Goal: Task Accomplishment & Management: Complete application form

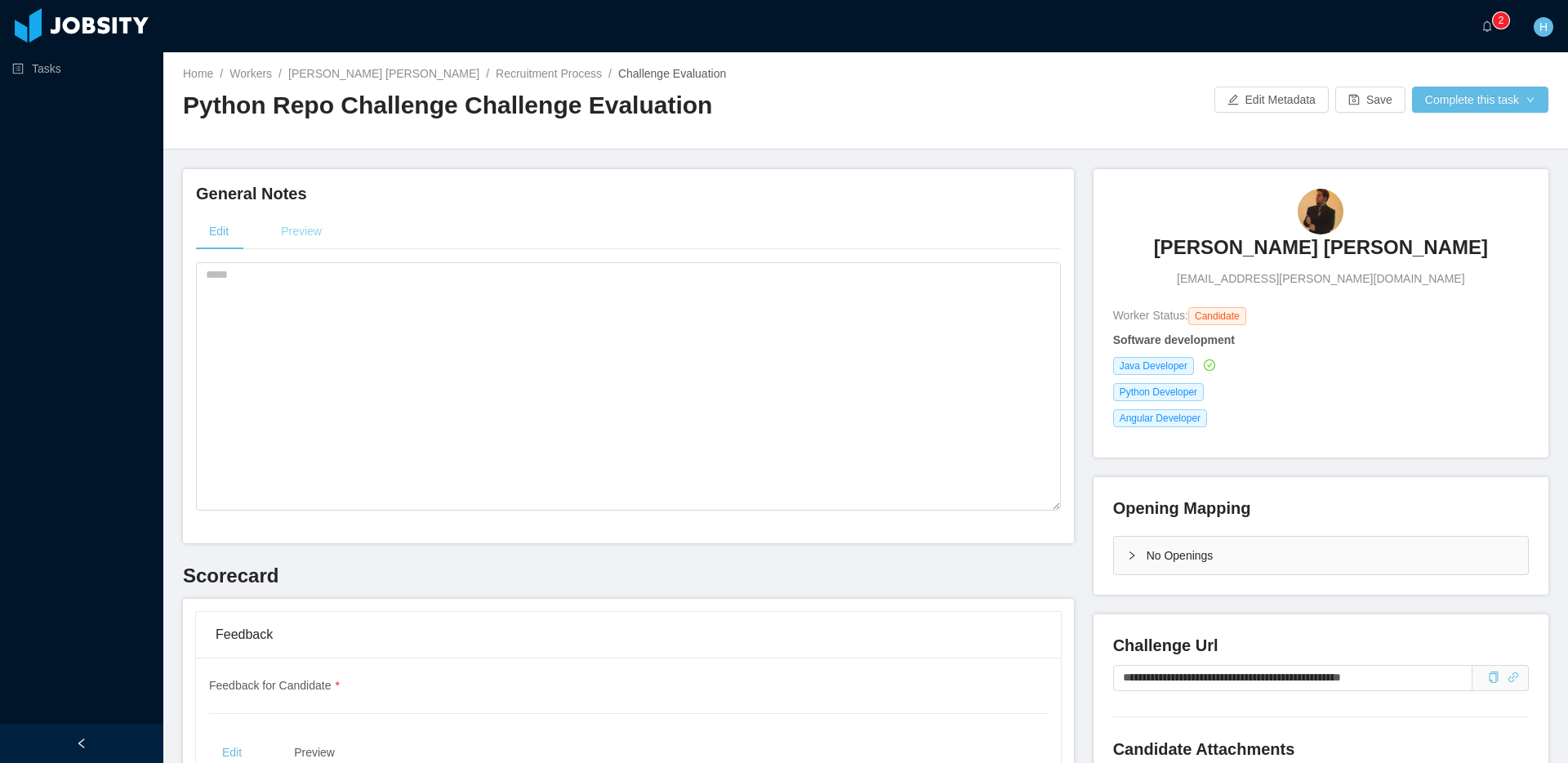
click at [319, 234] on div "Preview" at bounding box center [301, 231] width 67 height 37
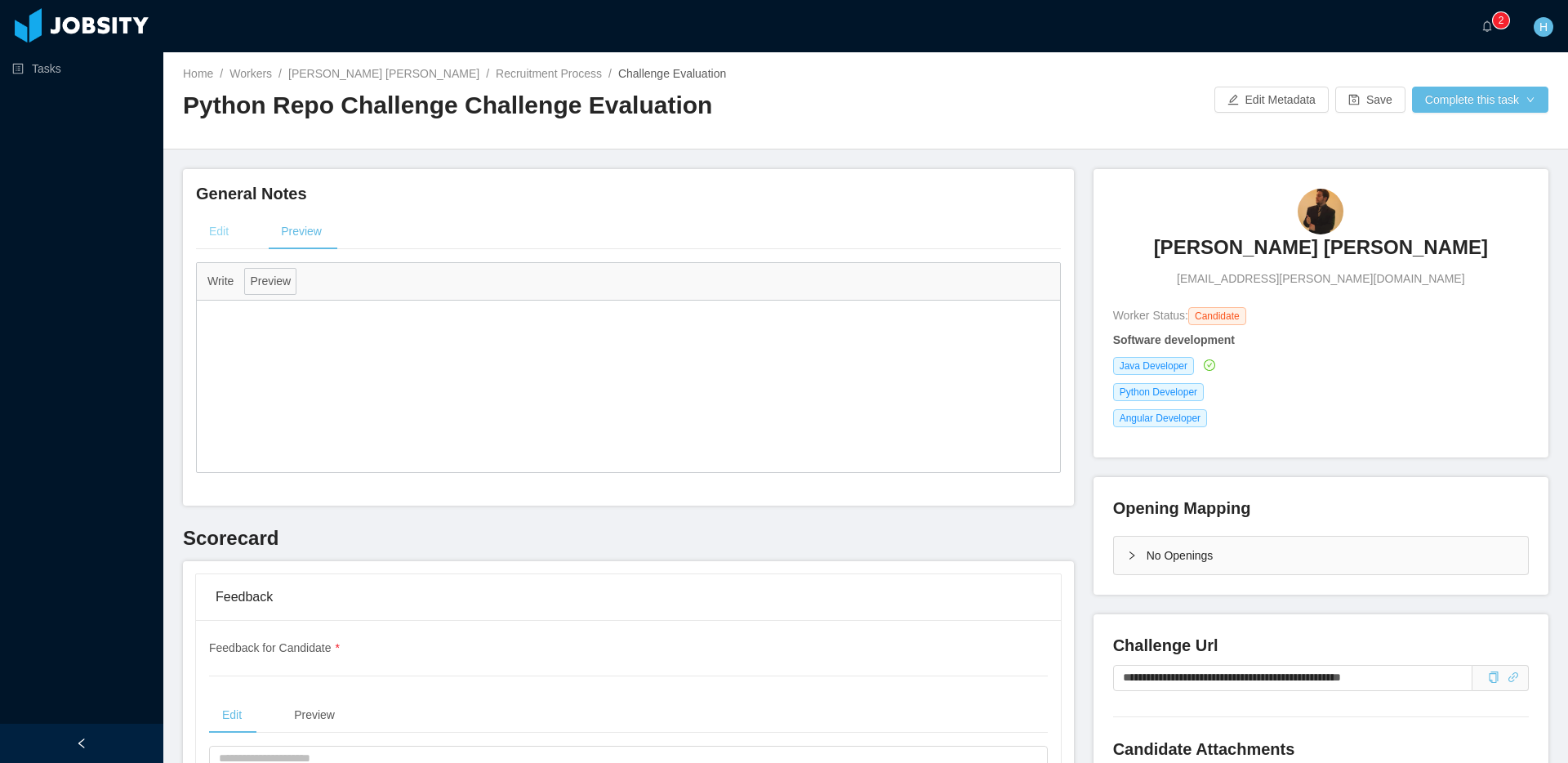
click at [227, 227] on div "Edit" at bounding box center [218, 231] width 46 height 37
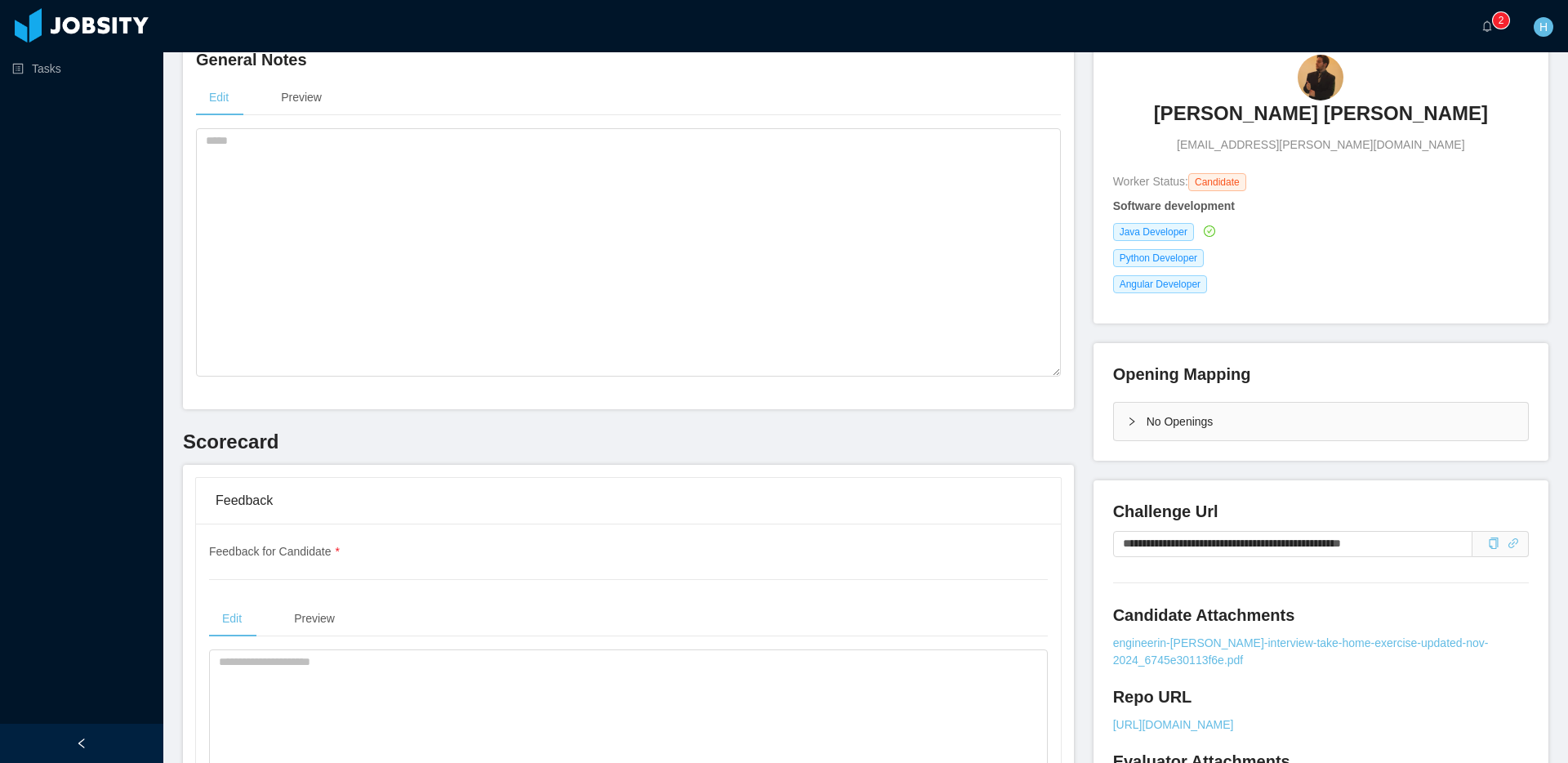
scroll to position [133, 0]
click at [1486, 557] on span at bounding box center [1501, 545] width 56 height 26
click at [1488, 547] on icon "icon: copy" at bounding box center [1493, 544] width 11 height 11
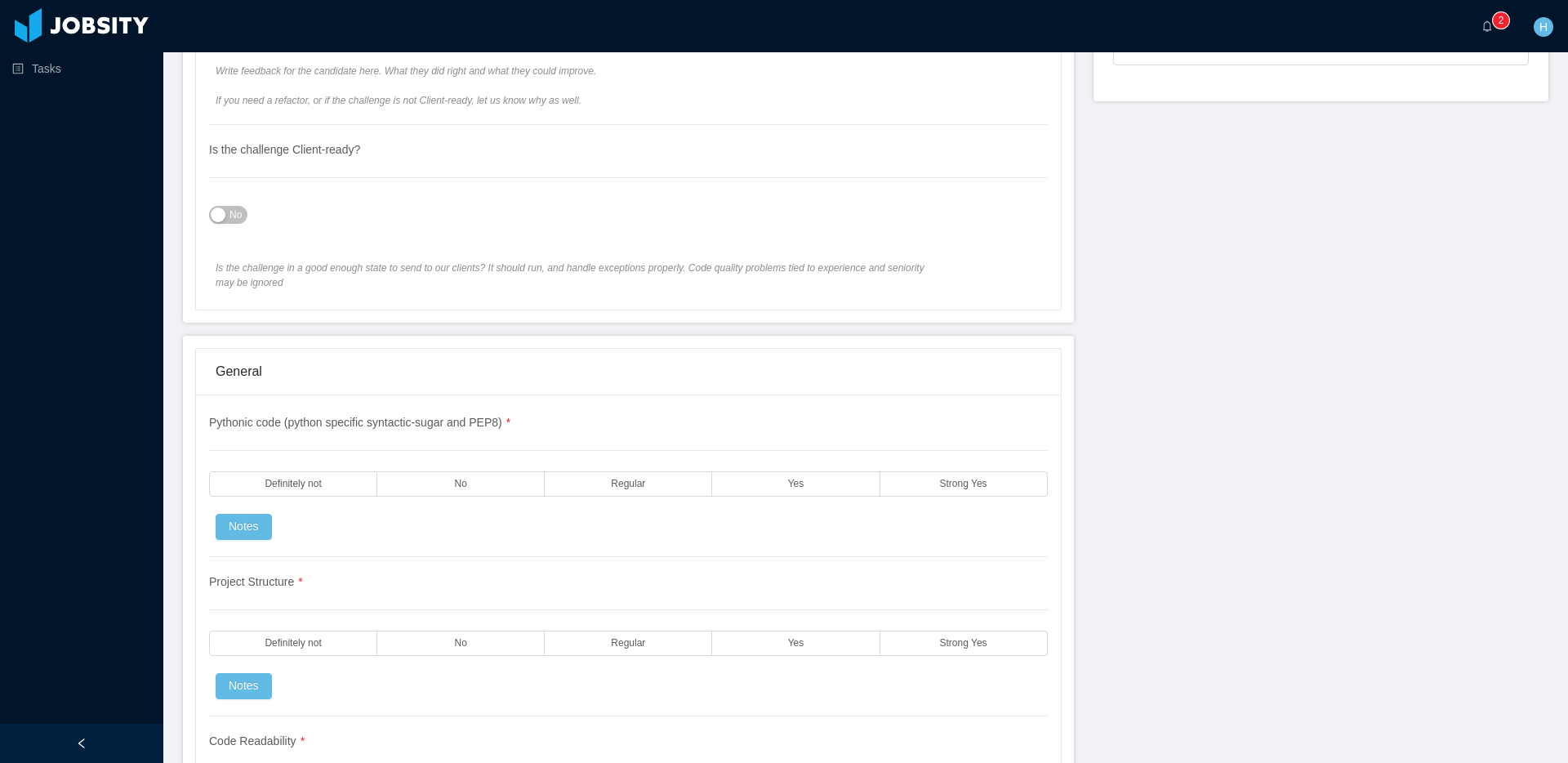
scroll to position [1010, 0]
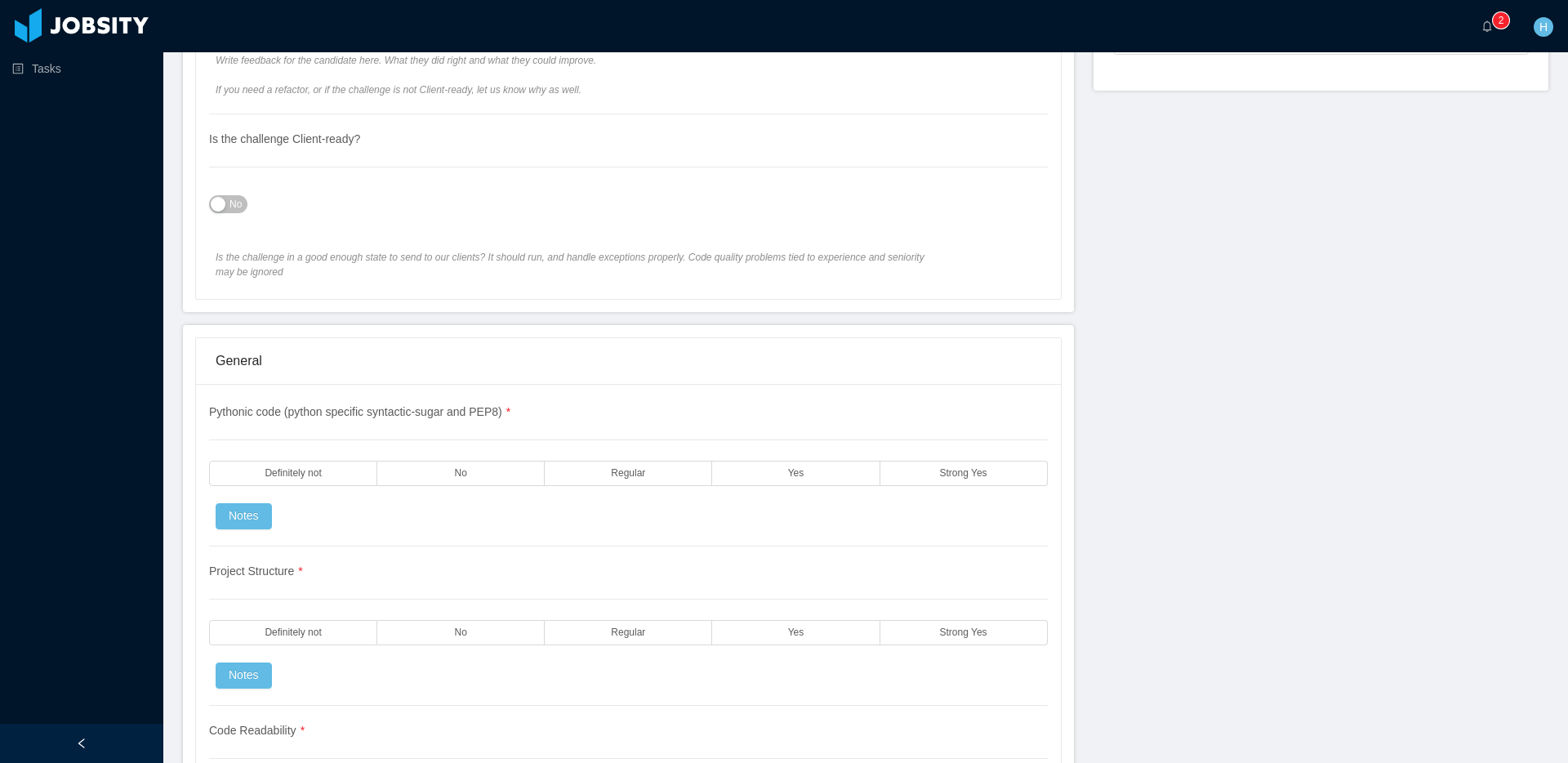
click at [238, 205] on span "No" at bounding box center [235, 203] width 12 height 16
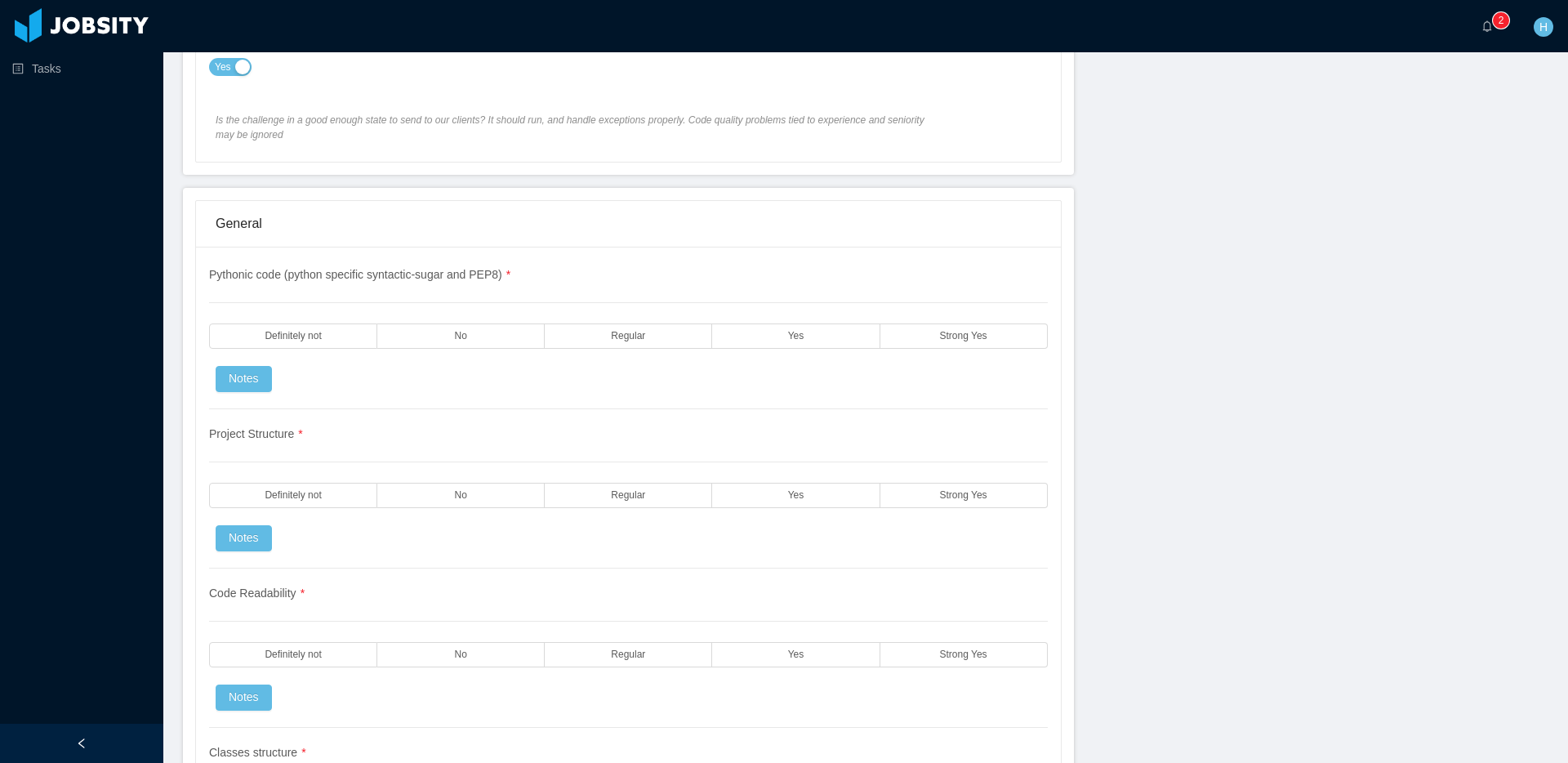
scroll to position [1150, 0]
click at [914, 346] on label "Strong Yes" at bounding box center [963, 334] width 168 height 25
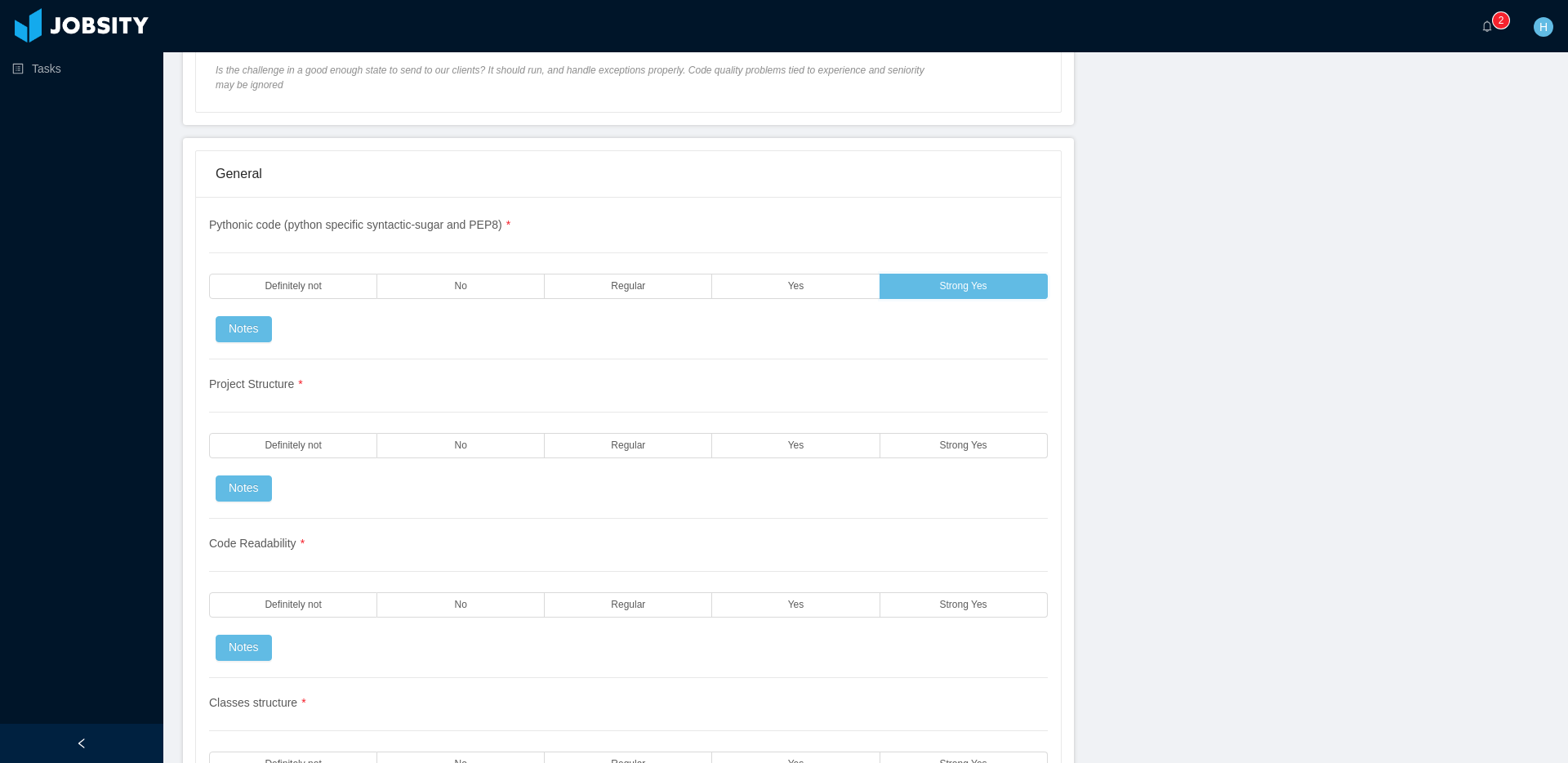
scroll to position [1202, 0]
click at [942, 438] on span "Strong Yes" at bounding box center [963, 441] width 48 height 10
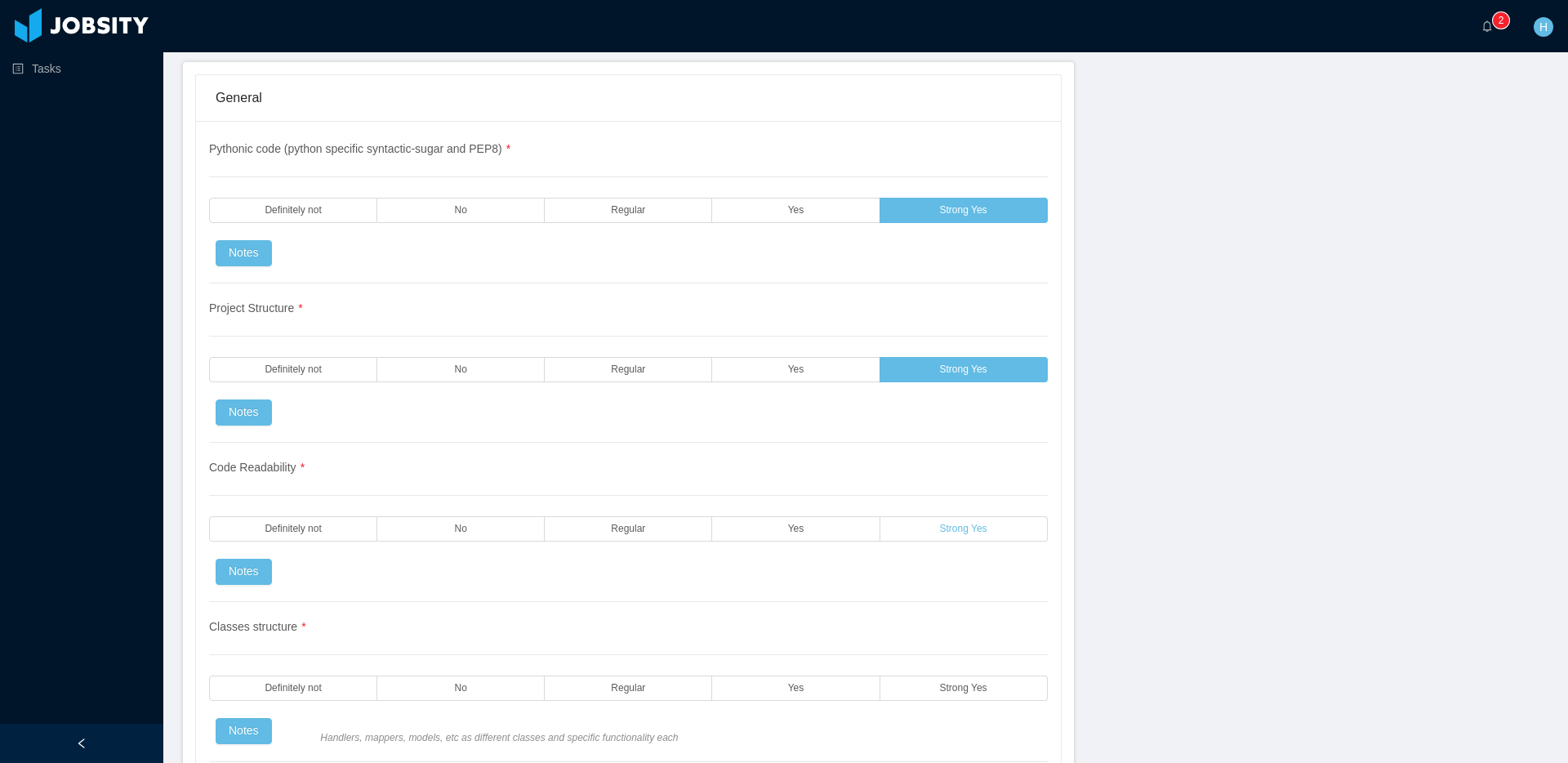
click at [920, 531] on label "Strong Yes" at bounding box center [963, 529] width 168 height 25
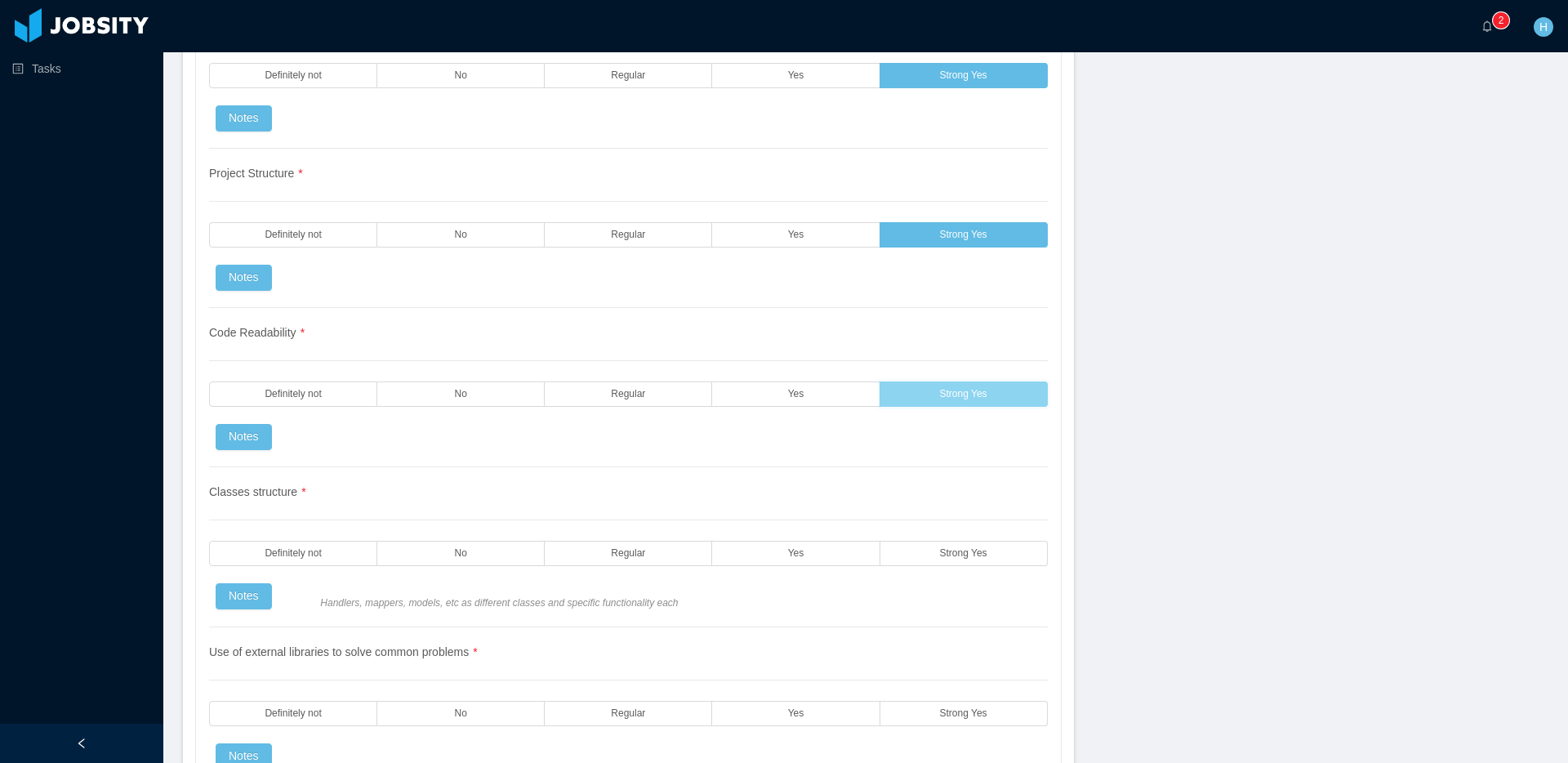
scroll to position [1414, 0]
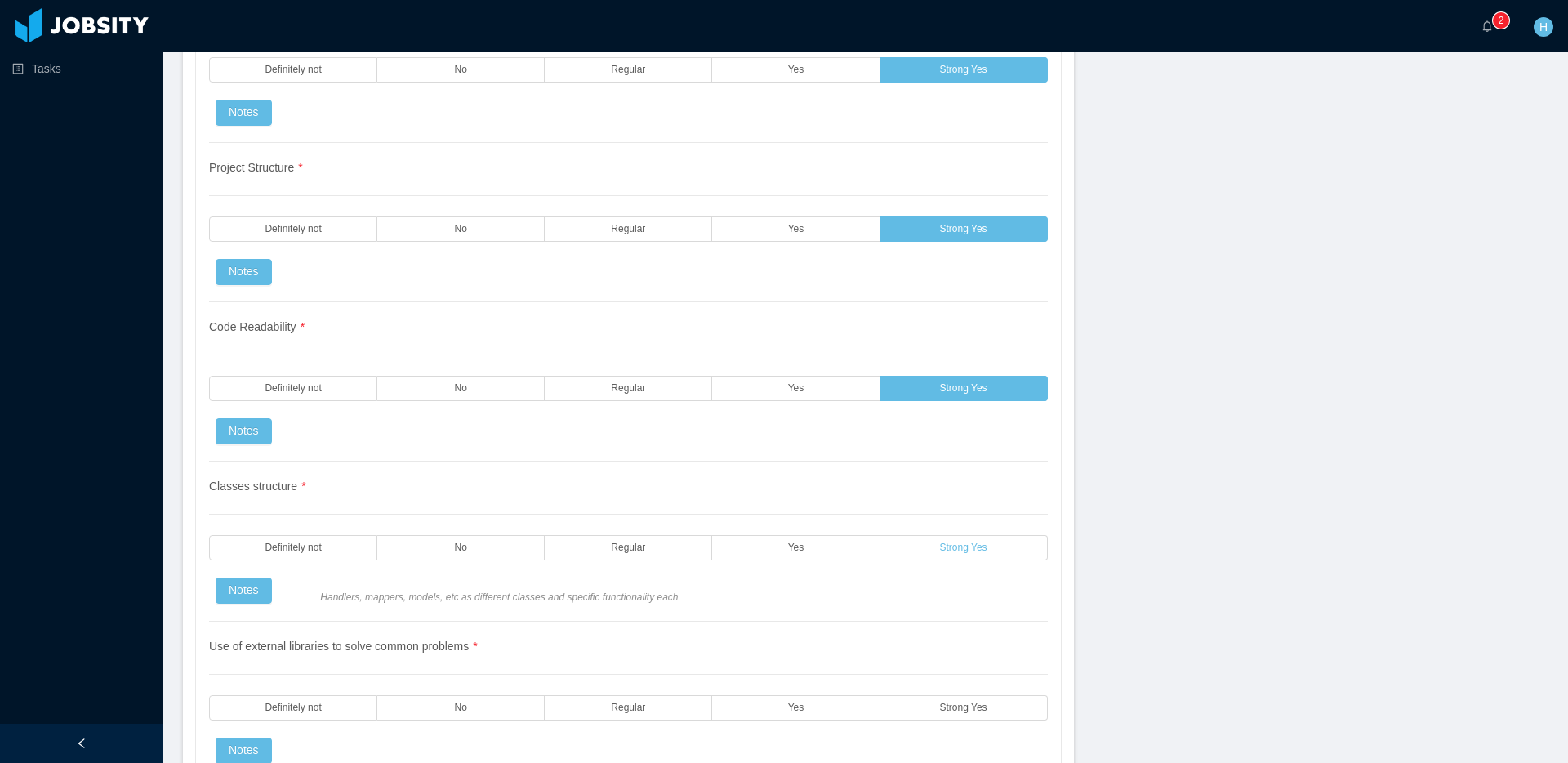
click at [920, 546] on label "Strong Yes" at bounding box center [963, 547] width 168 height 25
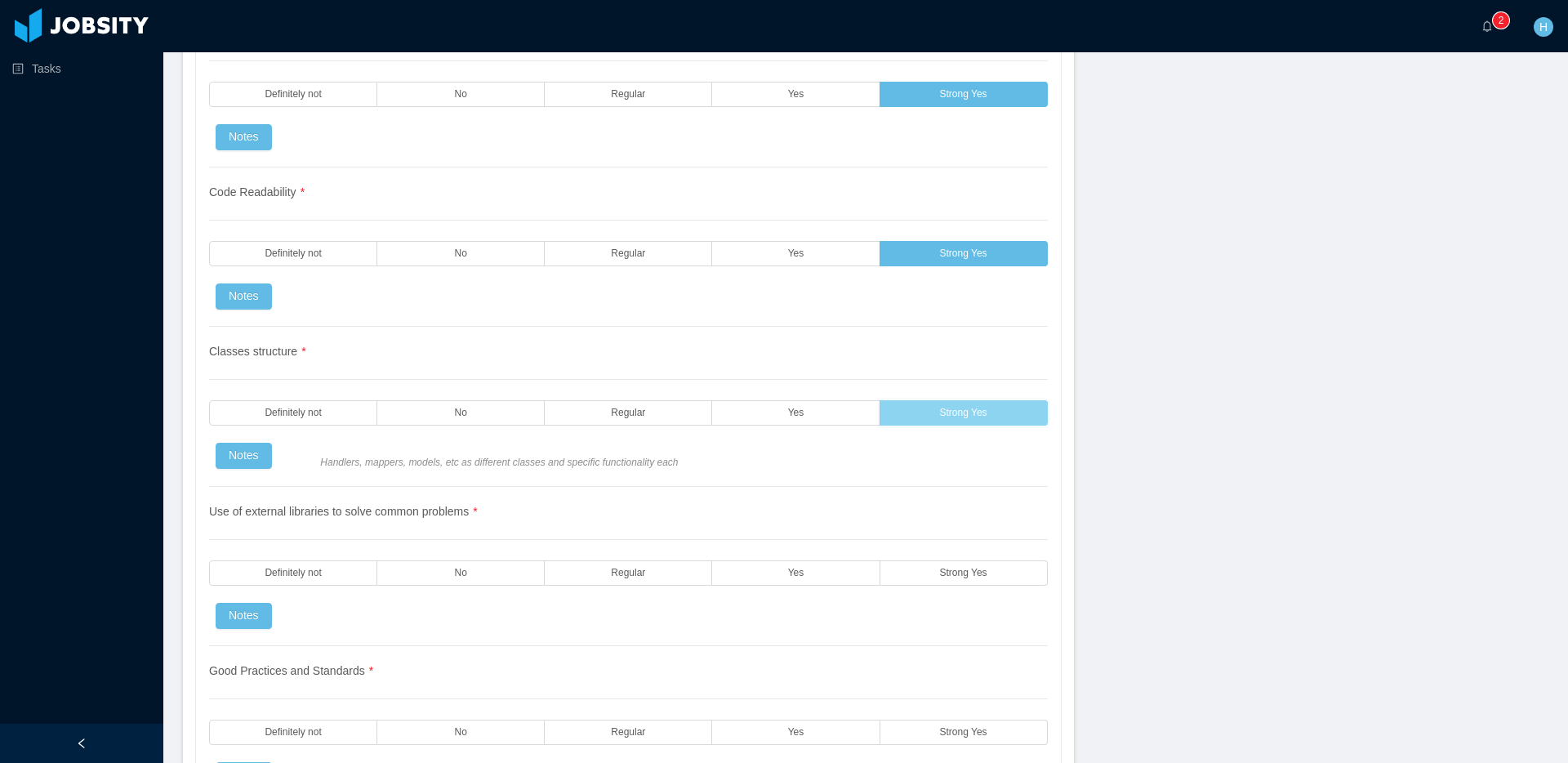
scroll to position [1549, 0]
click at [921, 577] on label "Strong Yes" at bounding box center [963, 572] width 168 height 25
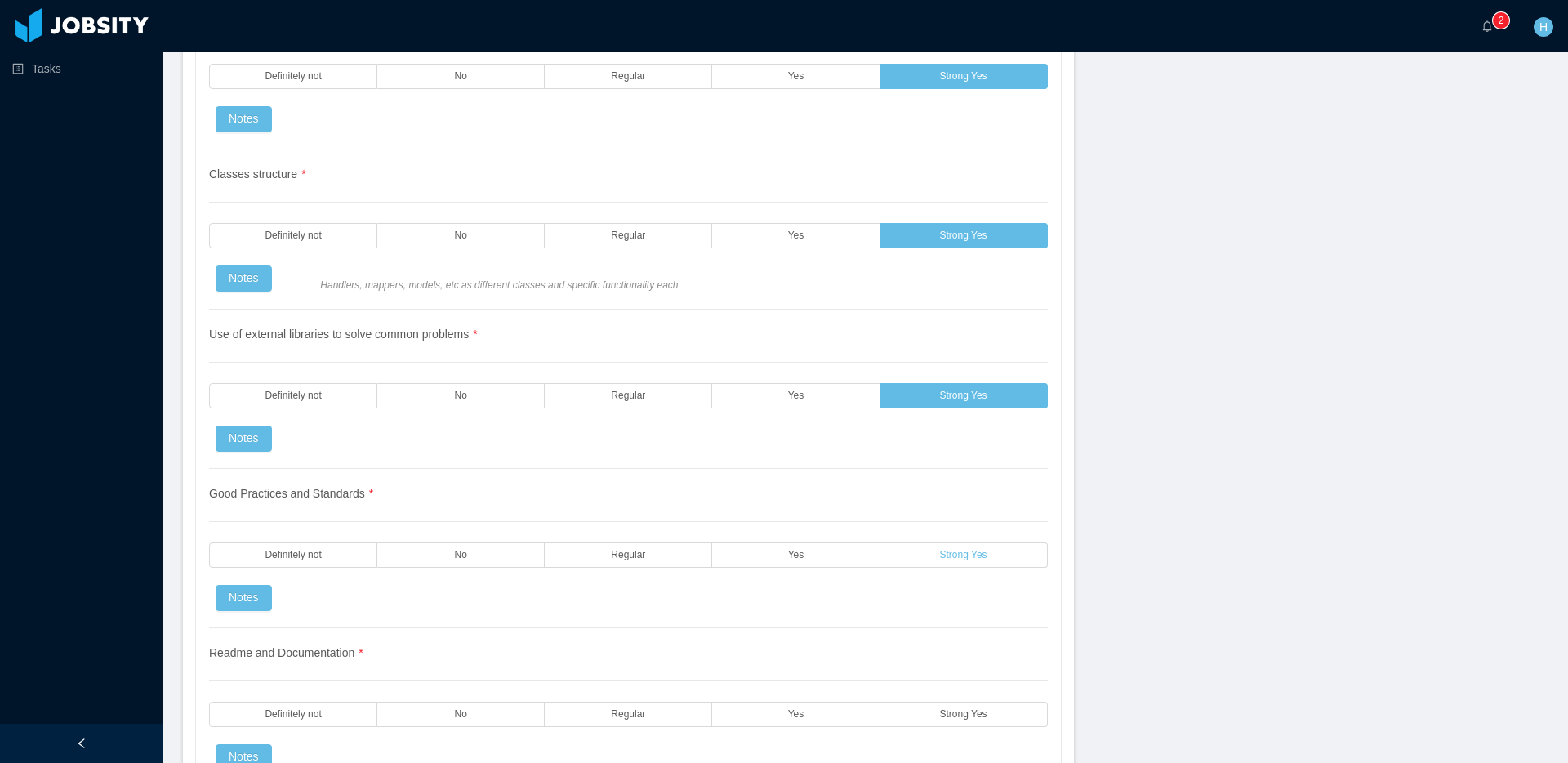
click at [940, 550] on span "Strong Yes" at bounding box center [963, 554] width 48 height 10
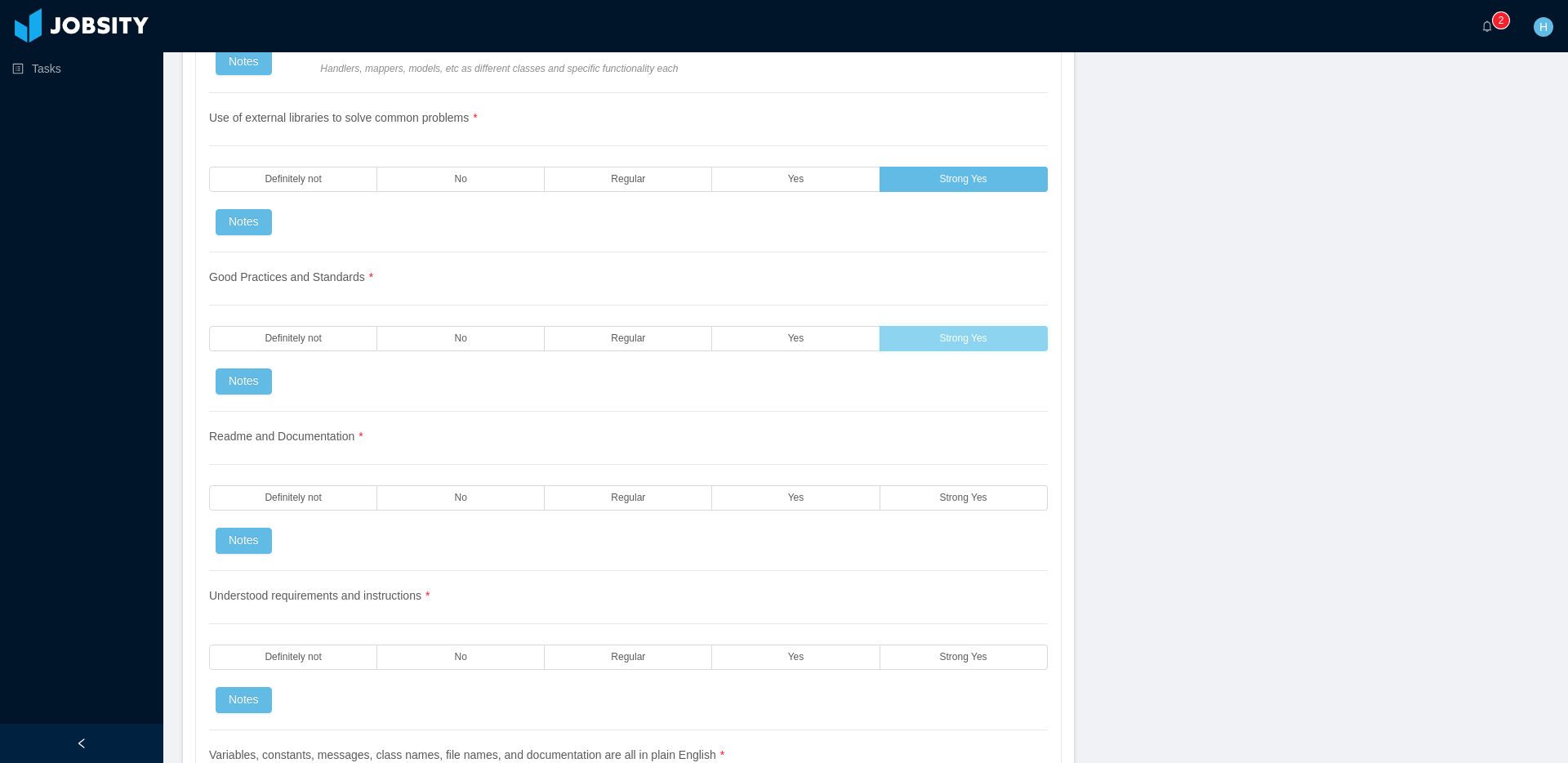
scroll to position [1960, 0]
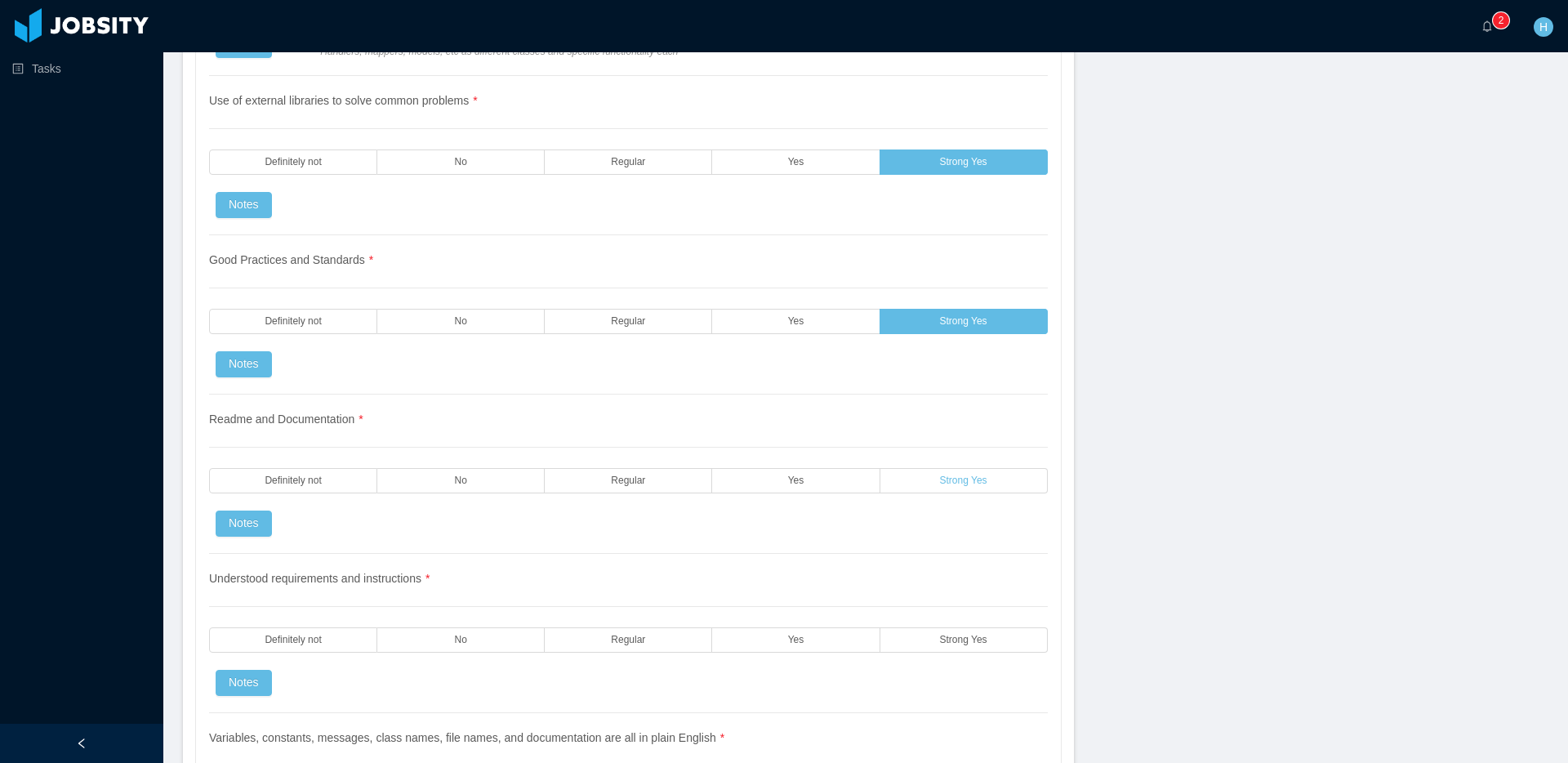
click at [948, 470] on label "Strong Yes" at bounding box center [963, 480] width 168 height 25
click at [951, 643] on span "Strong Yes" at bounding box center [963, 639] width 48 height 10
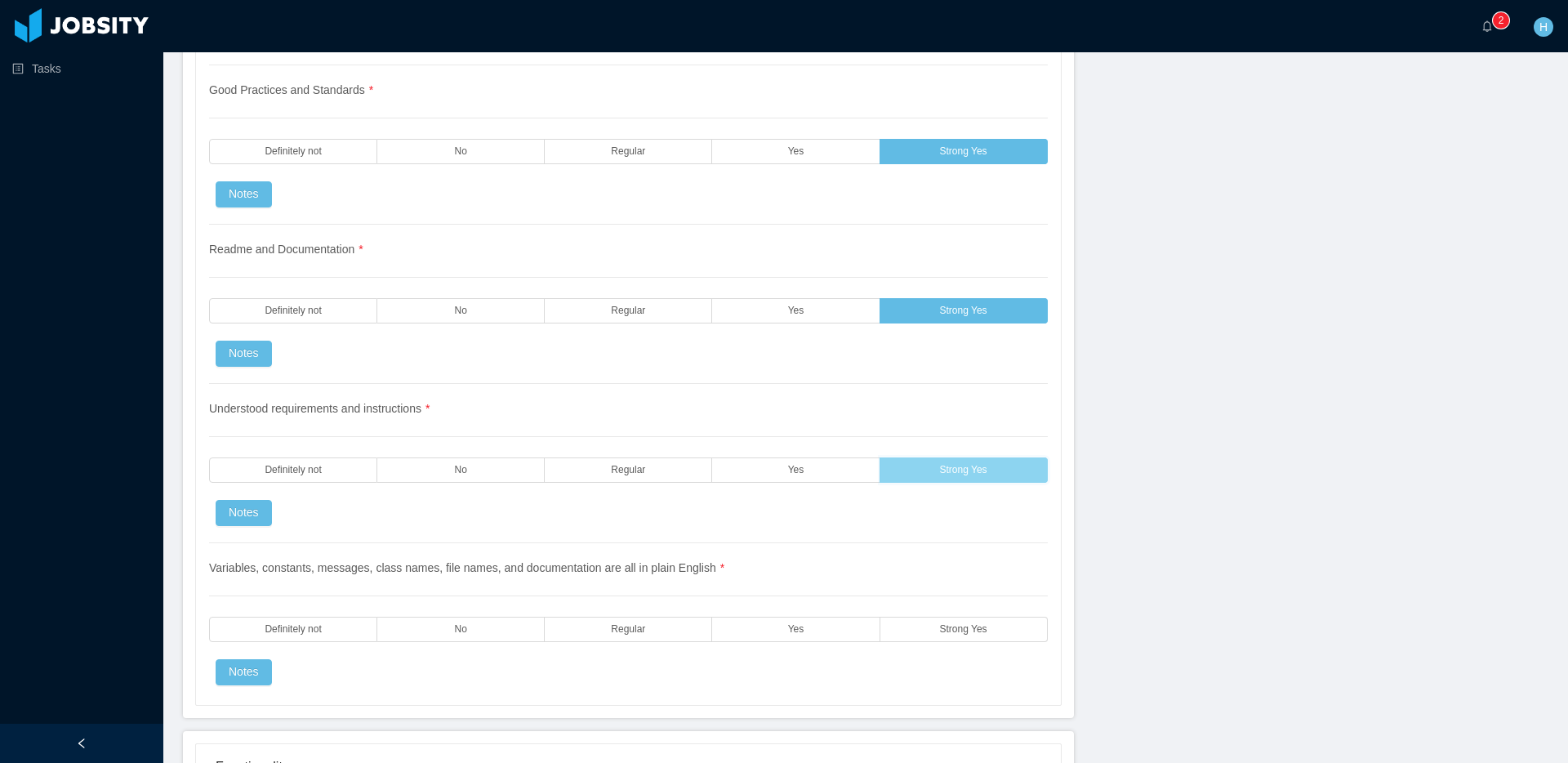
scroll to position [2133, 0]
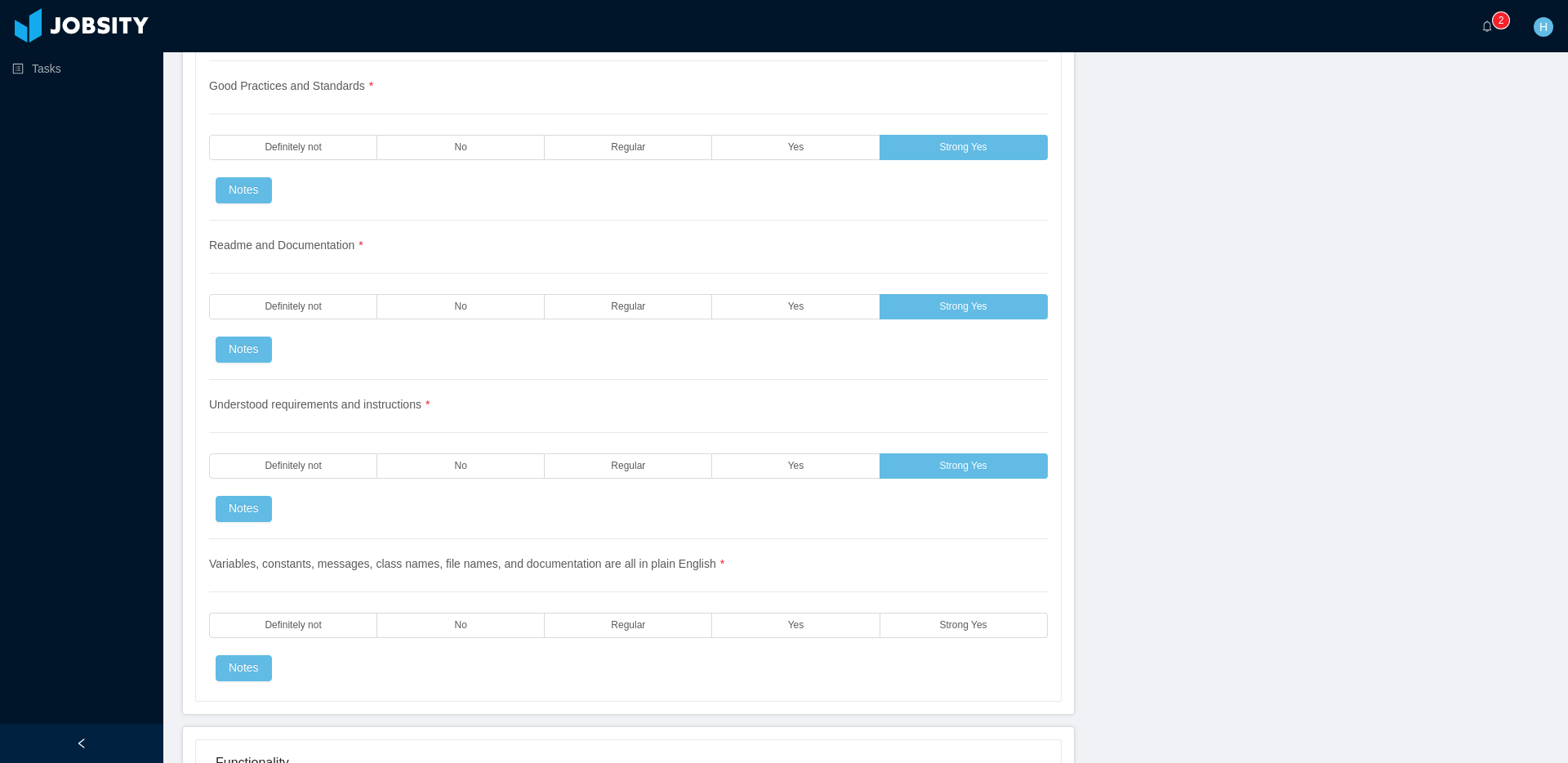
click at [950, 637] on div "Variables, constants, messages, class names, file names, and documentation are …" at bounding box center [628, 610] width 839 height 142
click at [950, 622] on span "Strong Yes" at bounding box center [963, 624] width 48 height 10
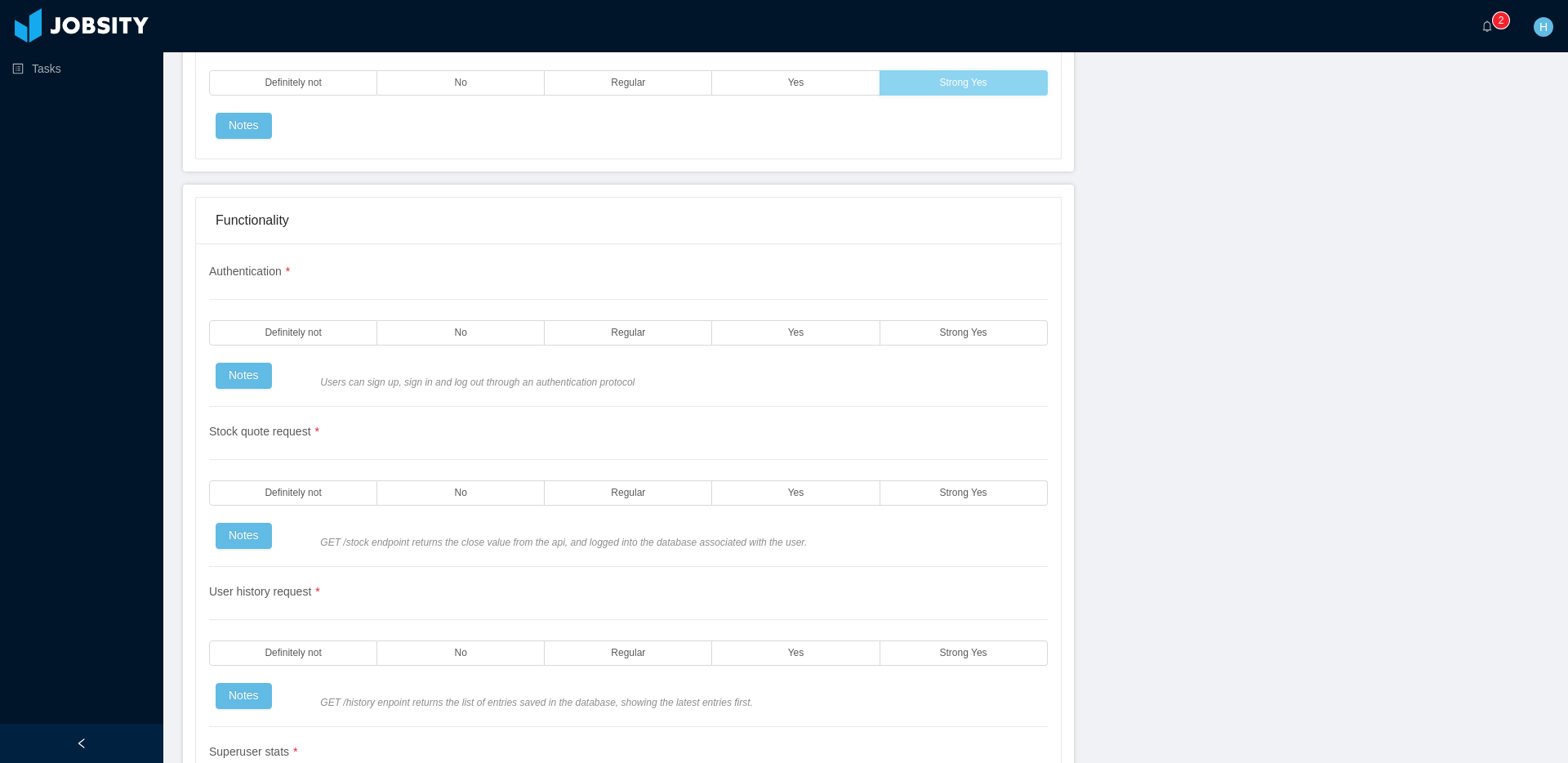
scroll to position [2709, 0]
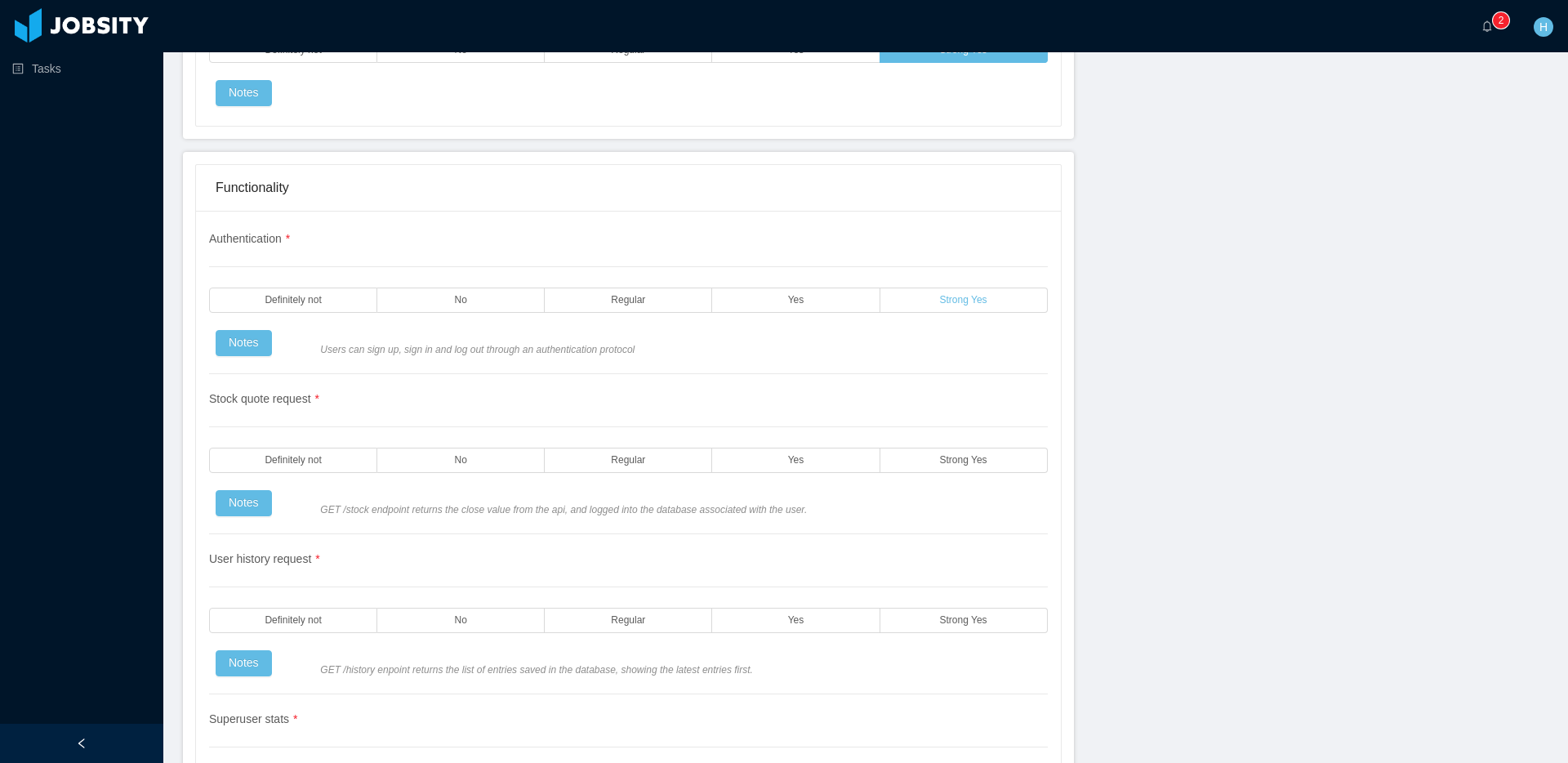
click at [932, 300] on label "Strong Yes" at bounding box center [963, 300] width 168 height 25
click at [948, 459] on span "Strong Yes" at bounding box center [963, 459] width 48 height 10
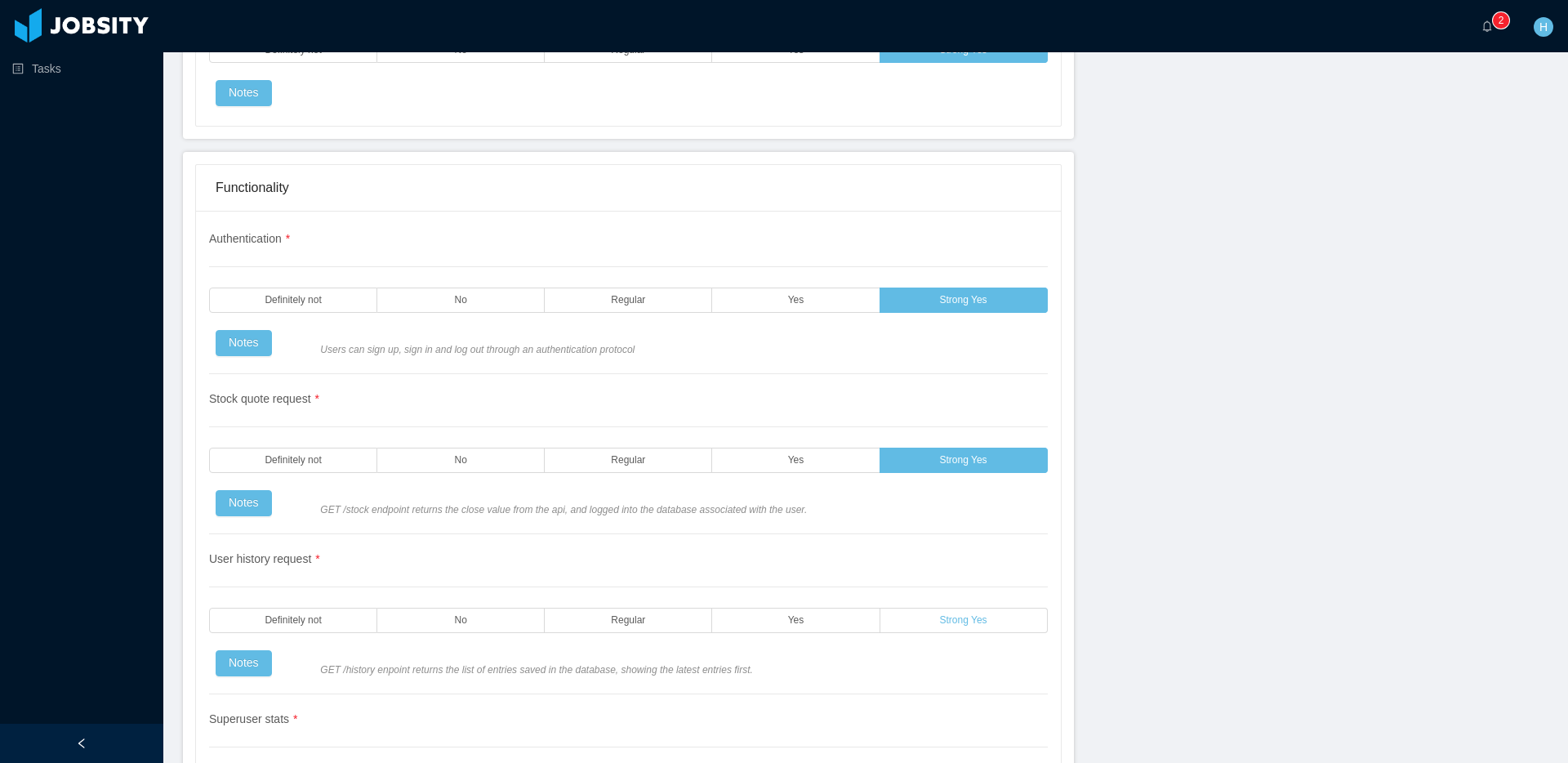
click at [942, 625] on label "Strong Yes" at bounding box center [963, 620] width 168 height 25
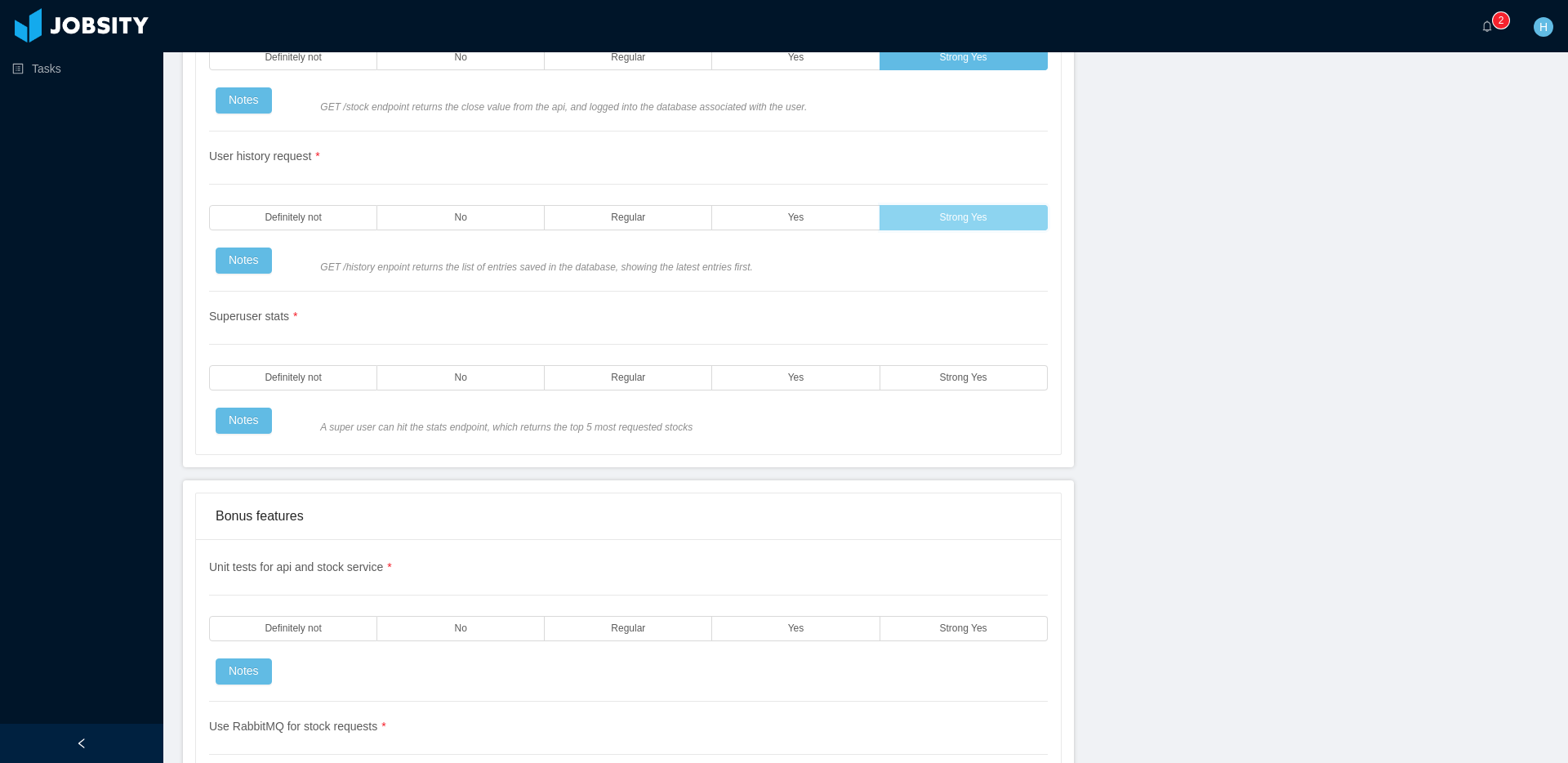
scroll to position [3144, 0]
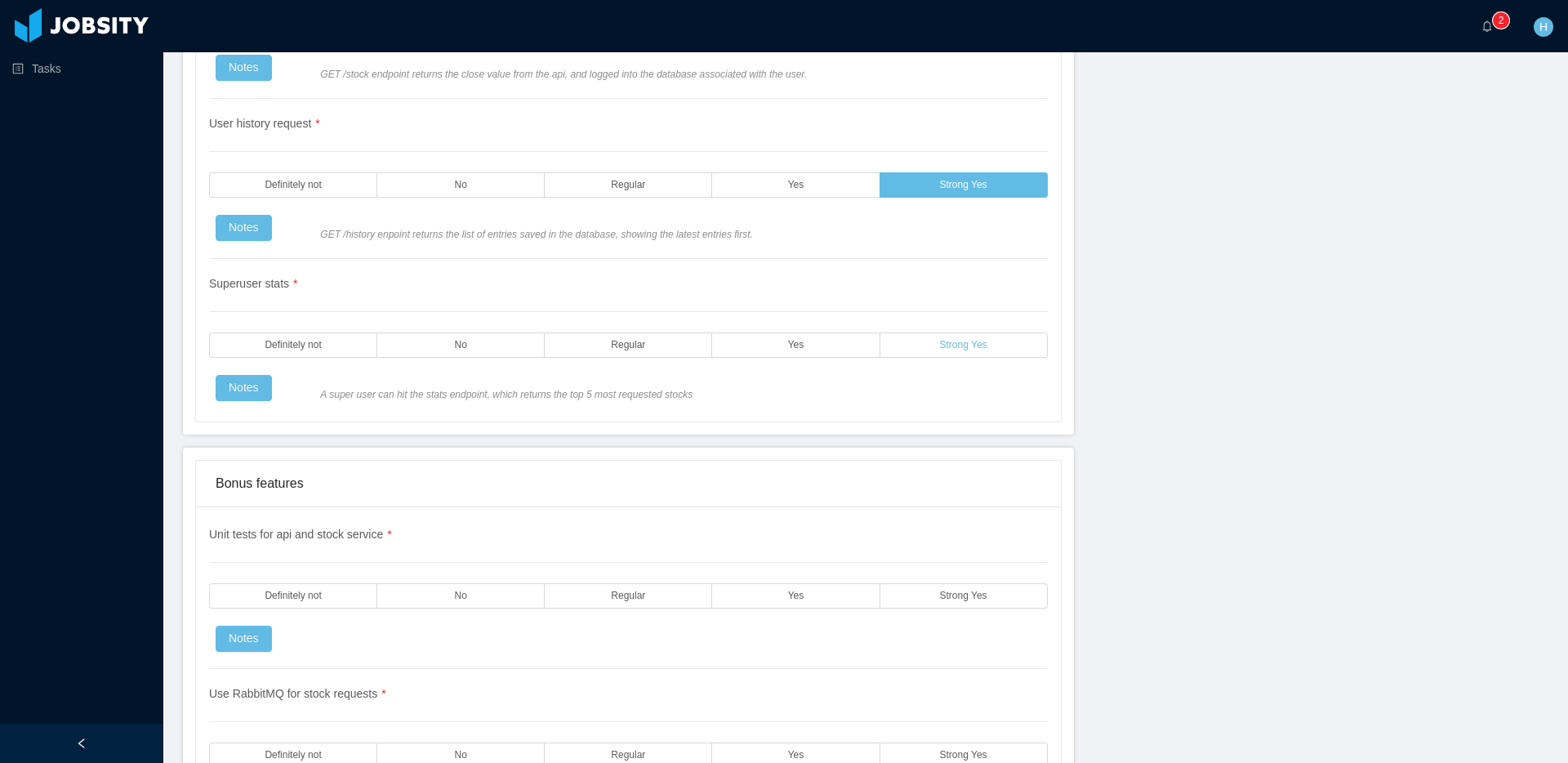
click at [959, 353] on label "Strong Yes" at bounding box center [963, 345] width 168 height 25
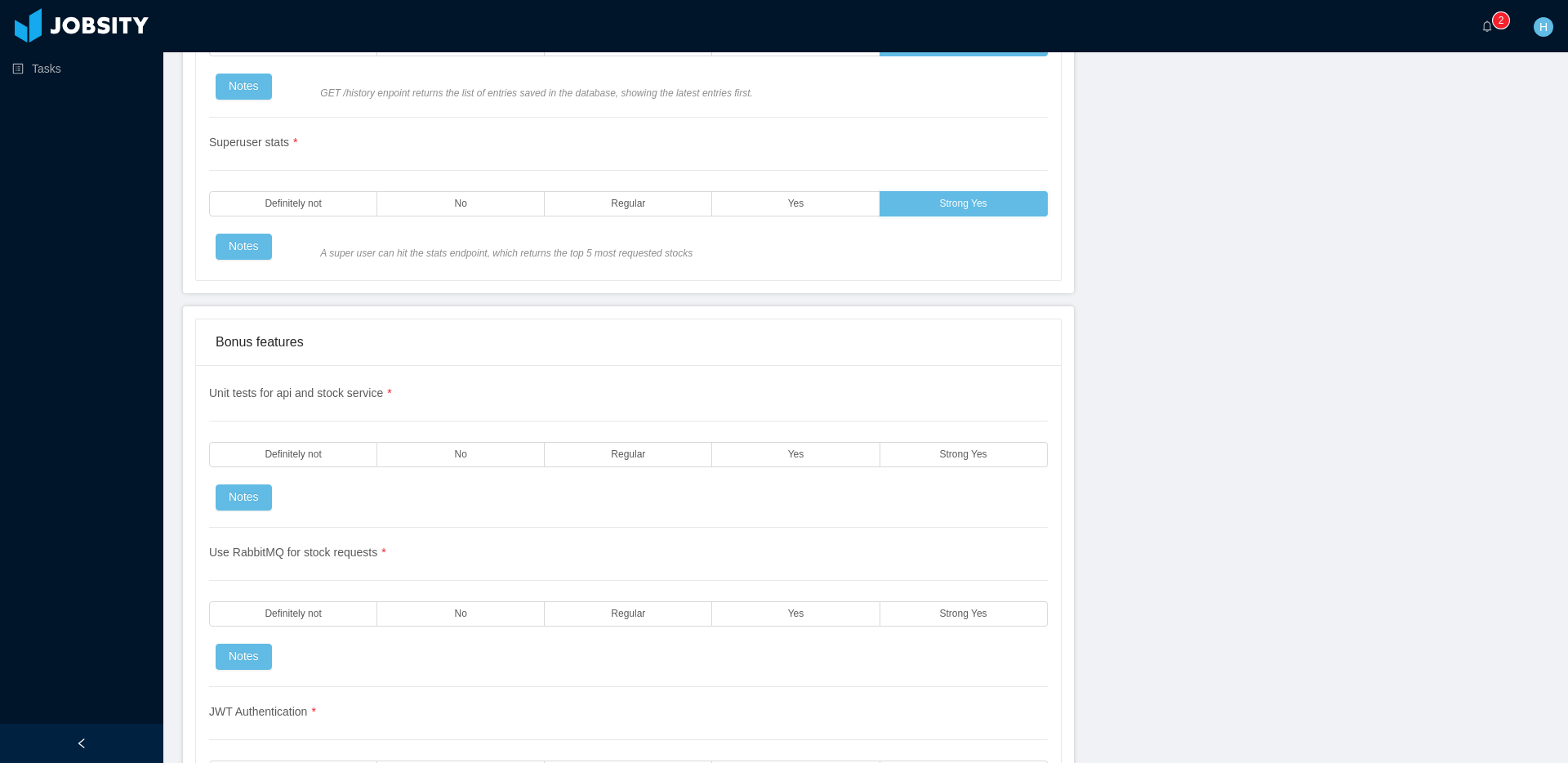
scroll to position [3287, 0]
click at [992, 454] on label "Strong Yes" at bounding box center [963, 452] width 168 height 25
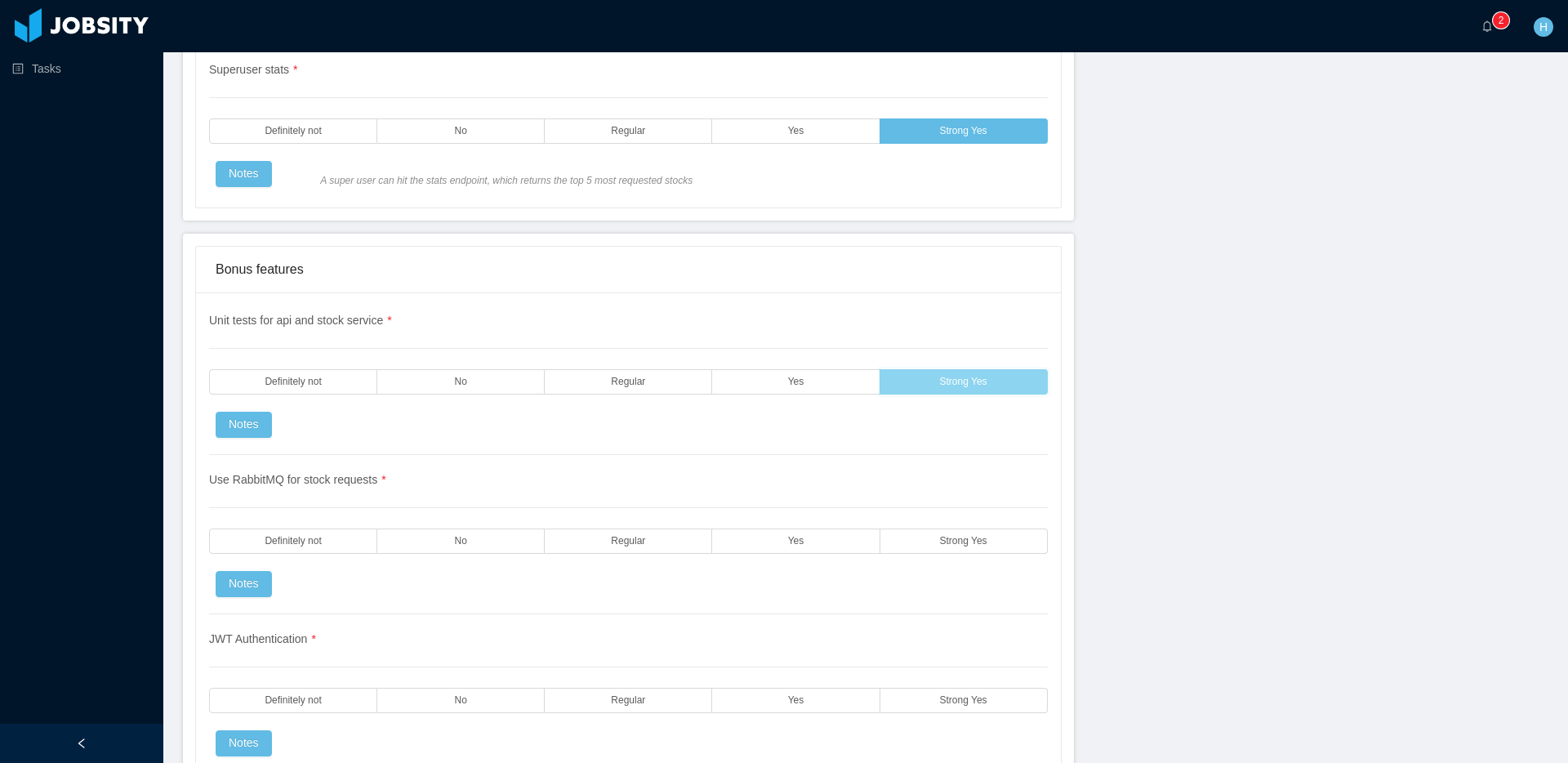
scroll to position [3411, 0]
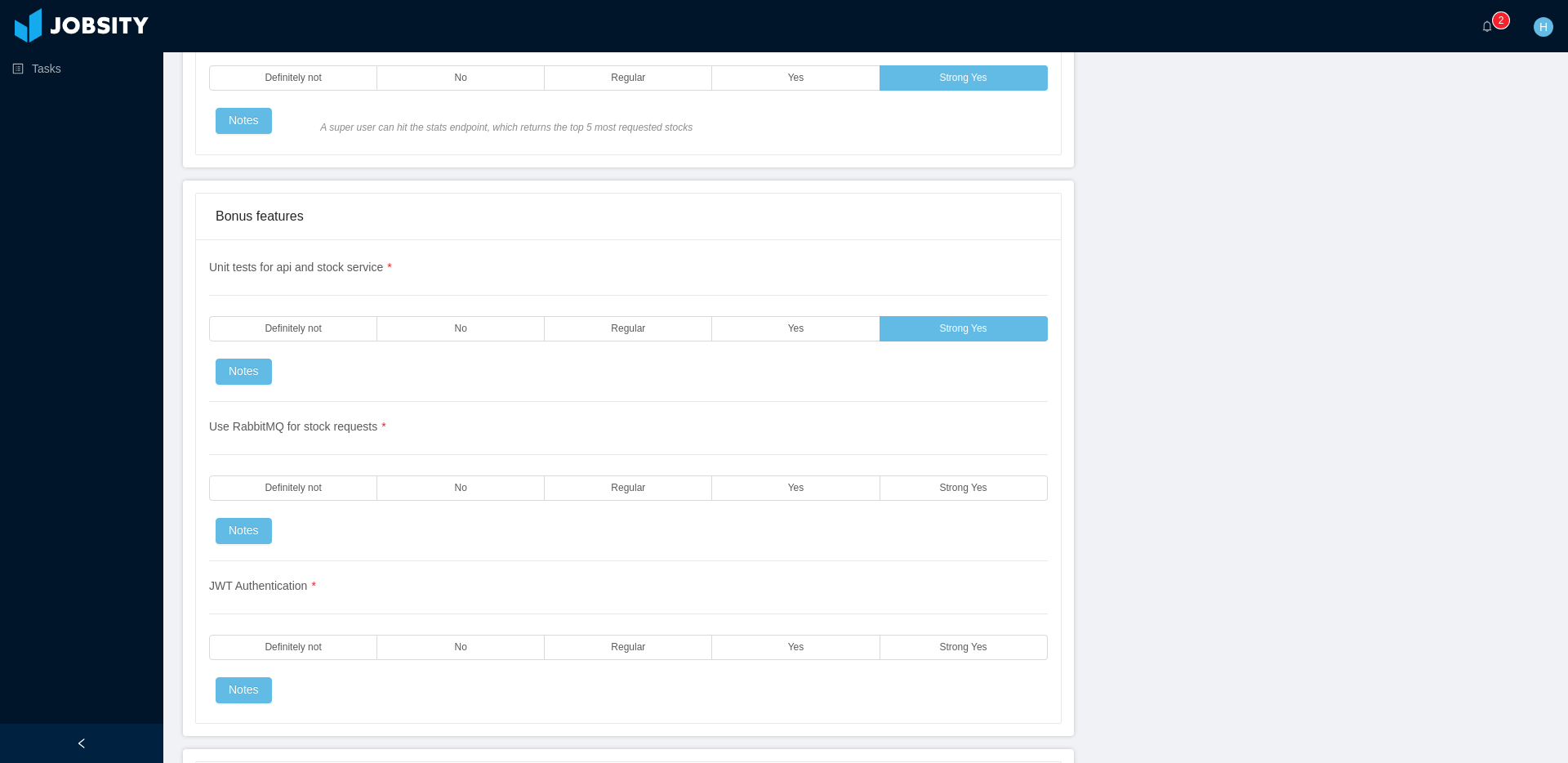
click at [973, 470] on div "Use RabbitMQ for stock requests * Definitely not No Regular Yes Strong Yes Notes" at bounding box center [628, 482] width 839 height 159
click at [963, 488] on span "Strong Yes" at bounding box center [963, 487] width 48 height 10
click at [954, 638] on label "Strong Yes" at bounding box center [963, 647] width 168 height 25
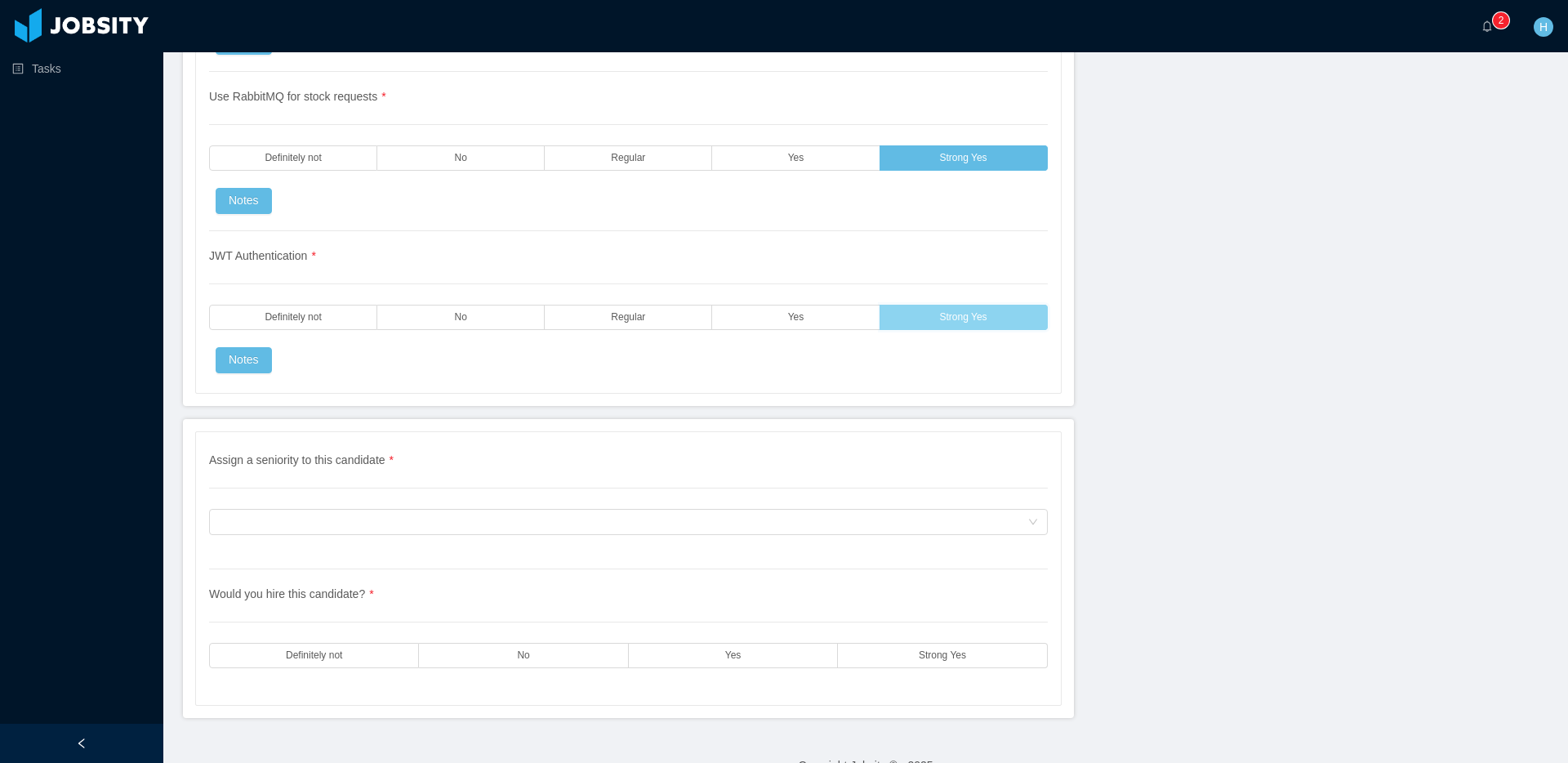
scroll to position [3745, 0]
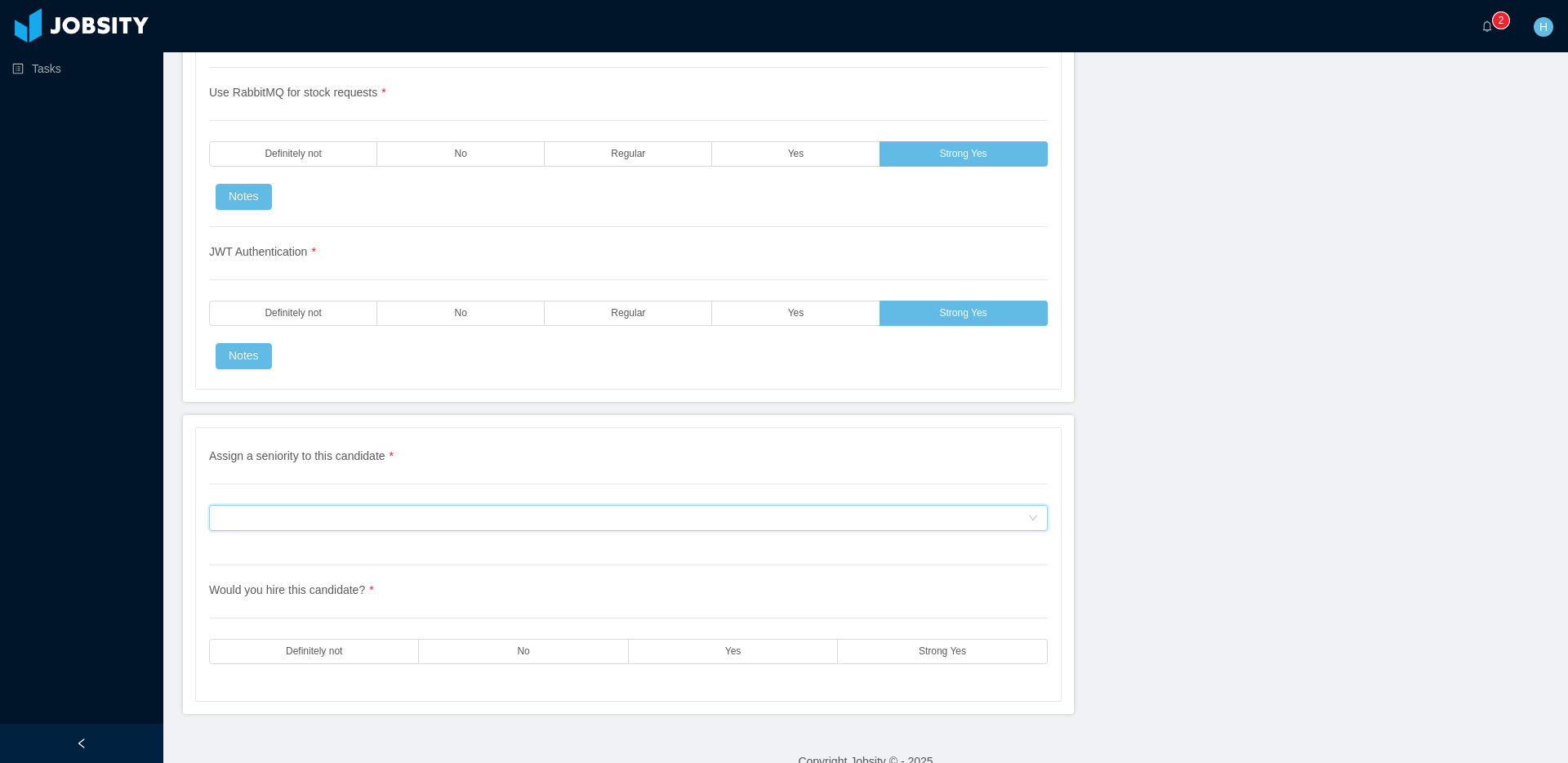
click at [844, 517] on div "Assign a seniority to this candidate" at bounding box center [622, 517] width 808 height 24
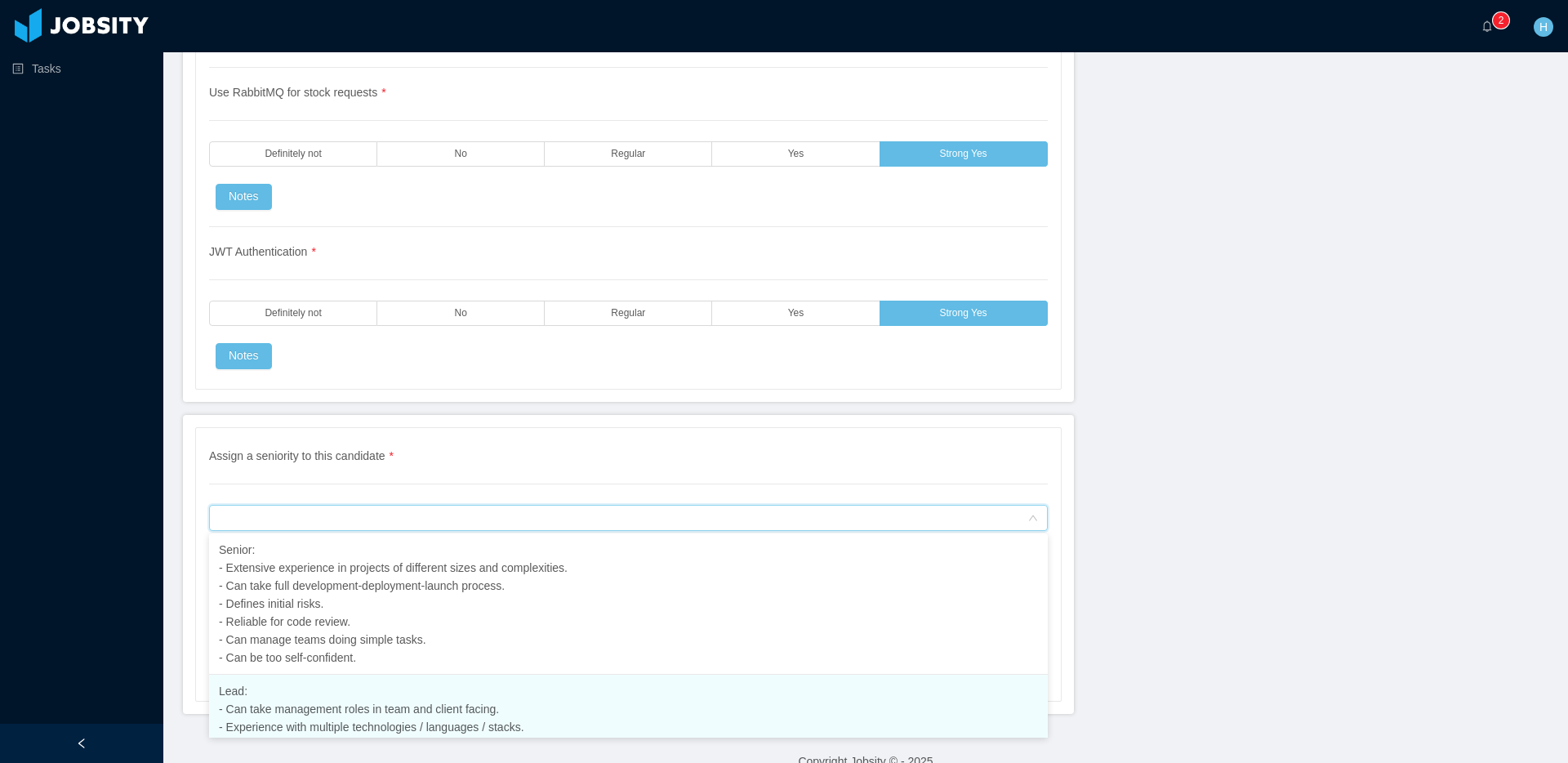
scroll to position [503, 0]
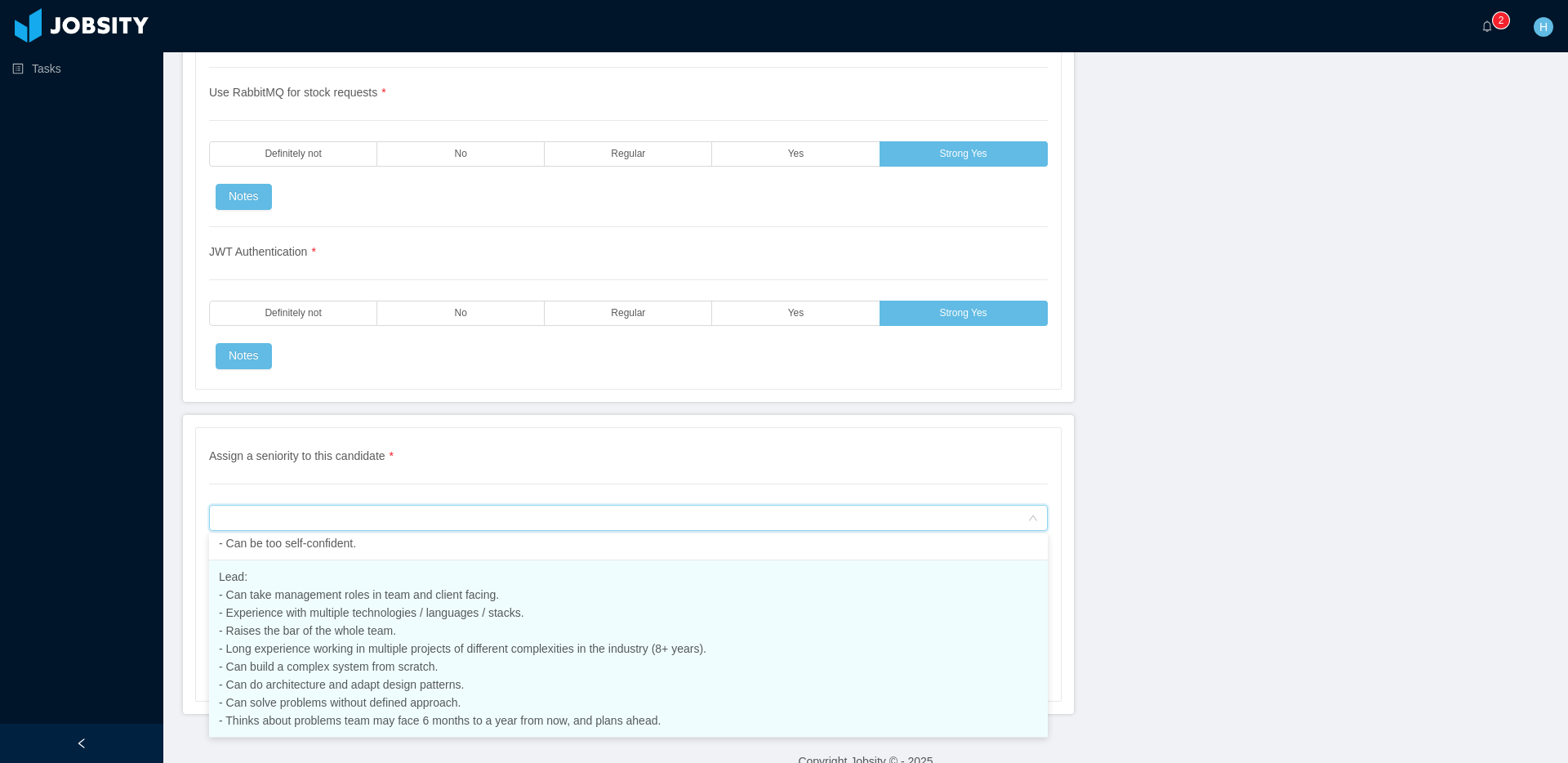
click at [523, 672] on li "Lead: - Can take management roles in team and client facing. - Experience with …" at bounding box center [628, 649] width 839 height 177
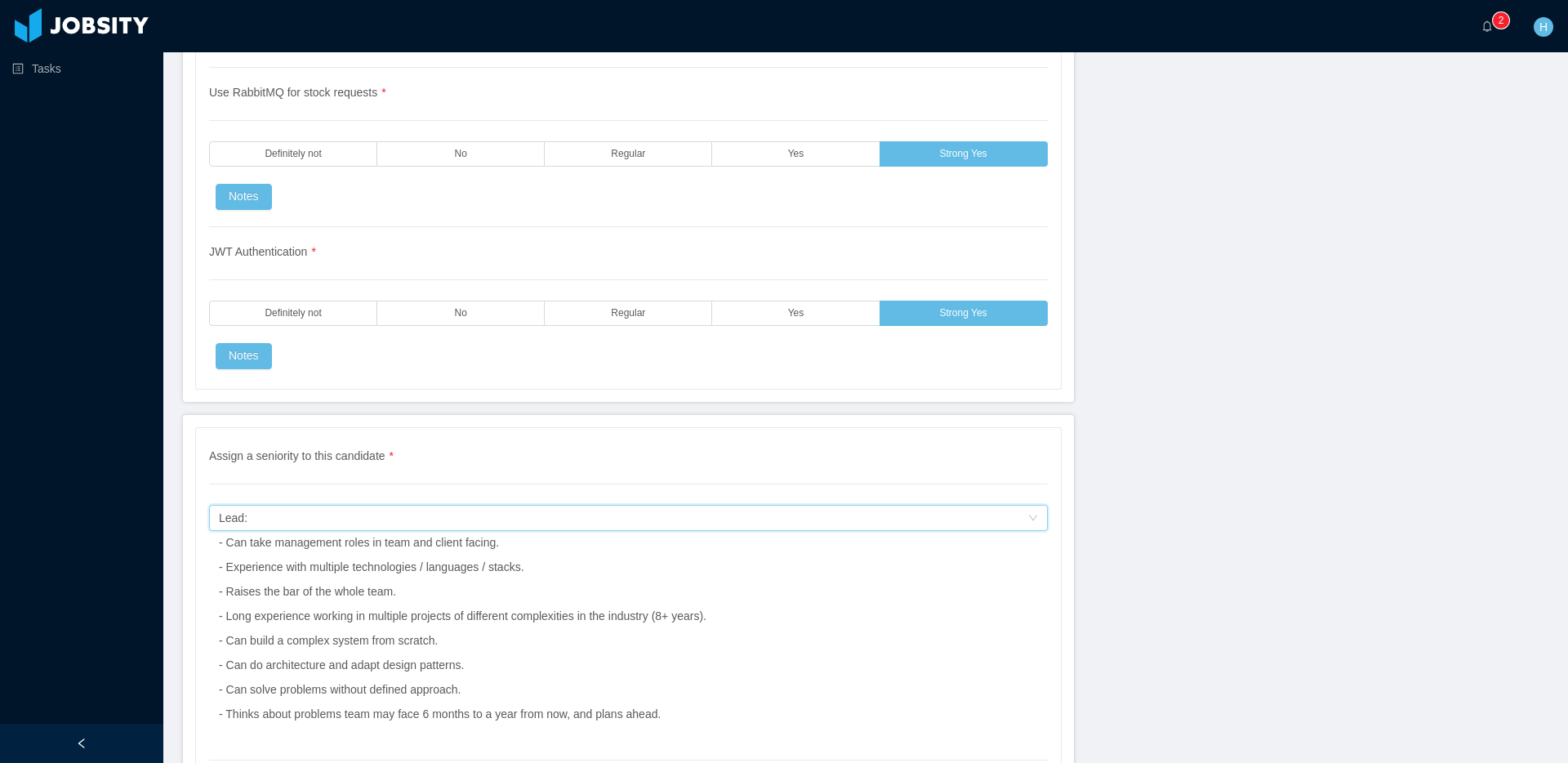
scroll to position [3967, 0]
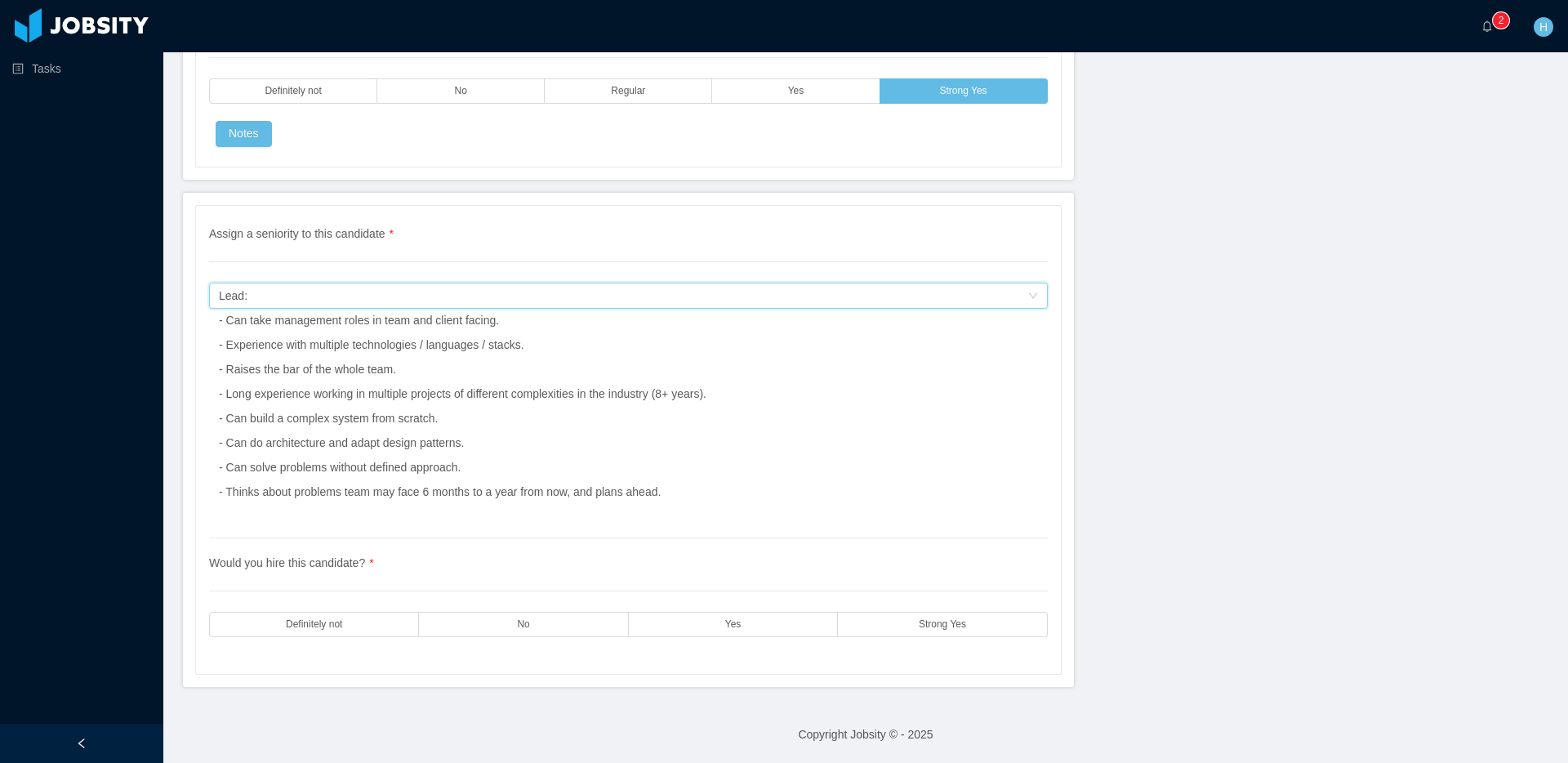
click at [284, 397] on span "Lead: - Can take management roles in team and client facing. - Experience with …" at bounding box center [462, 393] width 487 height 209
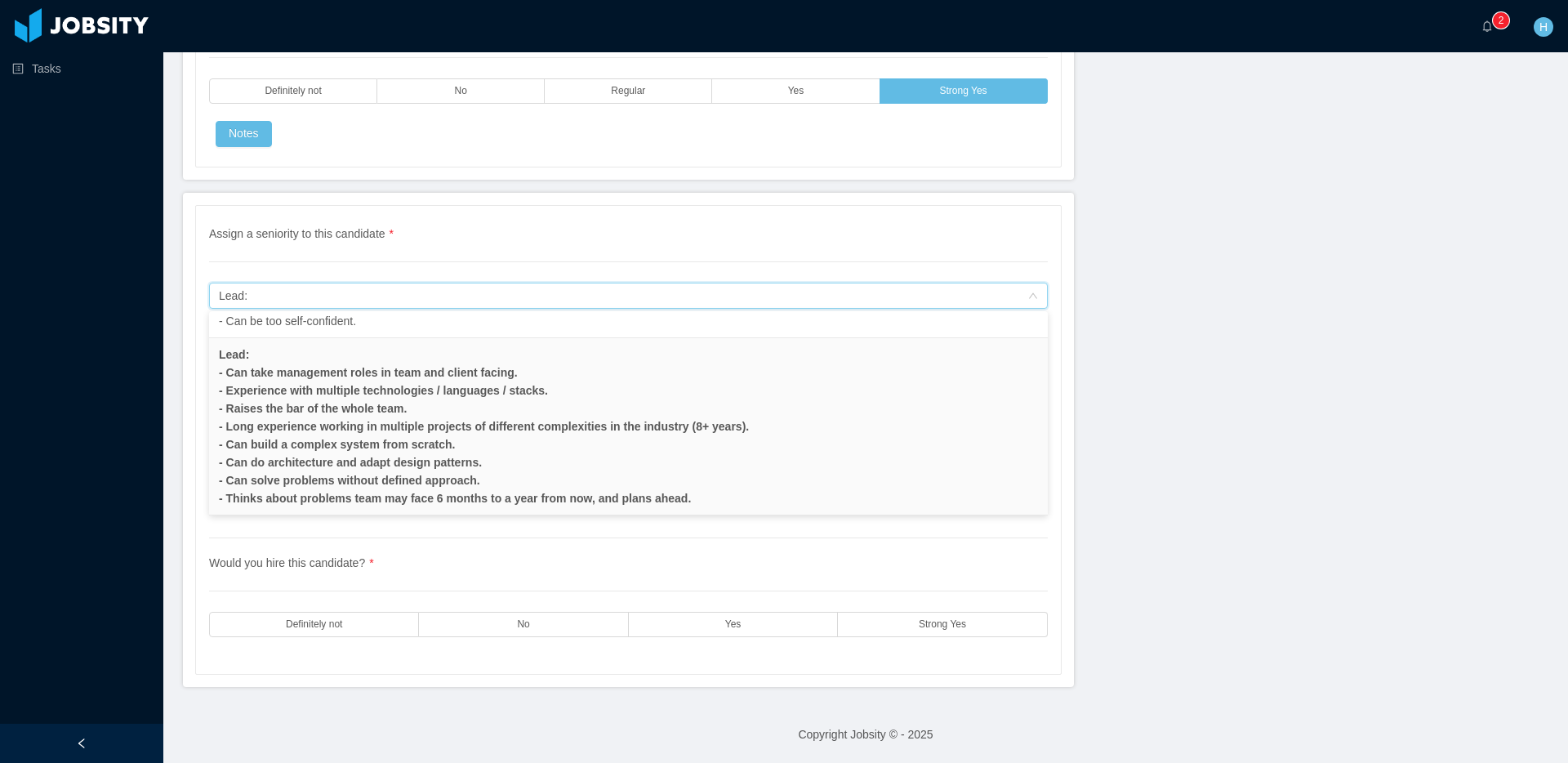
click at [141, 399] on div "Tasks" at bounding box center [82, 342] width 163 height 684
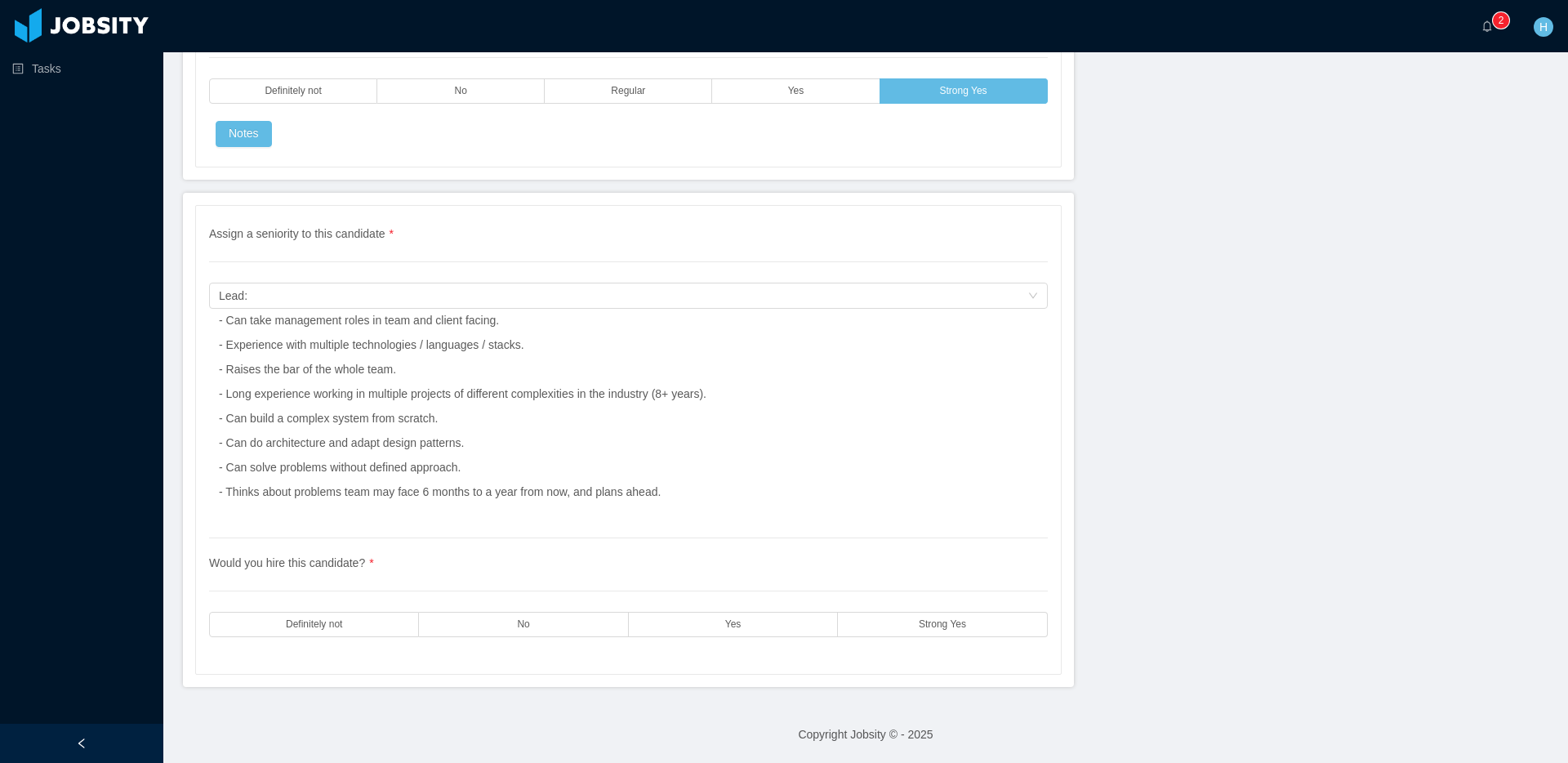
click at [1038, 300] on div "Assign a seniority to this candidate Lead: - Can take management roles in team …" at bounding box center [628, 295] width 839 height 26
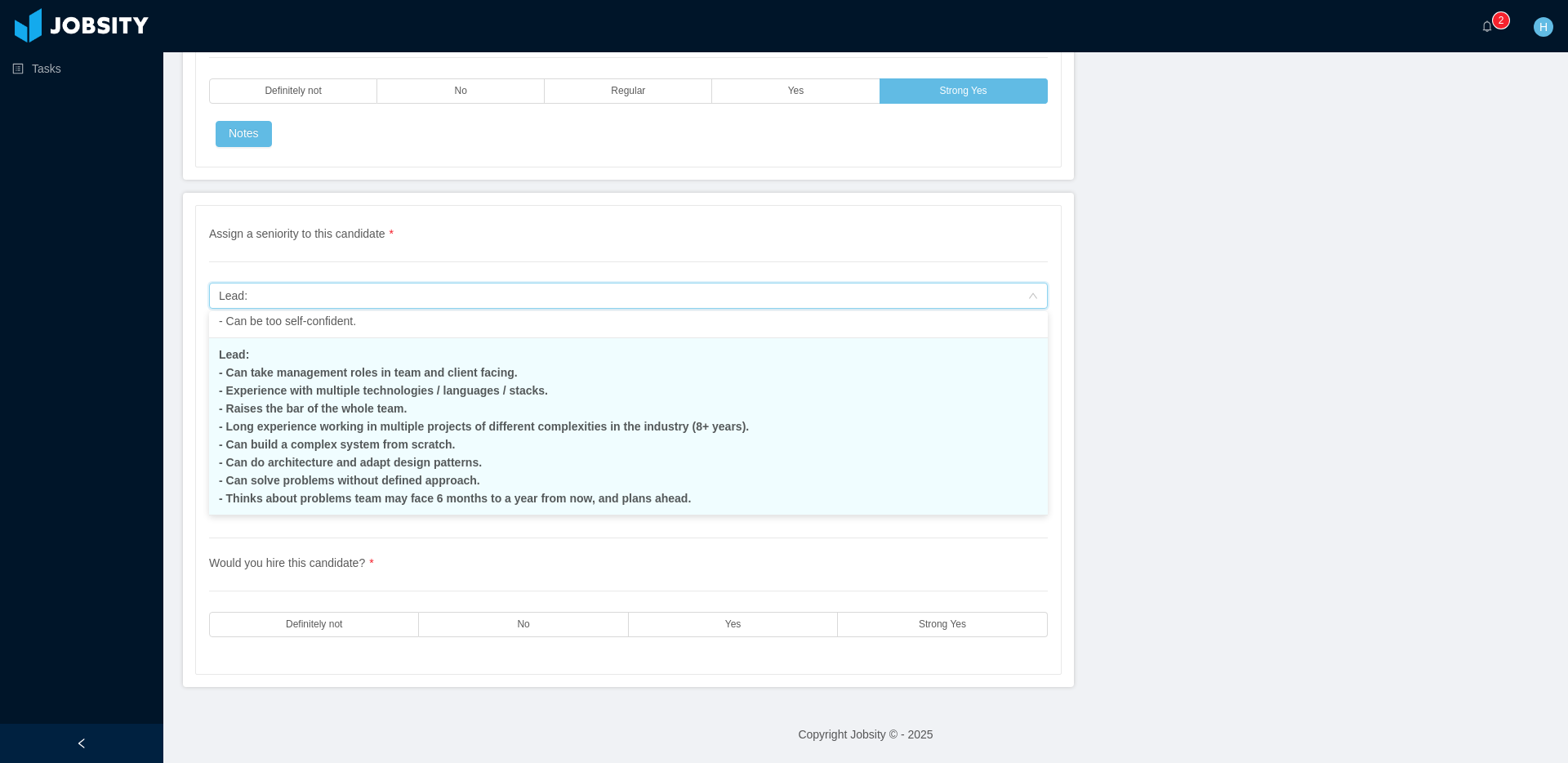
click at [1038, 300] on div "Assign a seniority to this candidate Lead: - Can take management roles in team …" at bounding box center [628, 295] width 839 height 26
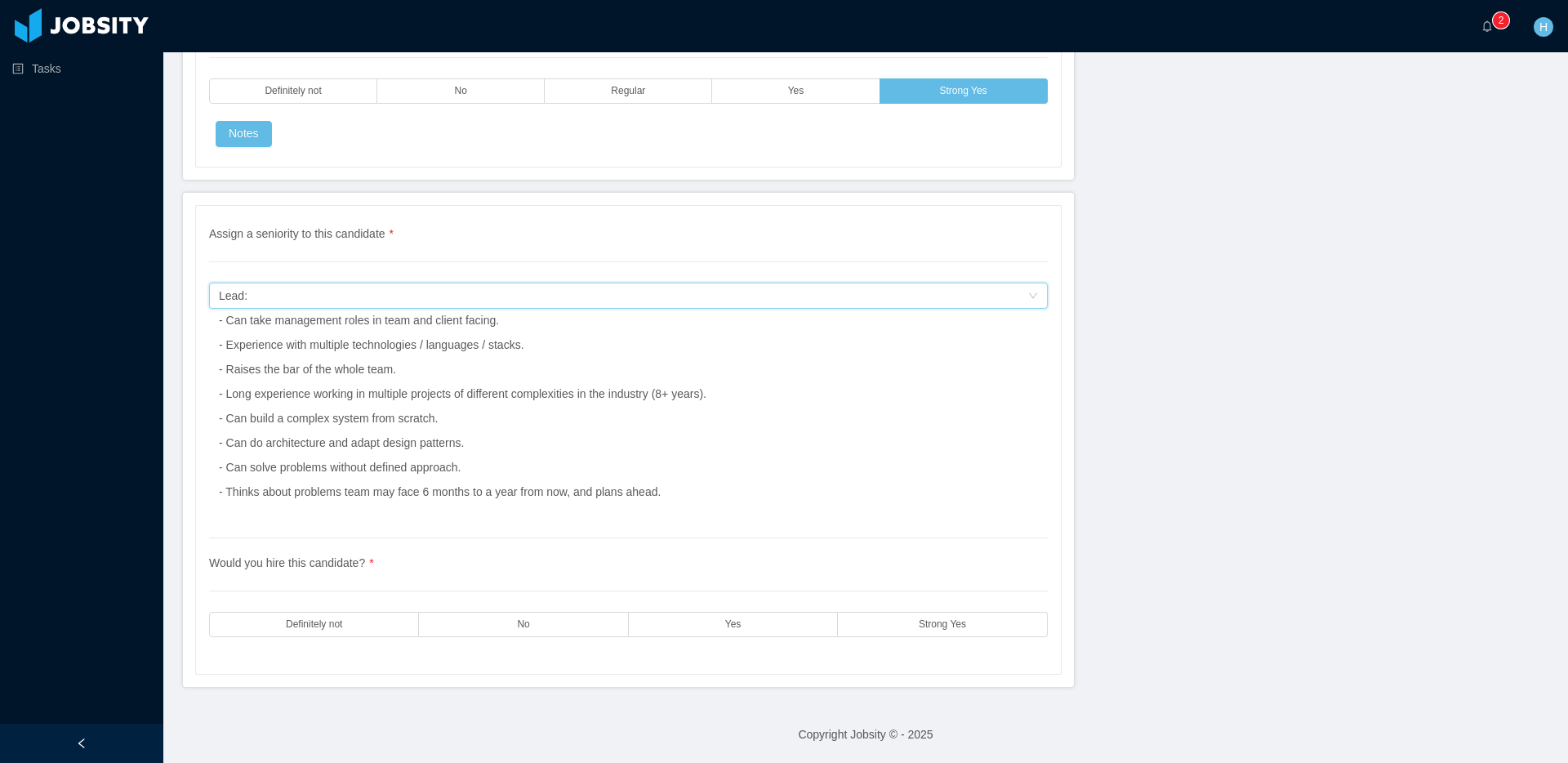
click at [804, 426] on div "Assign a seniority to this candidate Lead: - Can take management roles in team …" at bounding box center [628, 393] width 839 height 221
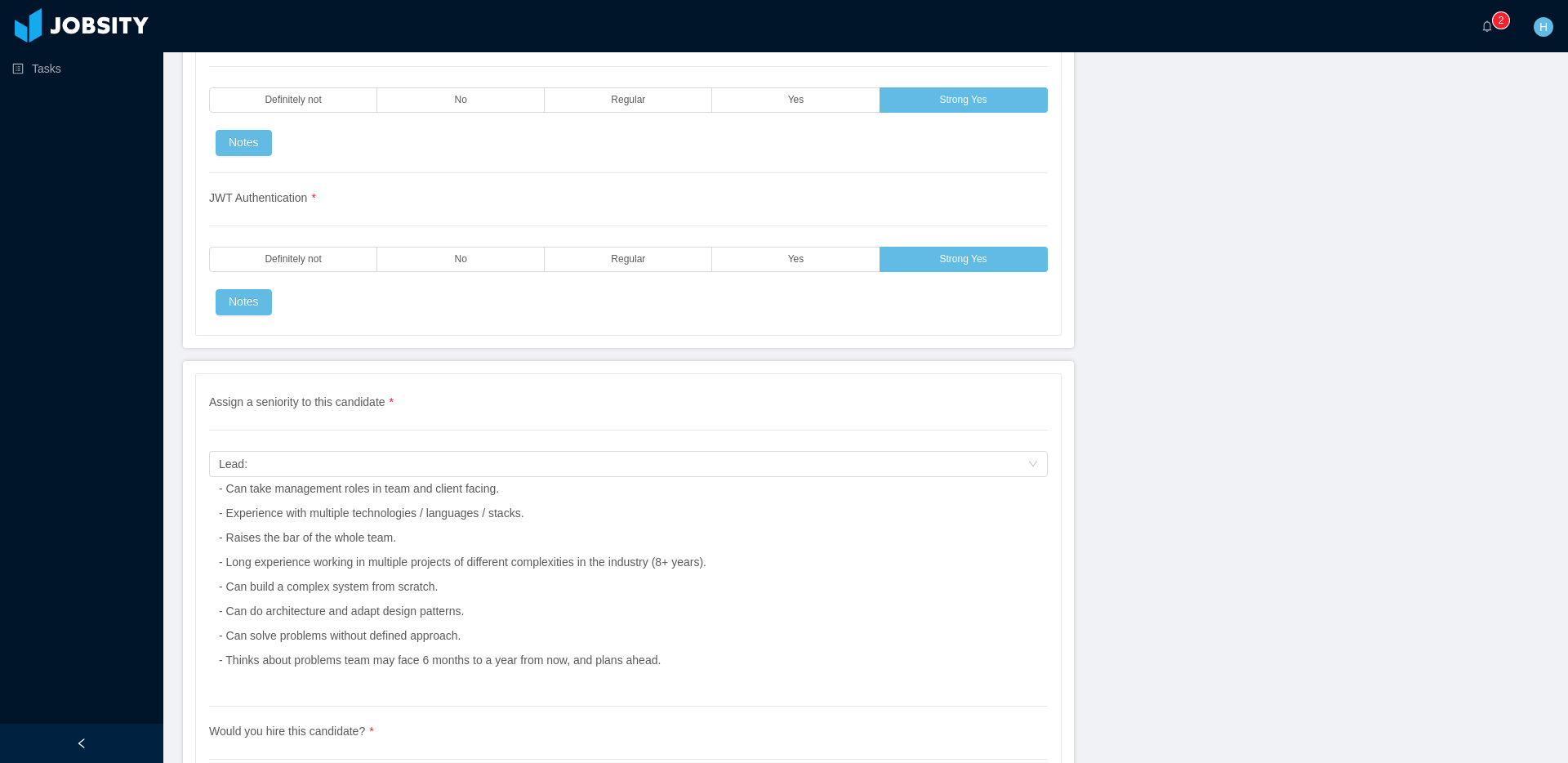
scroll to position [3799, 0]
click at [707, 456] on div "Lead: - Can take management roles in team and client facing. - Experience with …" at bounding box center [462, 561] width 487 height 220
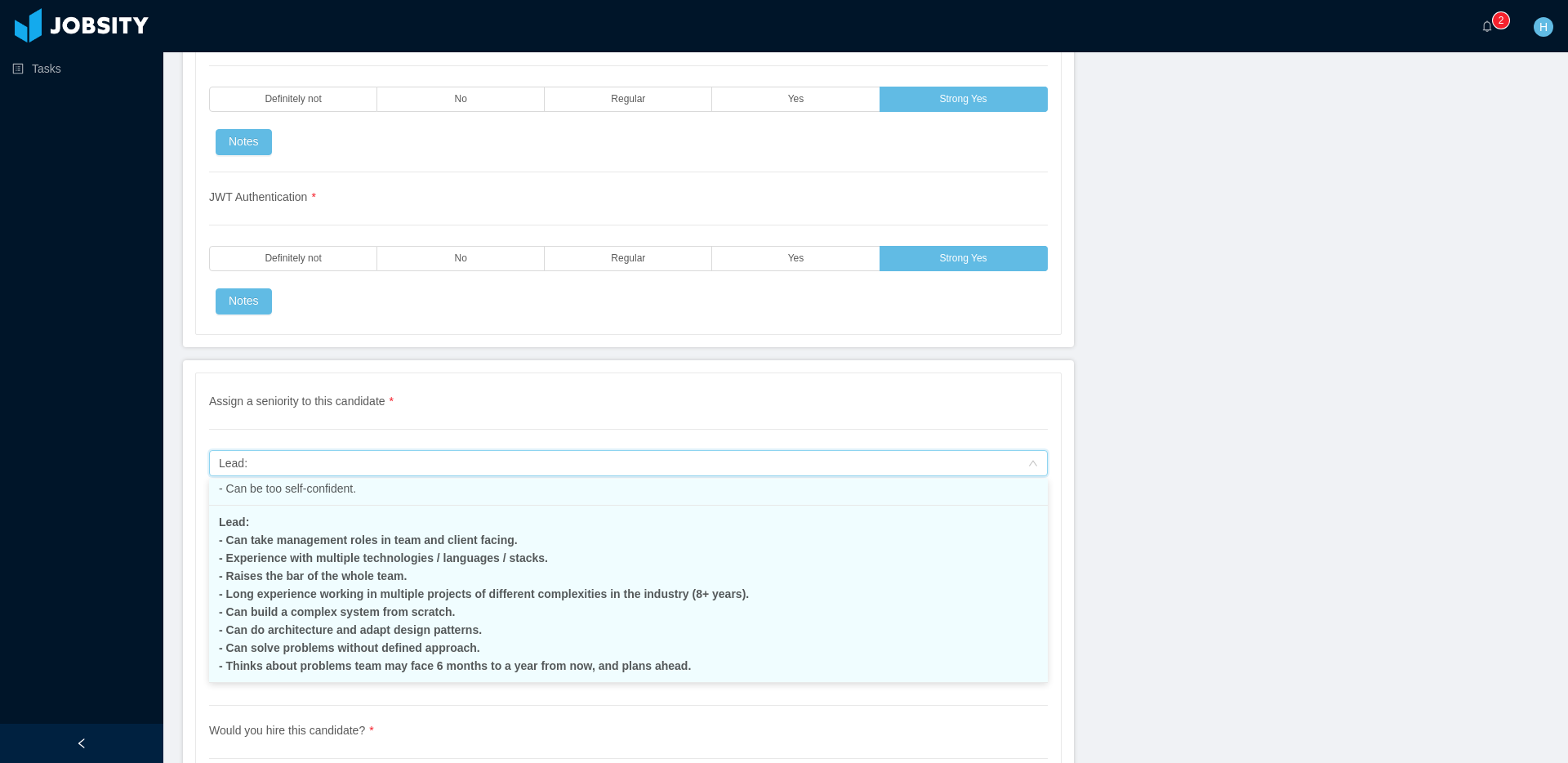
scroll to position [389, 0]
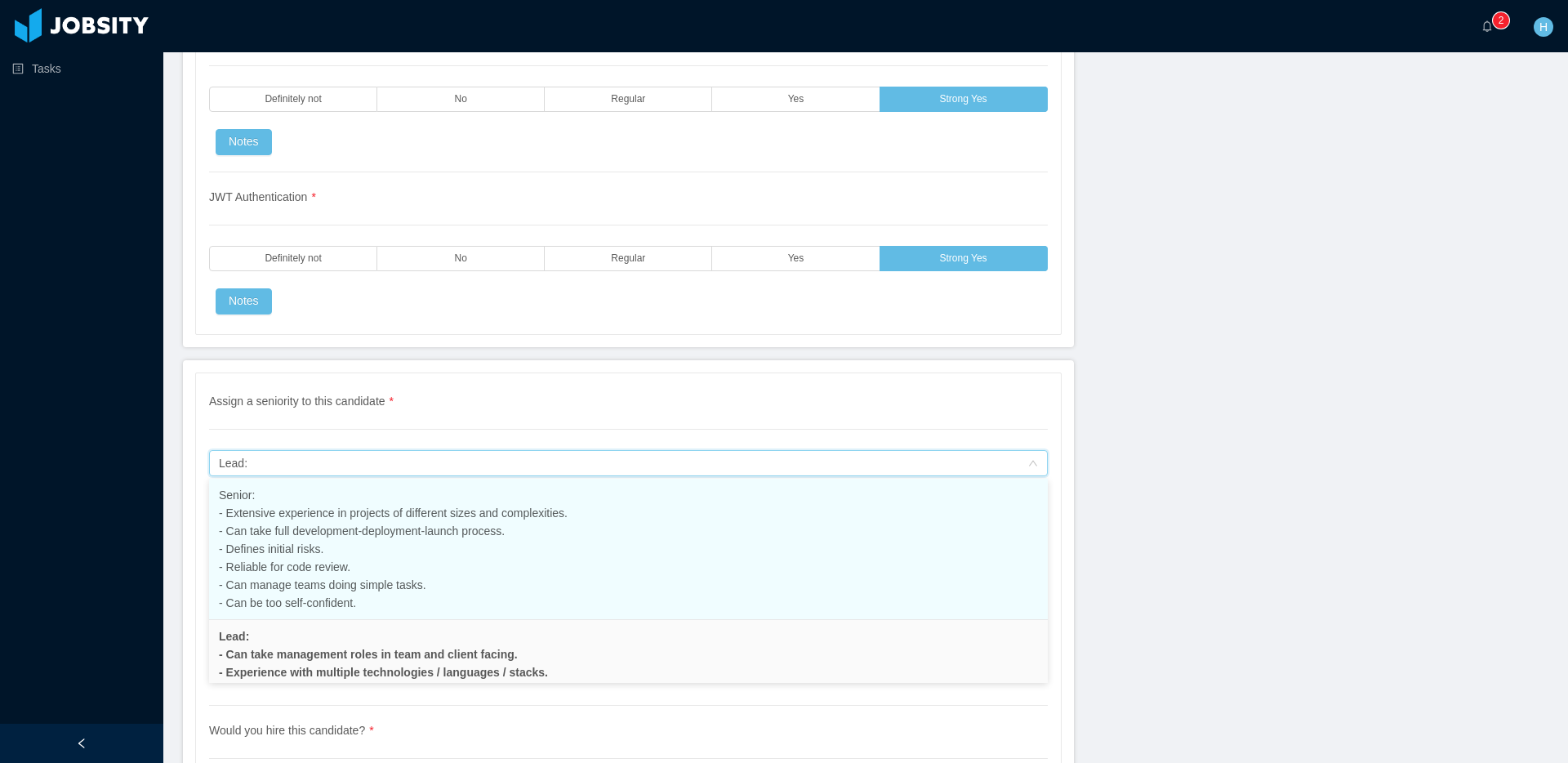
click at [605, 540] on li "Senior: - Extensive experience in projects of different sizes and complexities.…" at bounding box center [628, 548] width 839 height 142
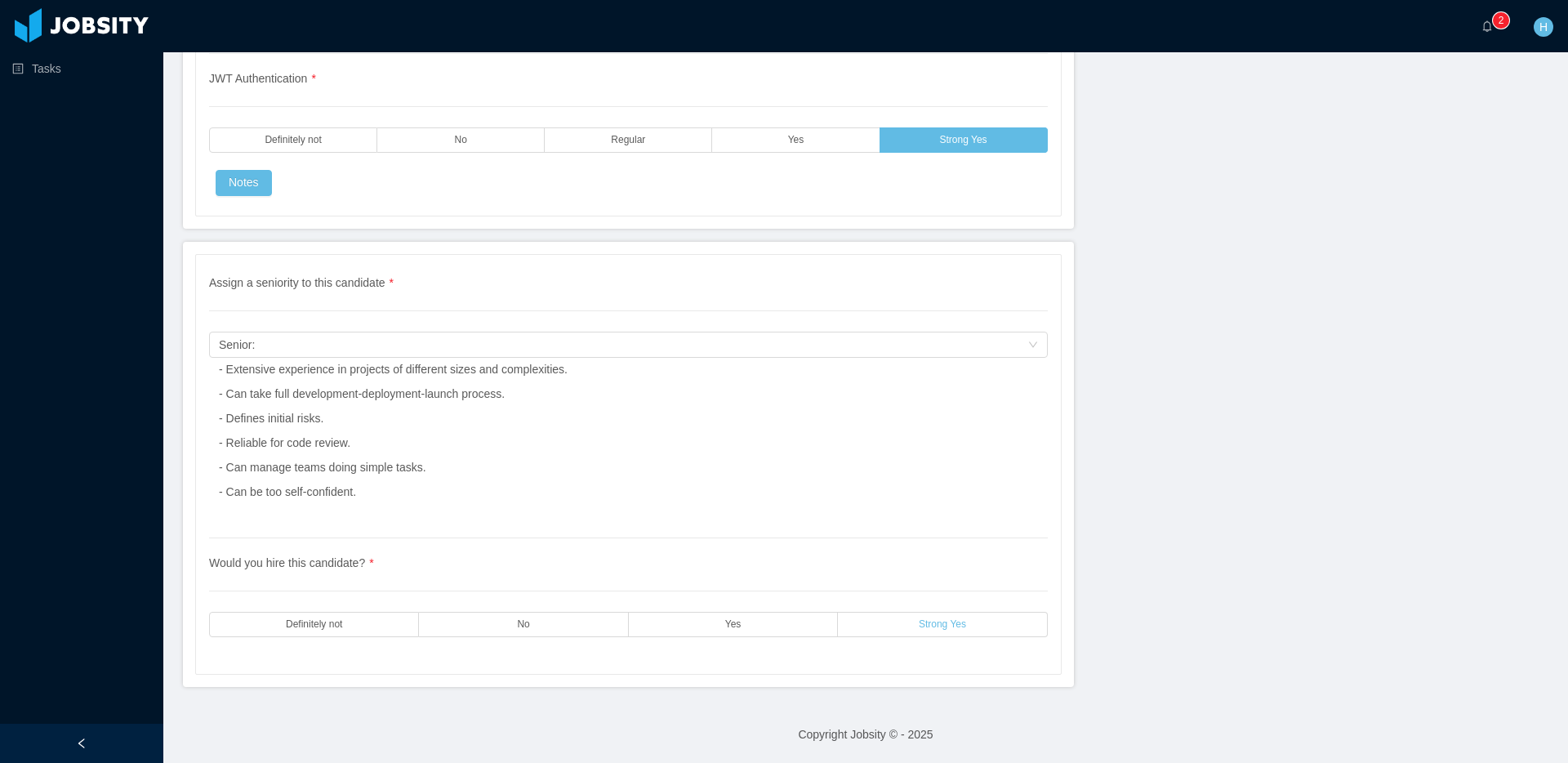
click at [856, 628] on label "Strong Yes" at bounding box center [942, 623] width 209 height 25
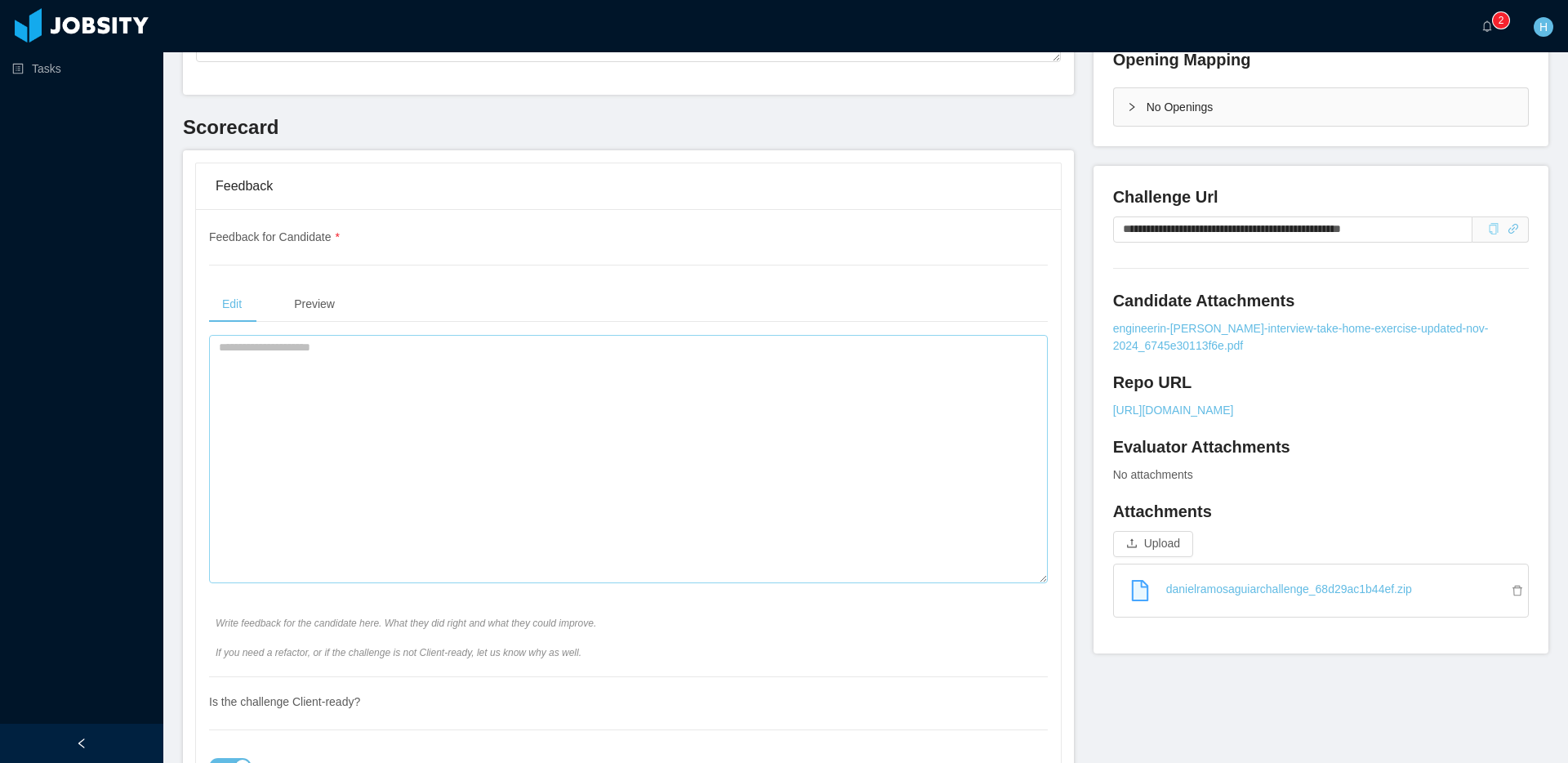
scroll to position [0, 0]
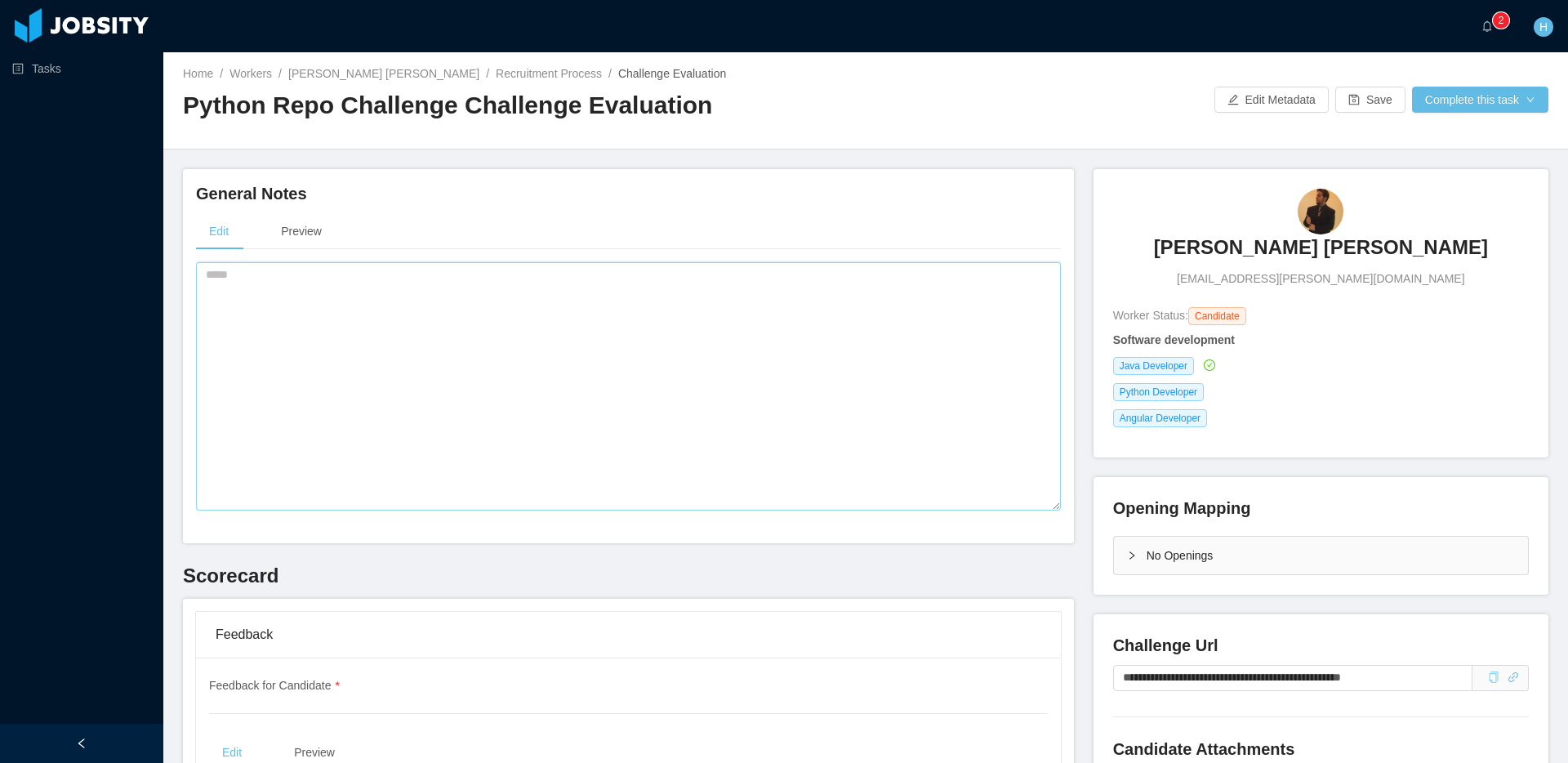
click at [574, 380] on textarea at bounding box center [628, 386] width 865 height 248
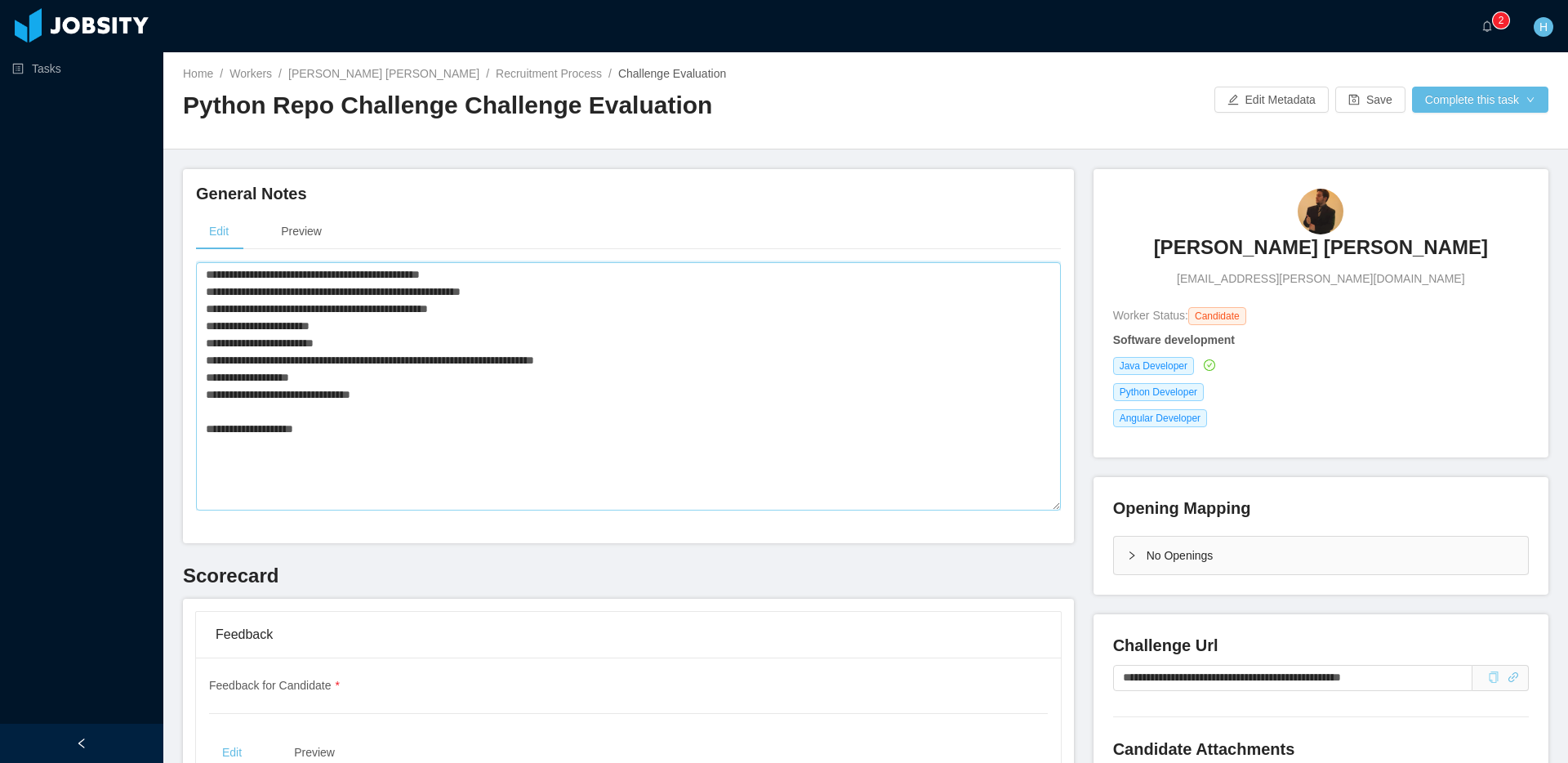
click at [377, 443] on textarea "**********" at bounding box center [628, 386] width 865 height 248
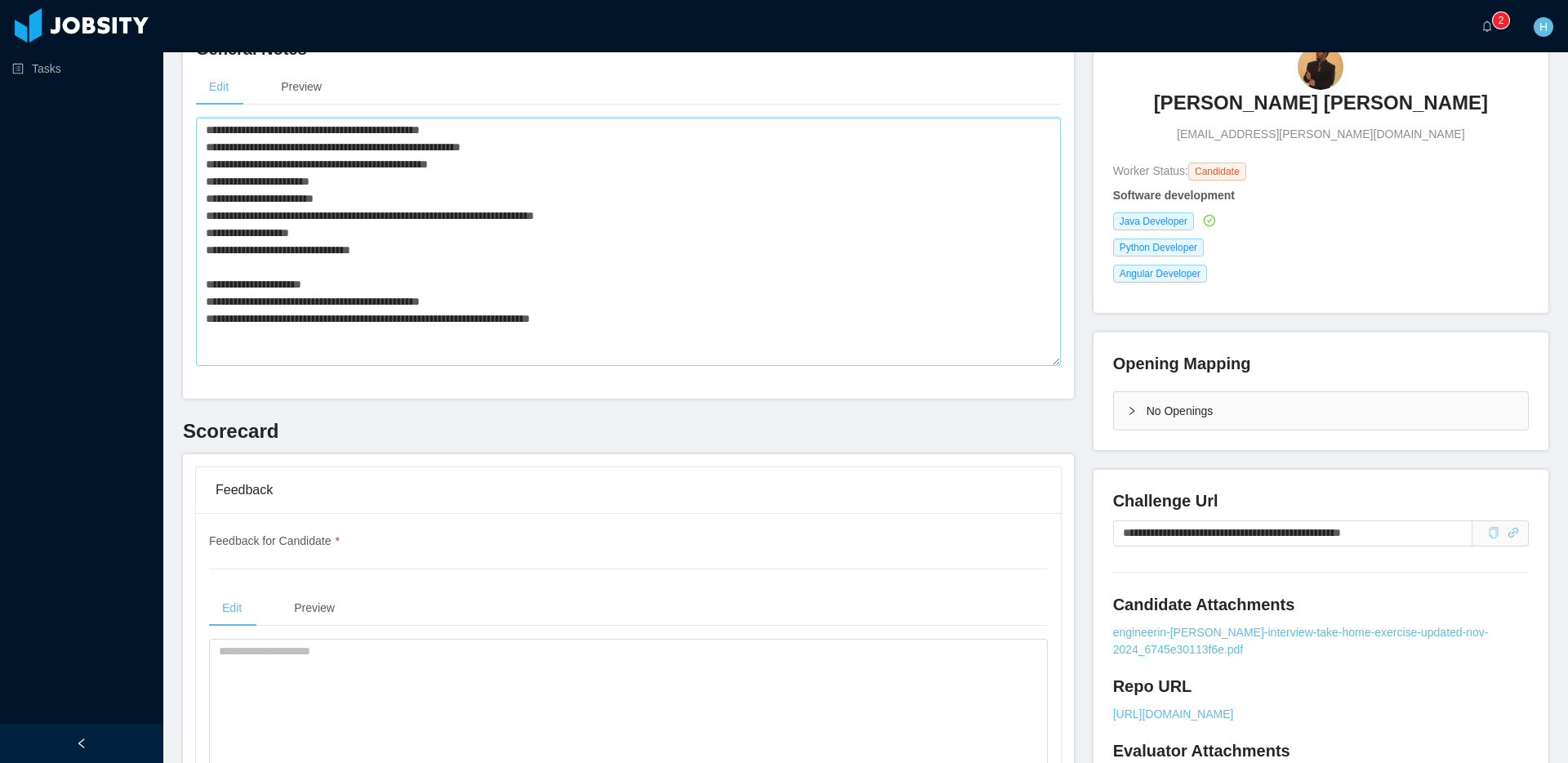
scroll to position [145, 0]
click at [428, 235] on textarea "**********" at bounding box center [628, 241] width 865 height 248
type textarea "**********"
click at [366, 671] on textarea at bounding box center [628, 761] width 839 height 248
paste textarea "**********"
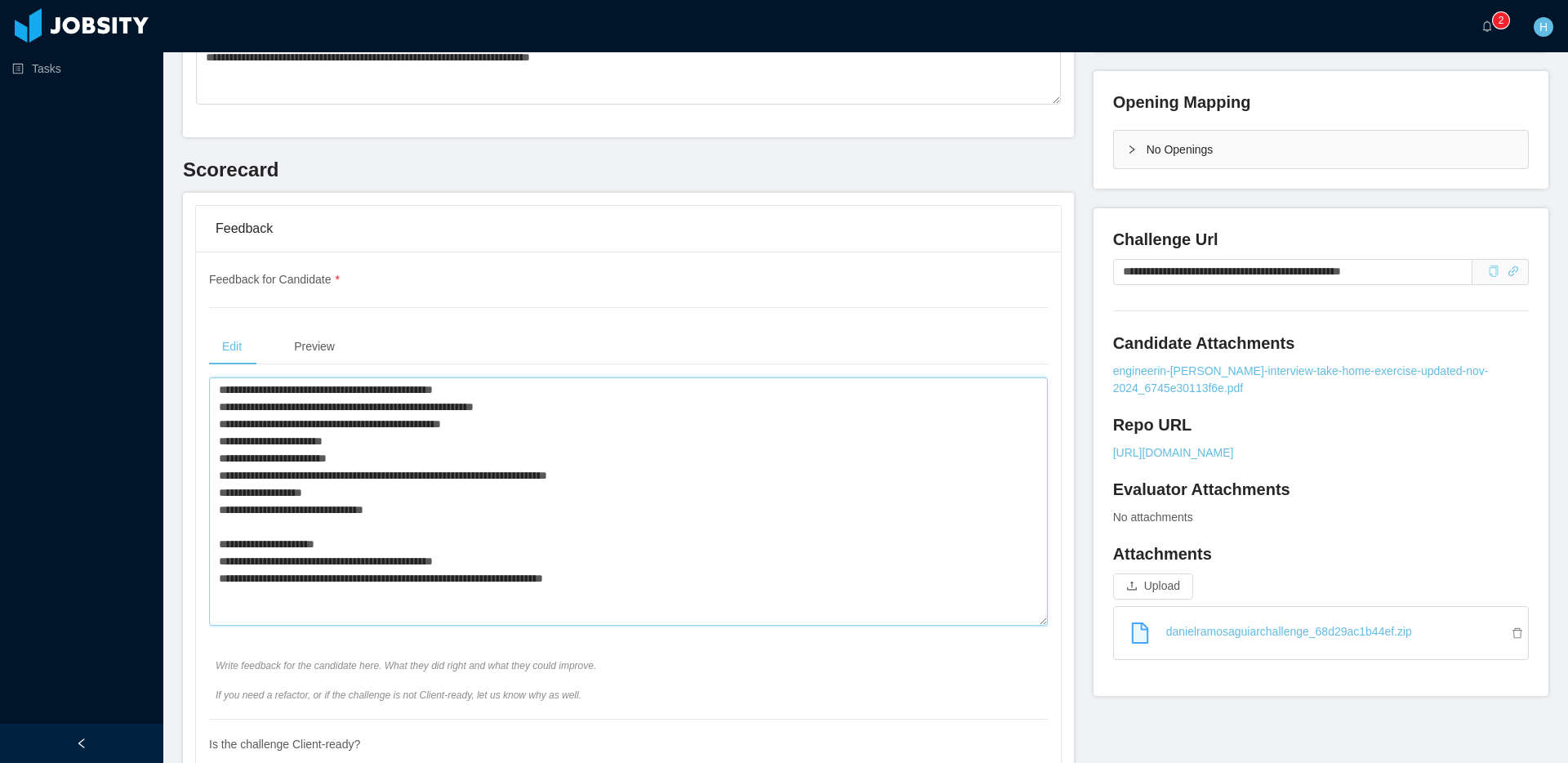
scroll to position [0, 0]
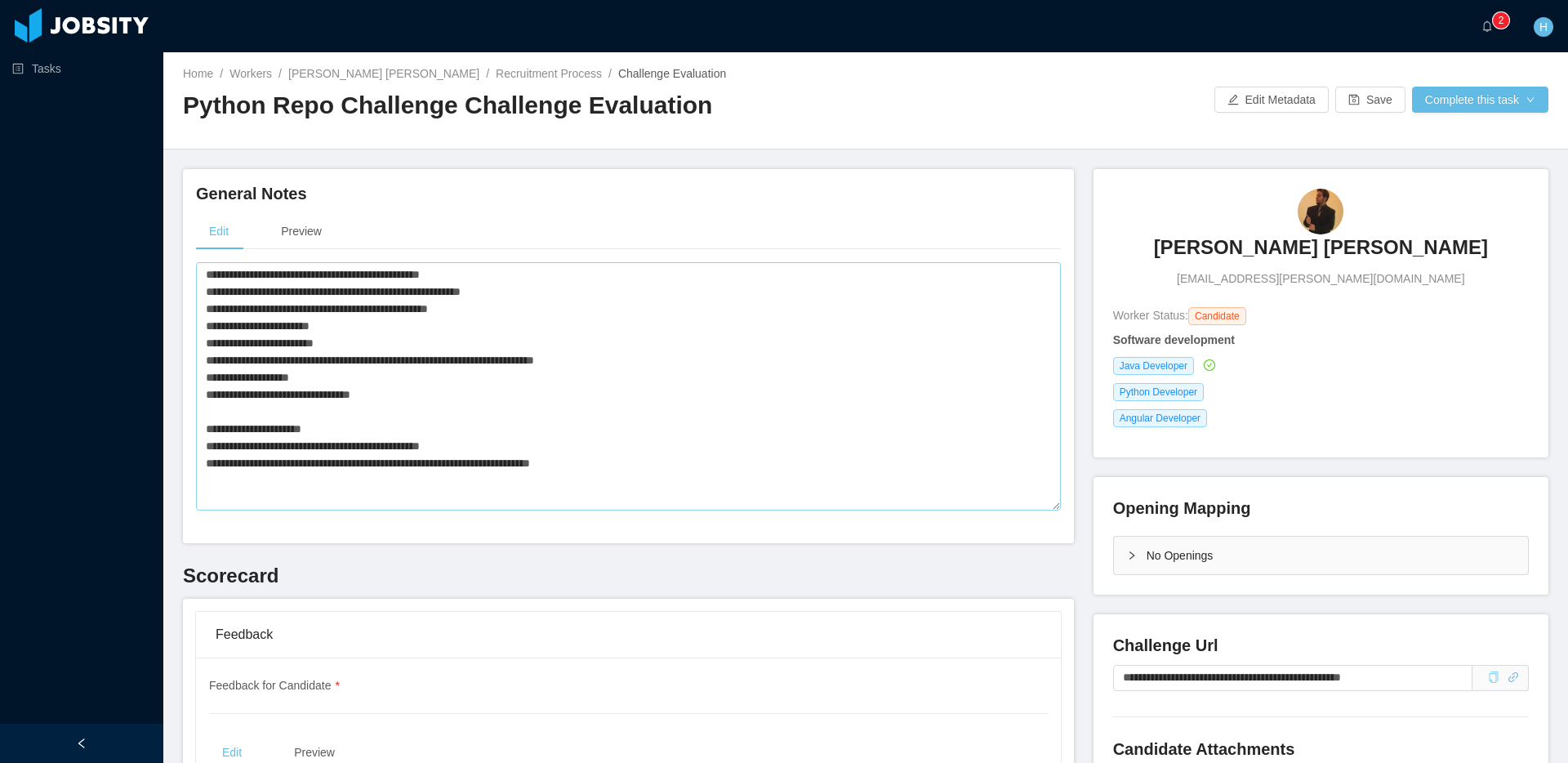
type textarea "**********"
click at [660, 471] on textarea "**********" at bounding box center [628, 386] width 865 height 248
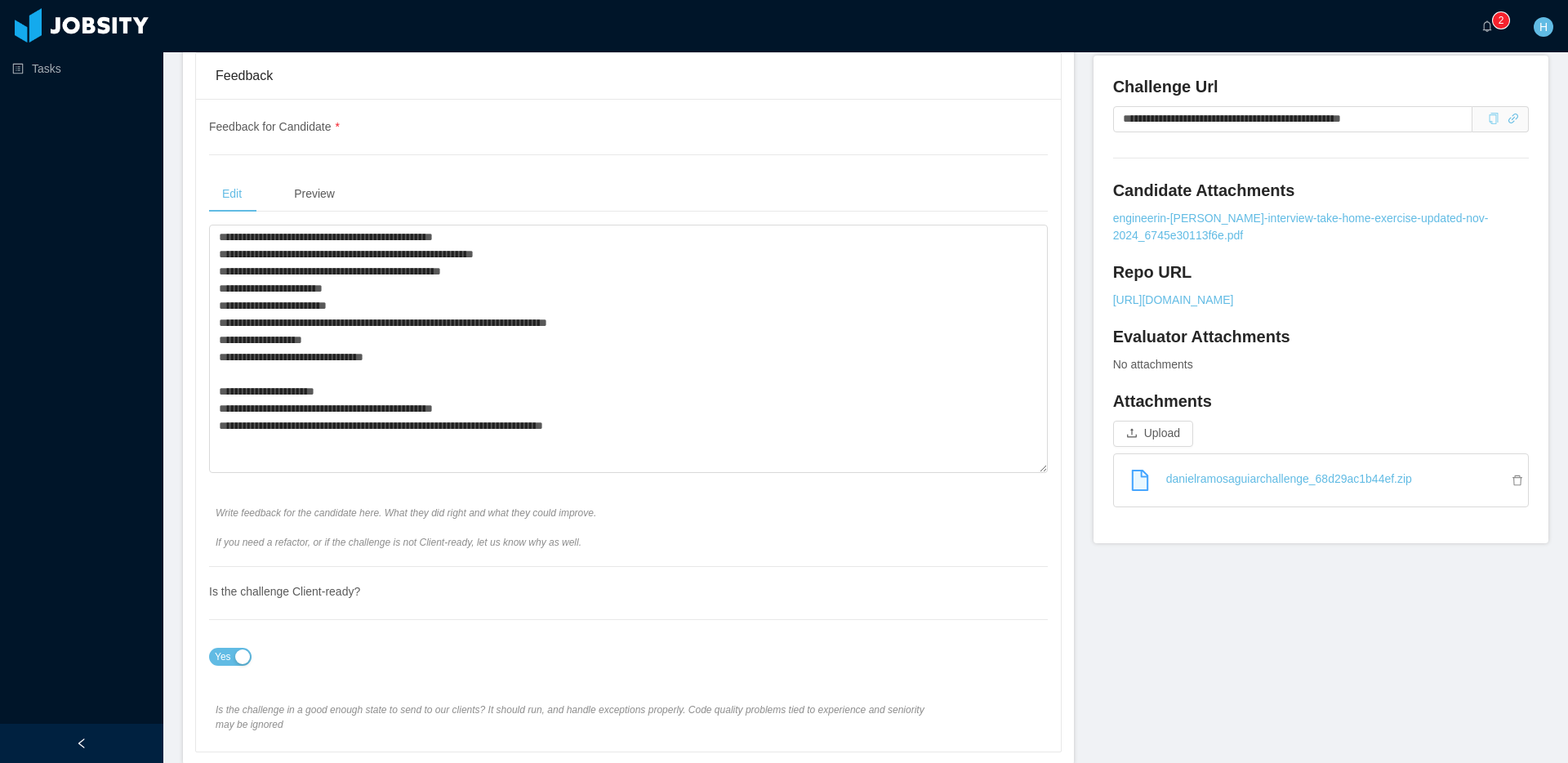
scroll to position [610, 0]
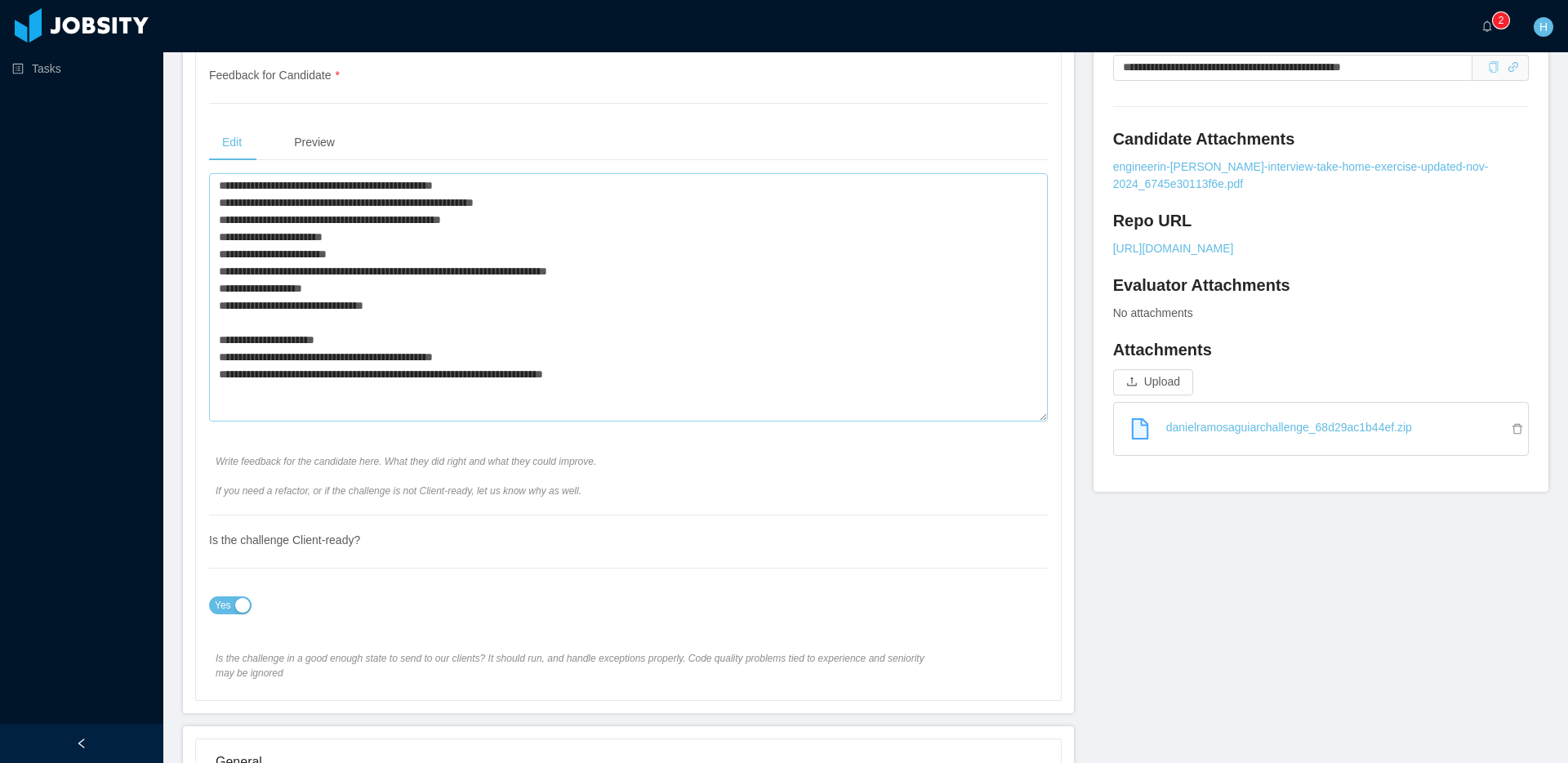
type textarea "**********"
click at [625, 353] on textarea "**********" at bounding box center [628, 297] width 839 height 248
click at [649, 368] on textarea "**********" at bounding box center [628, 297] width 839 height 248
paste textarea "**********"
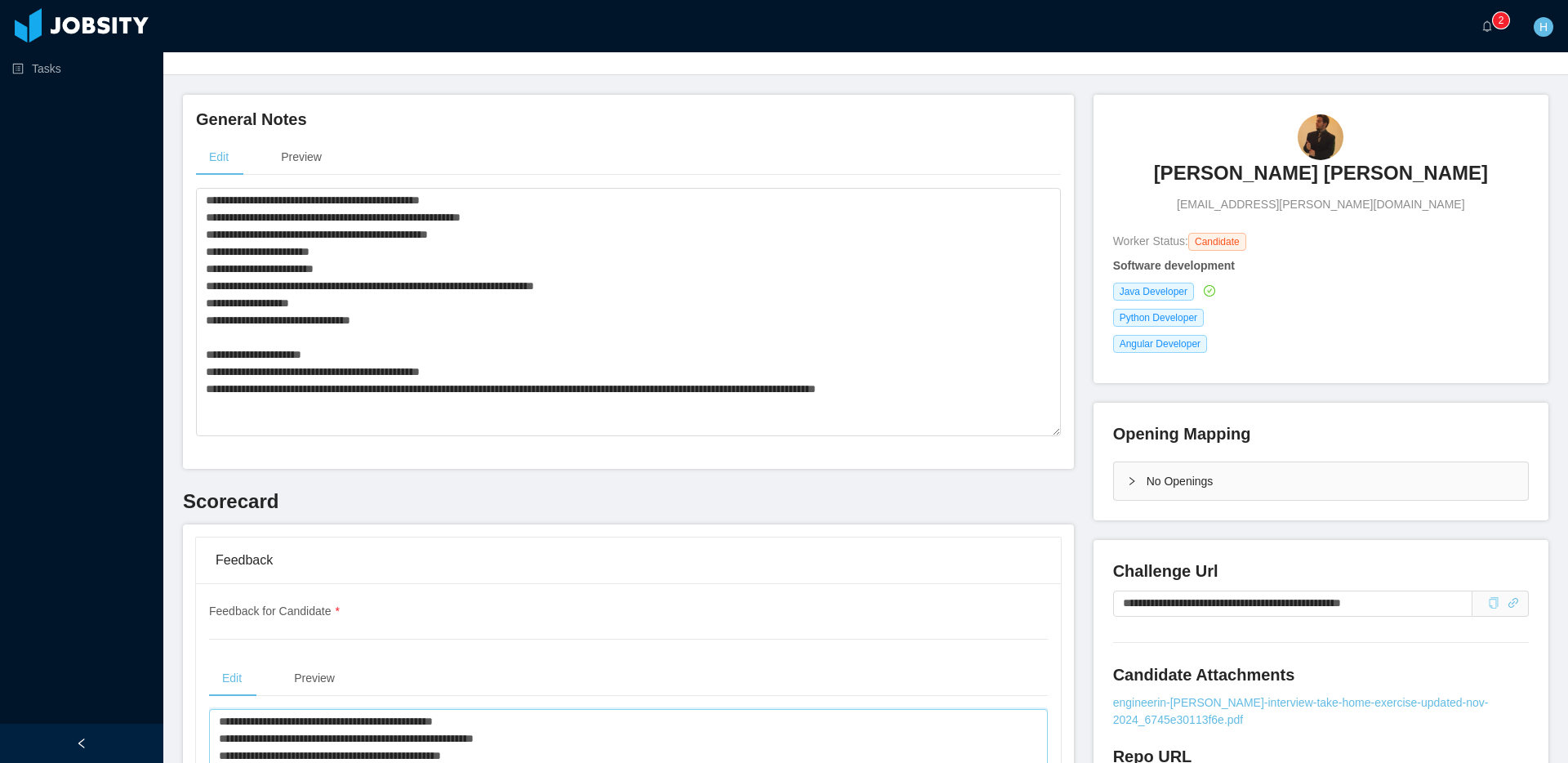
scroll to position [0, 0]
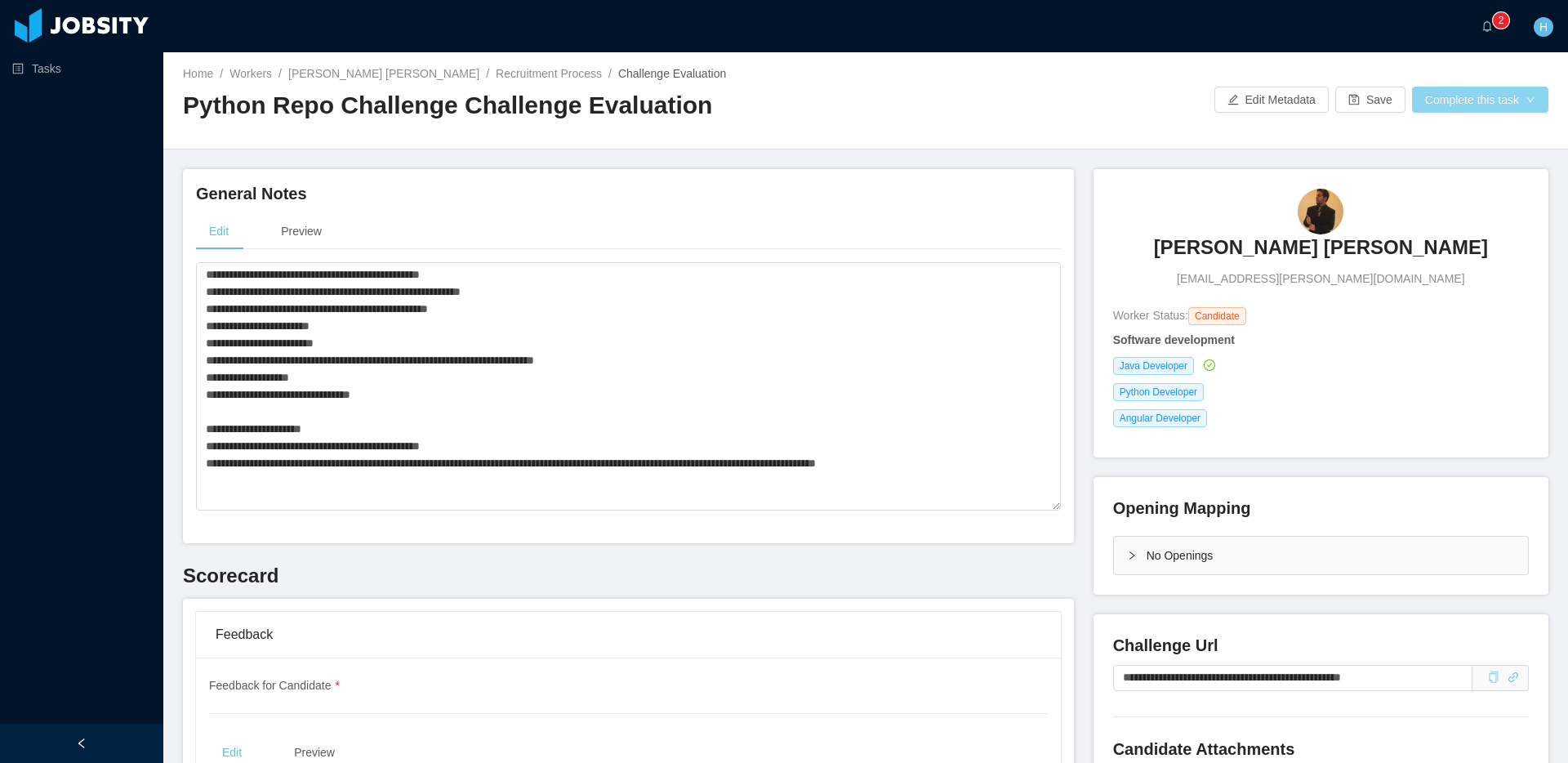
type textarea "**********"
click at [1448, 88] on button "Complete this task" at bounding box center [1479, 99] width 136 height 26
click at [1455, 131] on button "Save Evaluation" at bounding box center [1477, 137] width 127 height 26
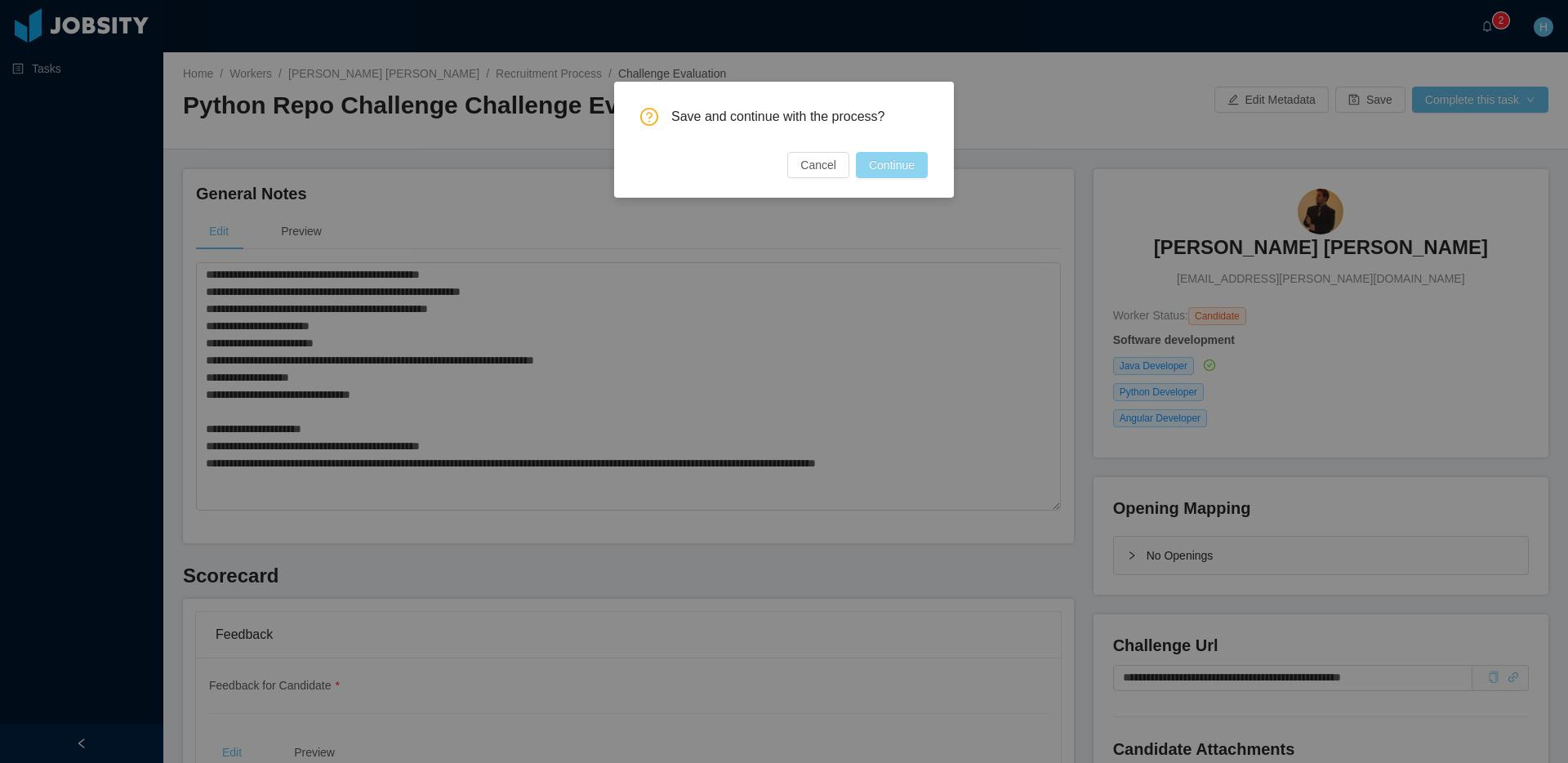
click at [878, 161] on button "Continue" at bounding box center [891, 165] width 72 height 26
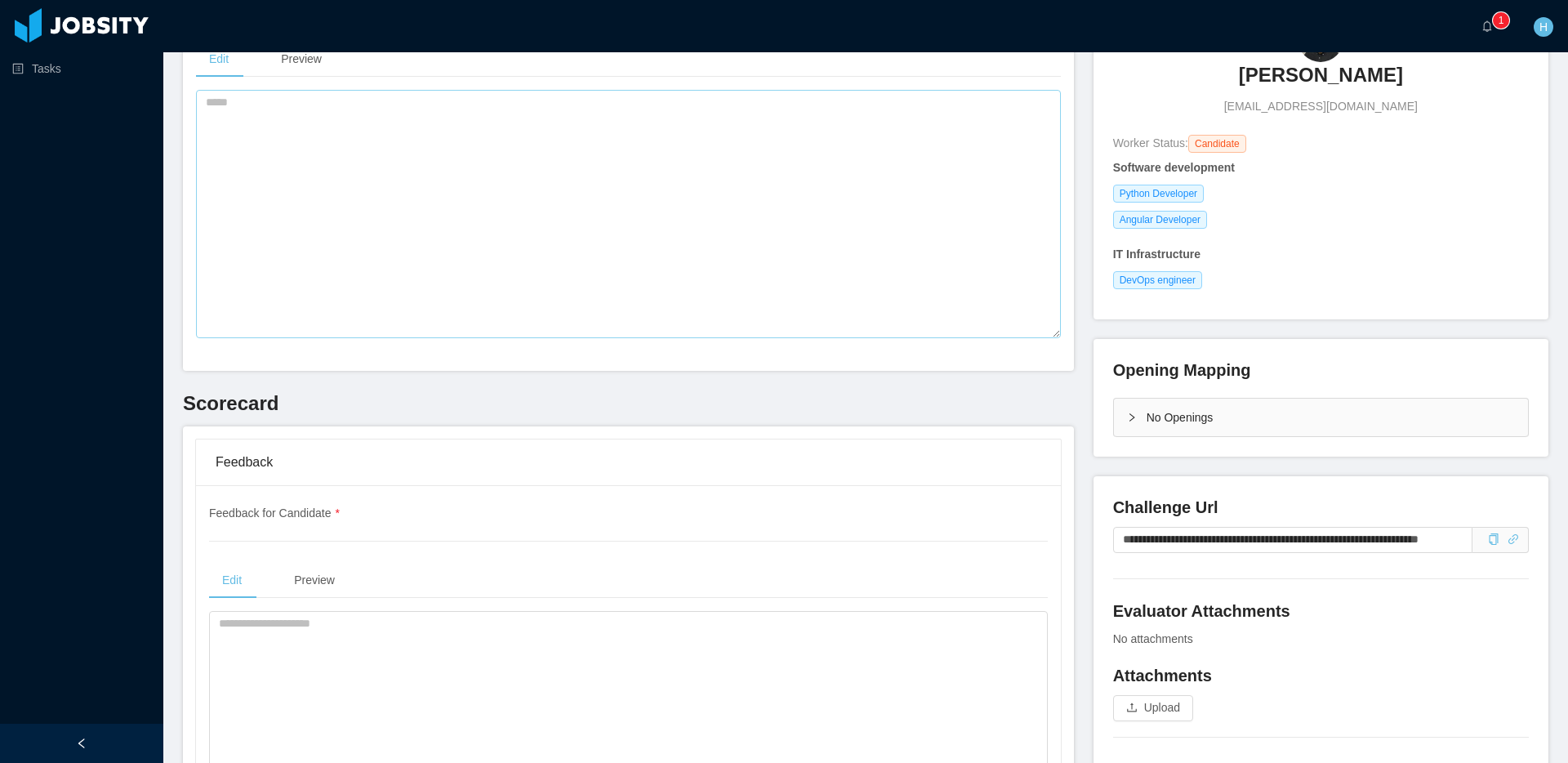
scroll to position [166, 0]
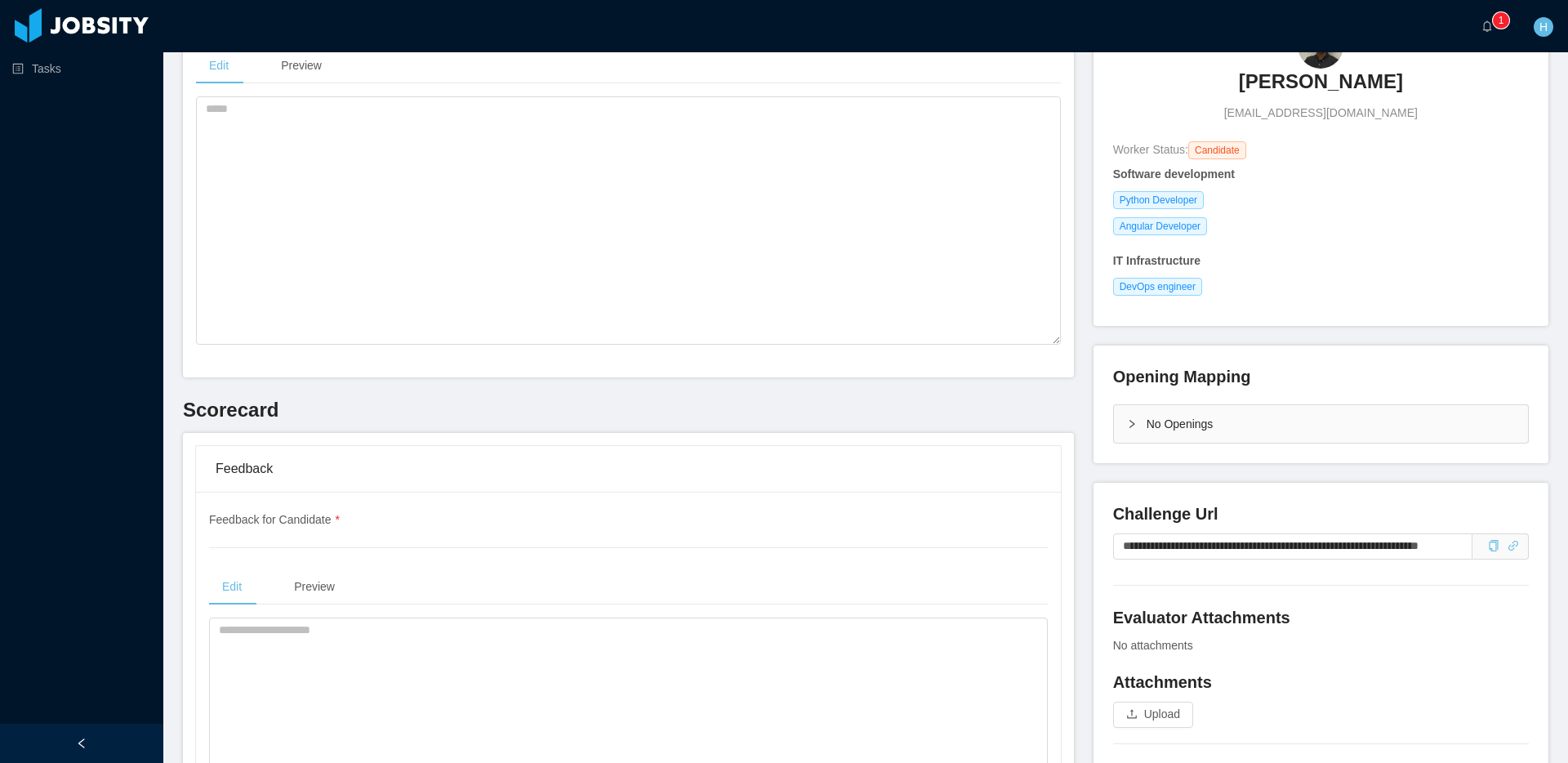
click at [1477, 542] on span at bounding box center [1501, 546] width 56 height 26
click at [1490, 546] on icon "icon: copy" at bounding box center [1493, 546] width 11 height 11
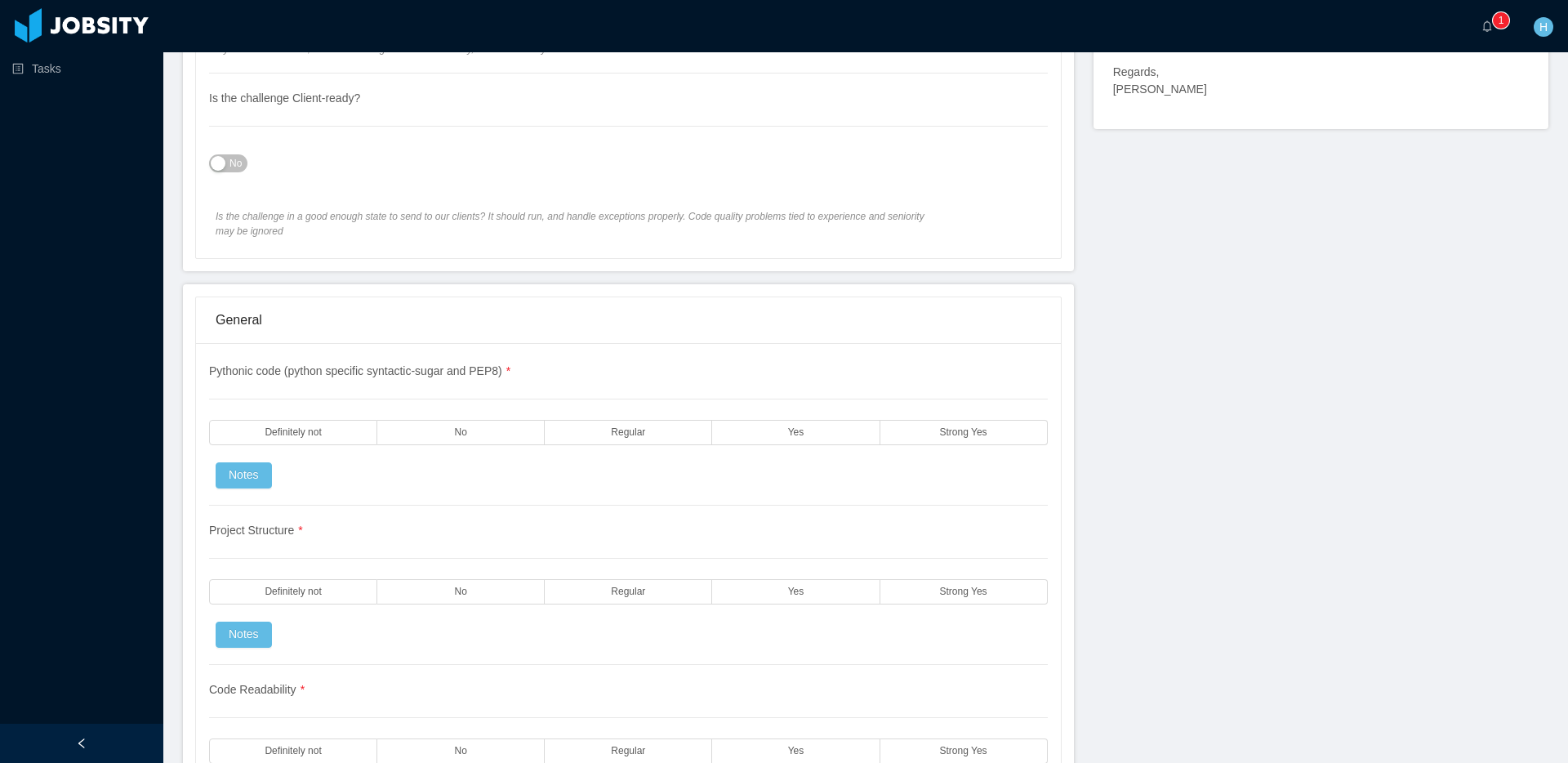
scroll to position [1062, 0]
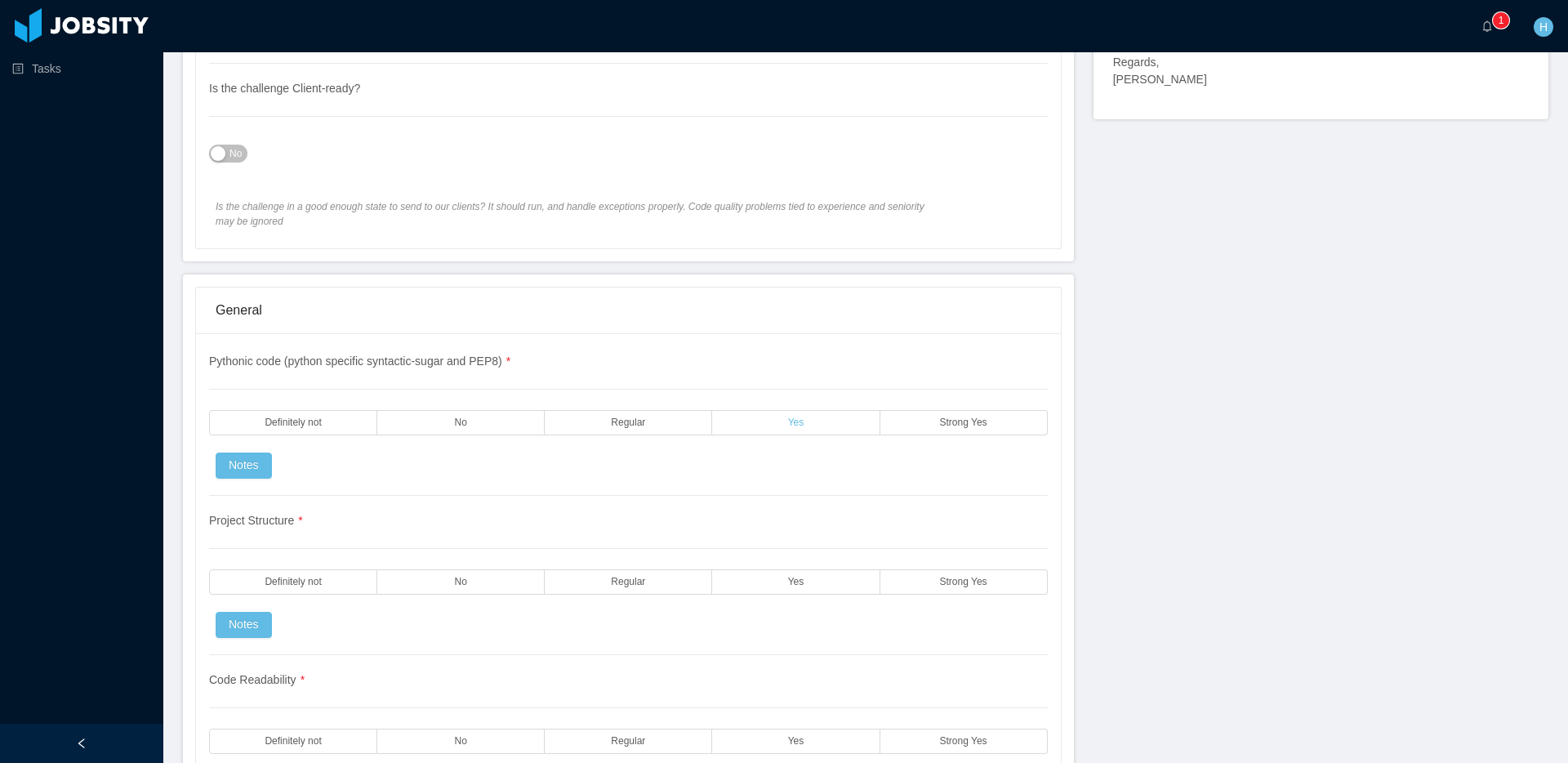
click at [854, 425] on label "Yes" at bounding box center [796, 422] width 168 height 25
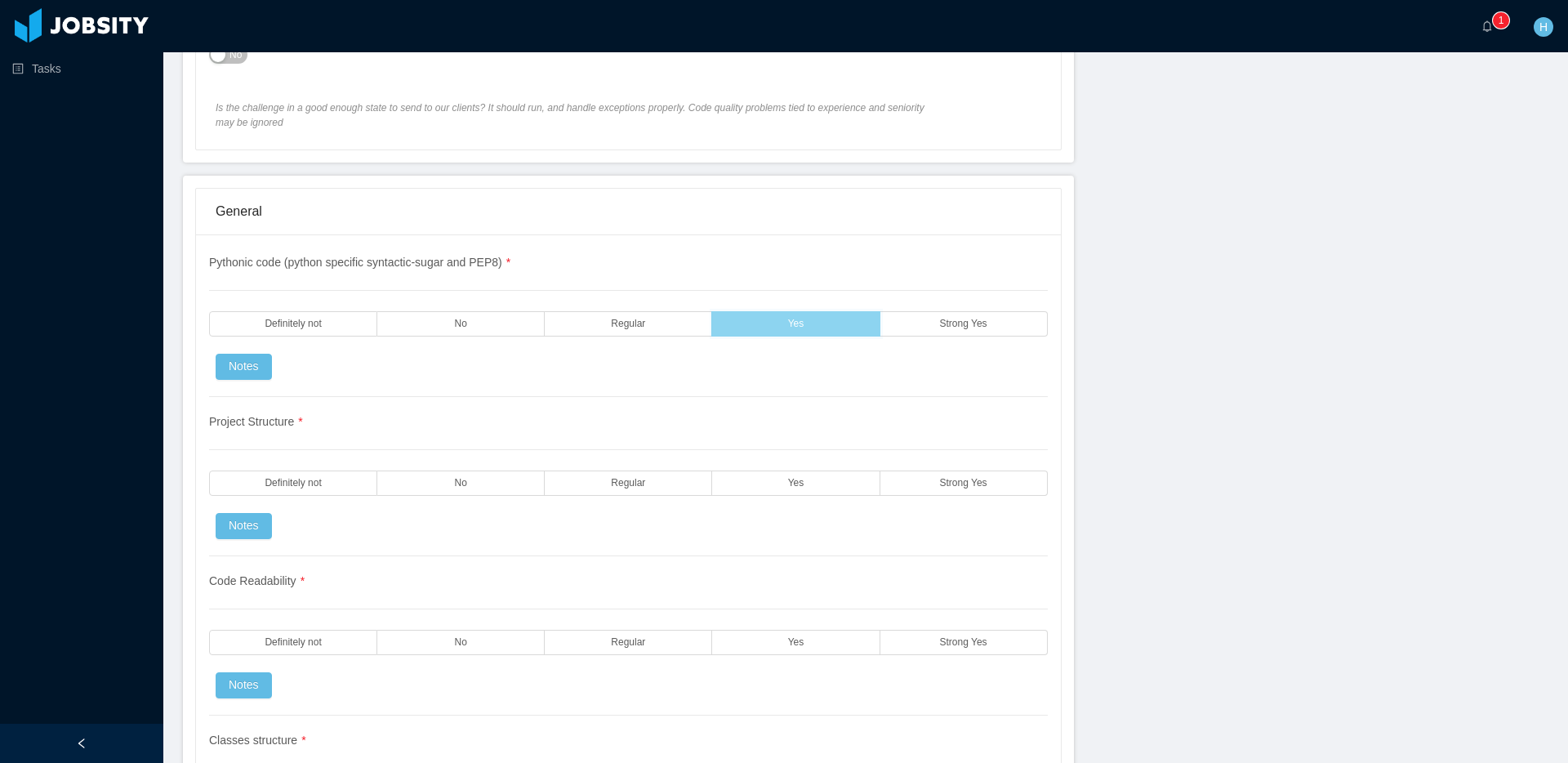
scroll to position [1161, 0]
click at [856, 484] on label "Yes" at bounding box center [796, 482] width 168 height 25
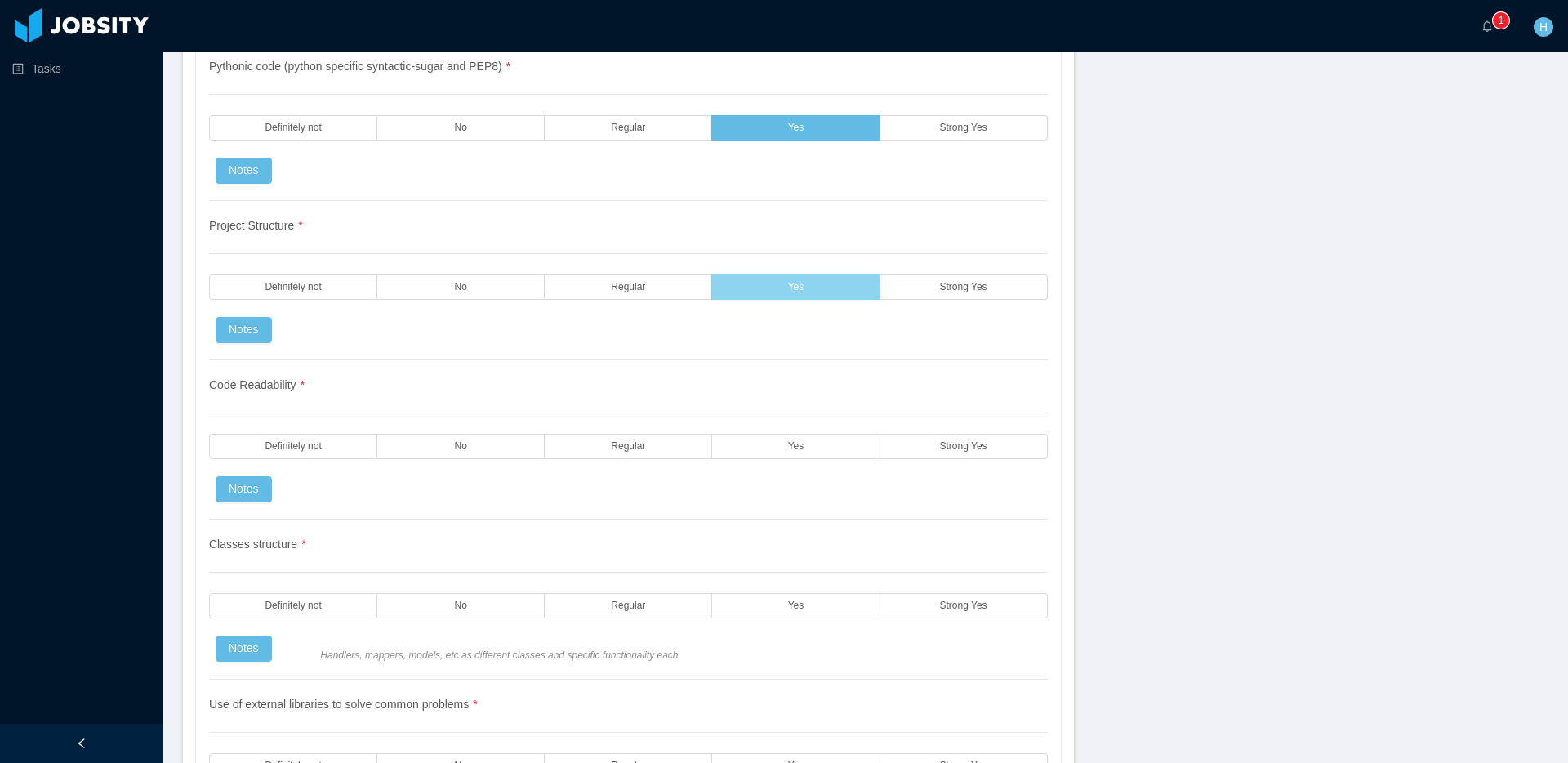
scroll to position [1357, 0]
click at [818, 447] on label "Yes" at bounding box center [796, 445] width 168 height 25
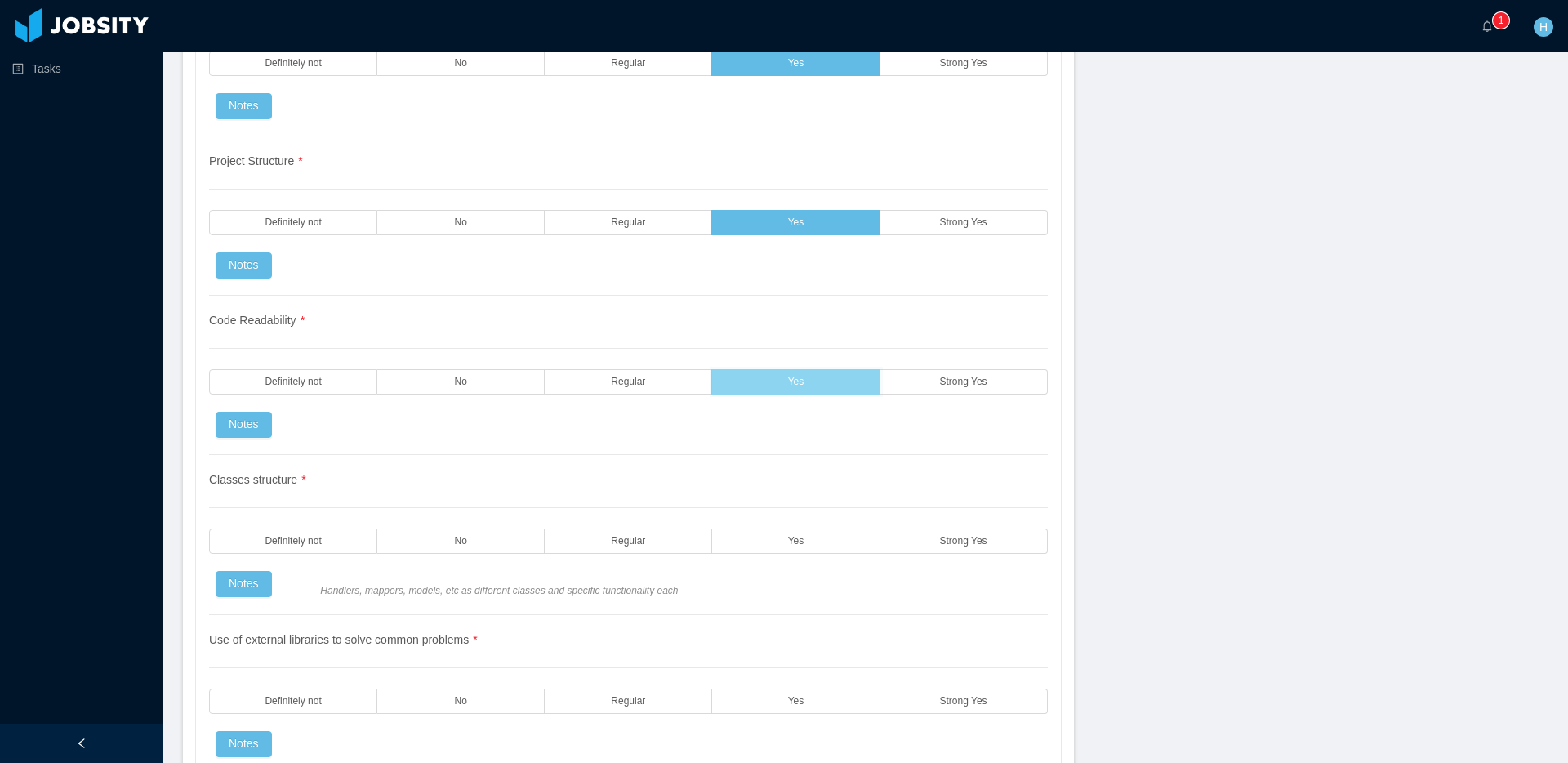
scroll to position [1470, 0]
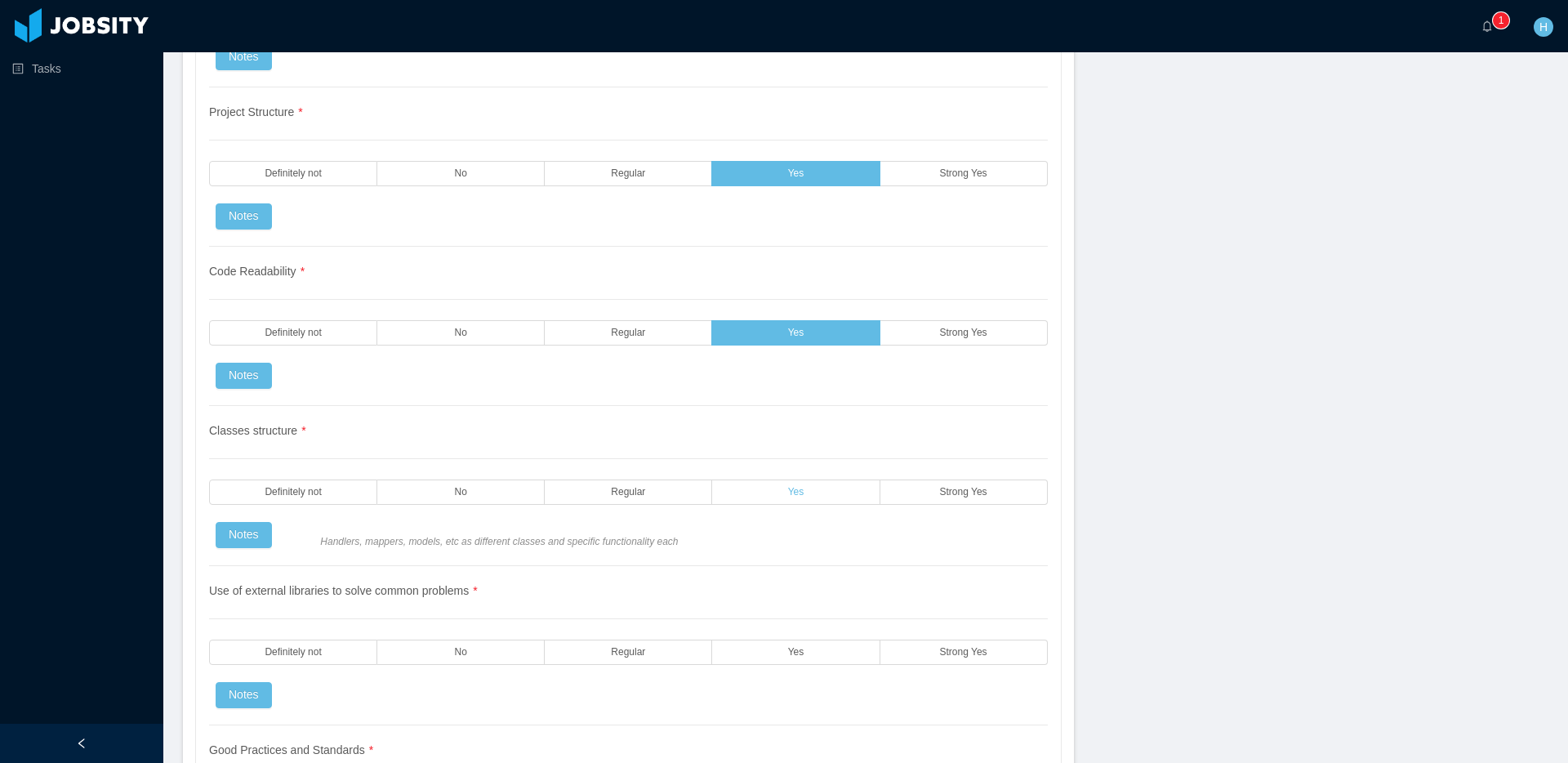
click at [814, 495] on label "Yes" at bounding box center [796, 491] width 168 height 25
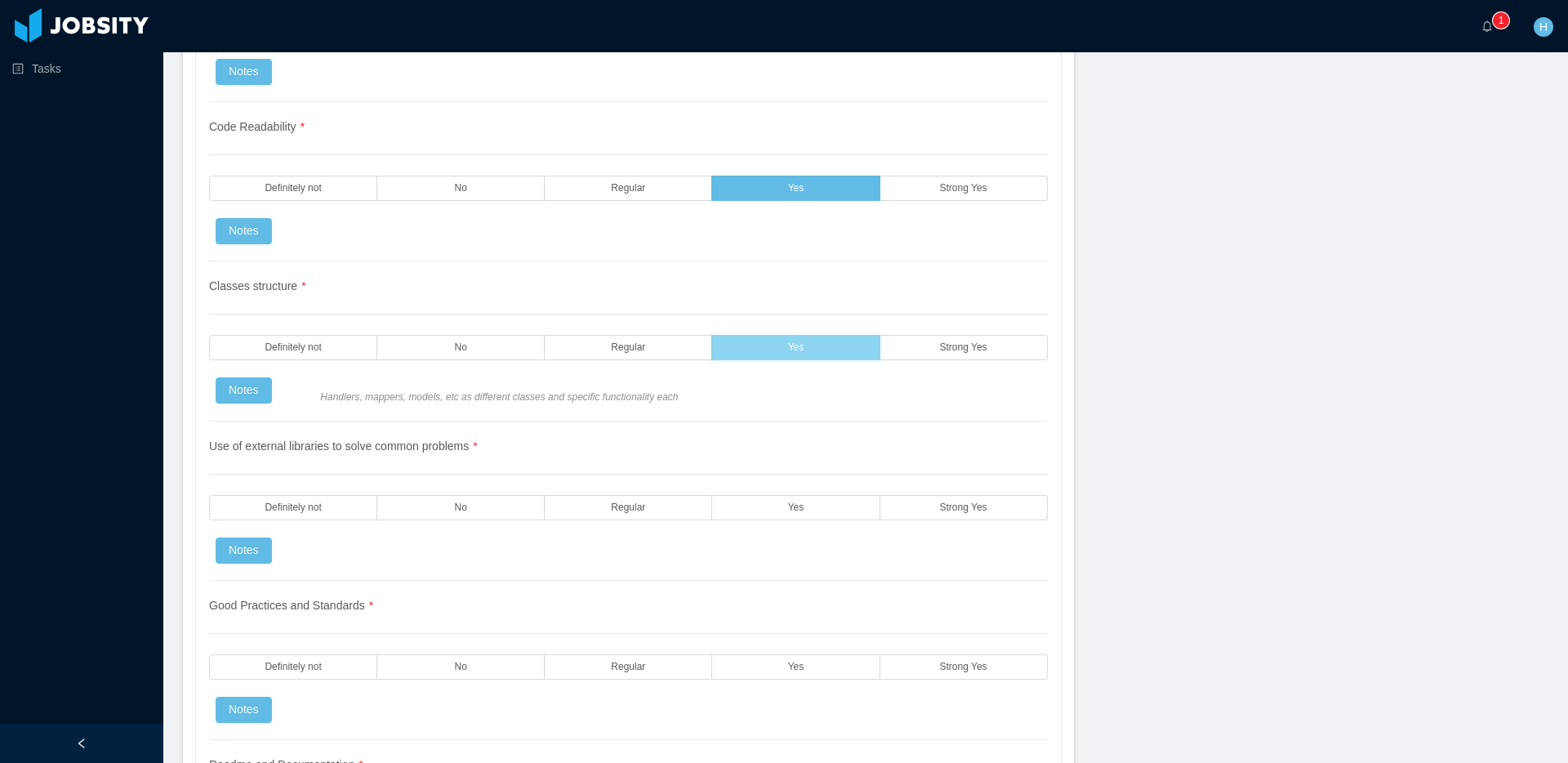
scroll to position [1620, 0]
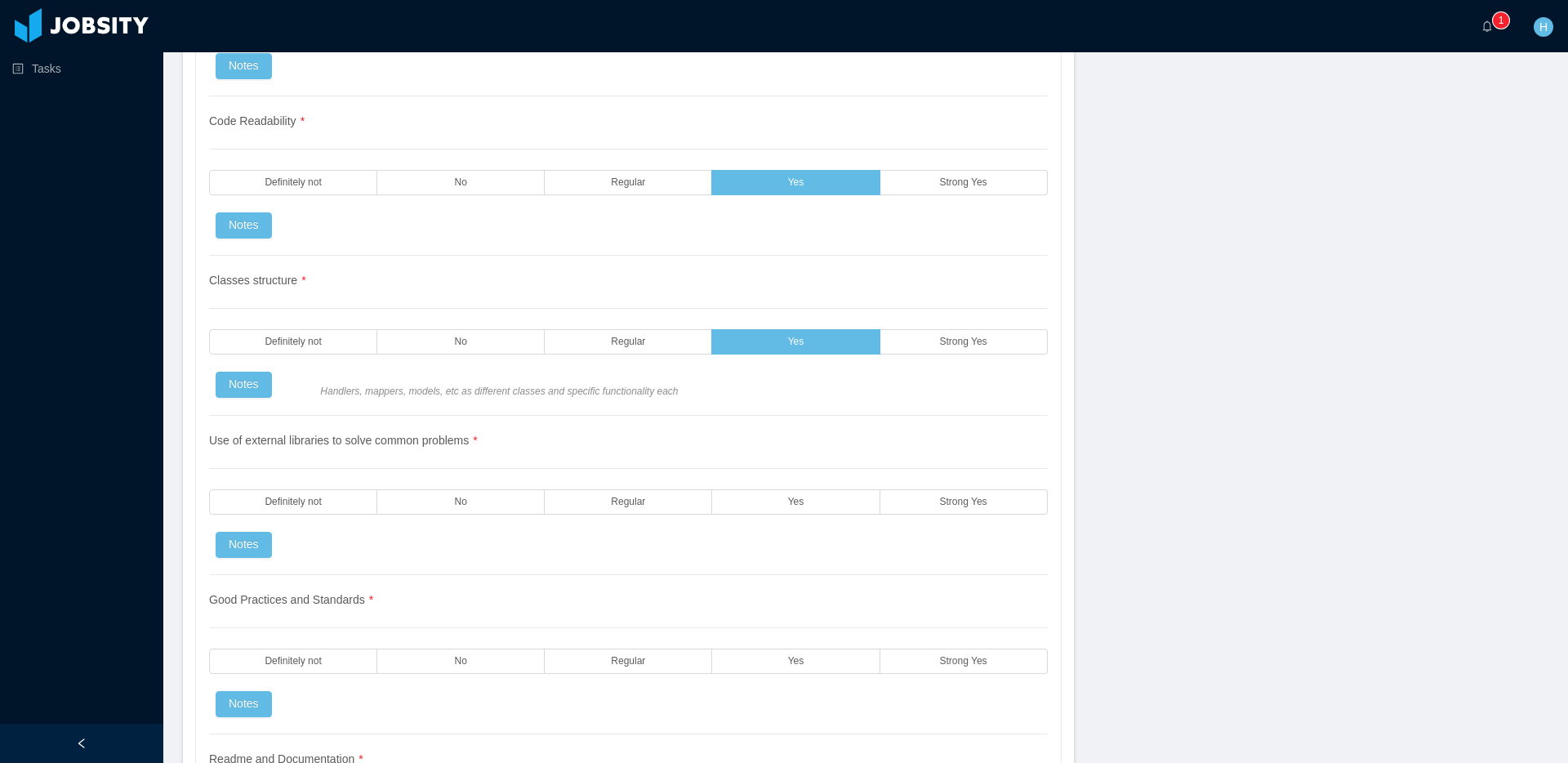
click at [801, 516] on div "Use of external libraries to solve common problems * Definitely not No Regular …" at bounding box center [628, 495] width 839 height 159
click at [789, 493] on label "Yes" at bounding box center [796, 501] width 168 height 25
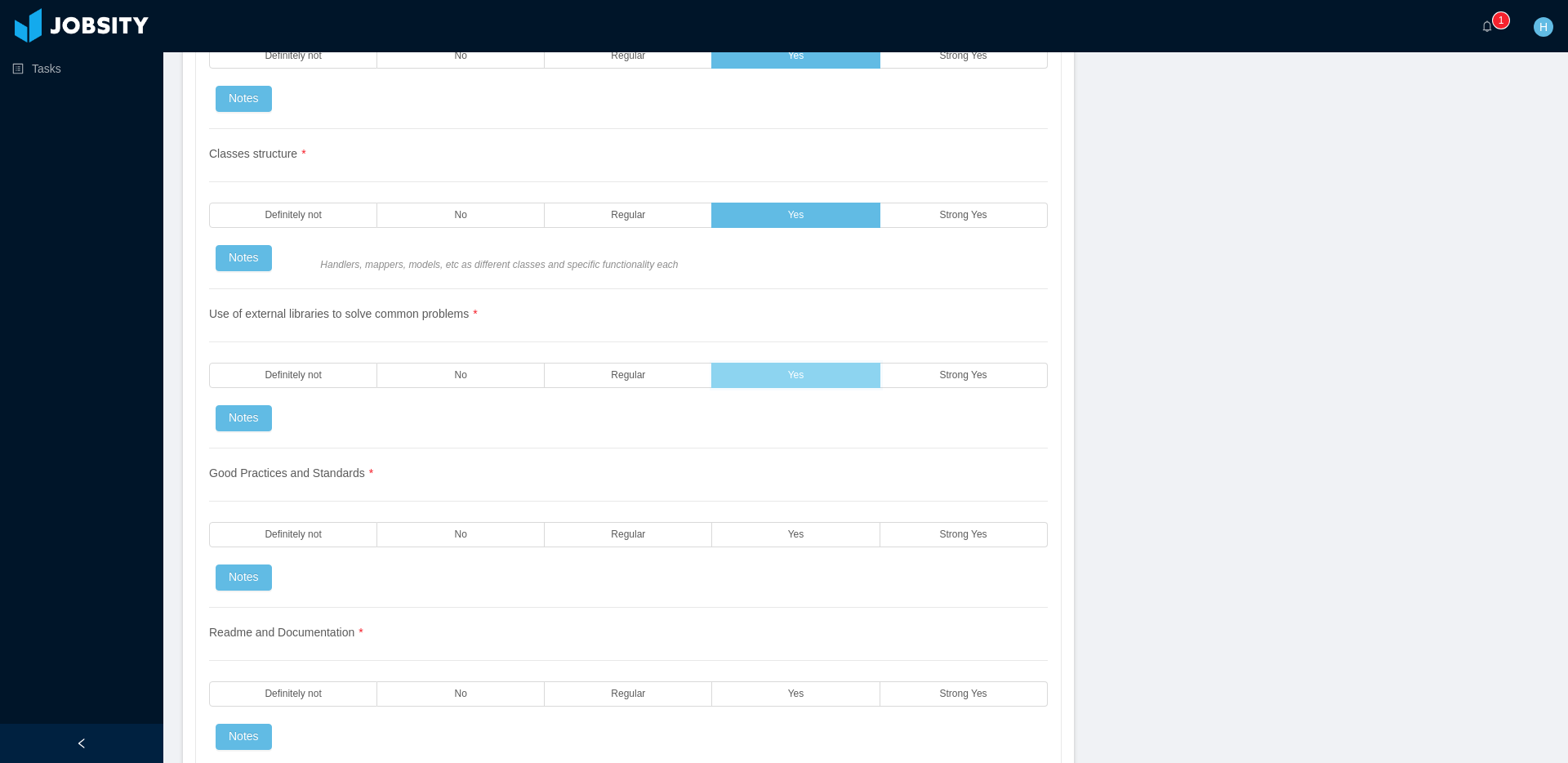
scroll to position [1750, 0]
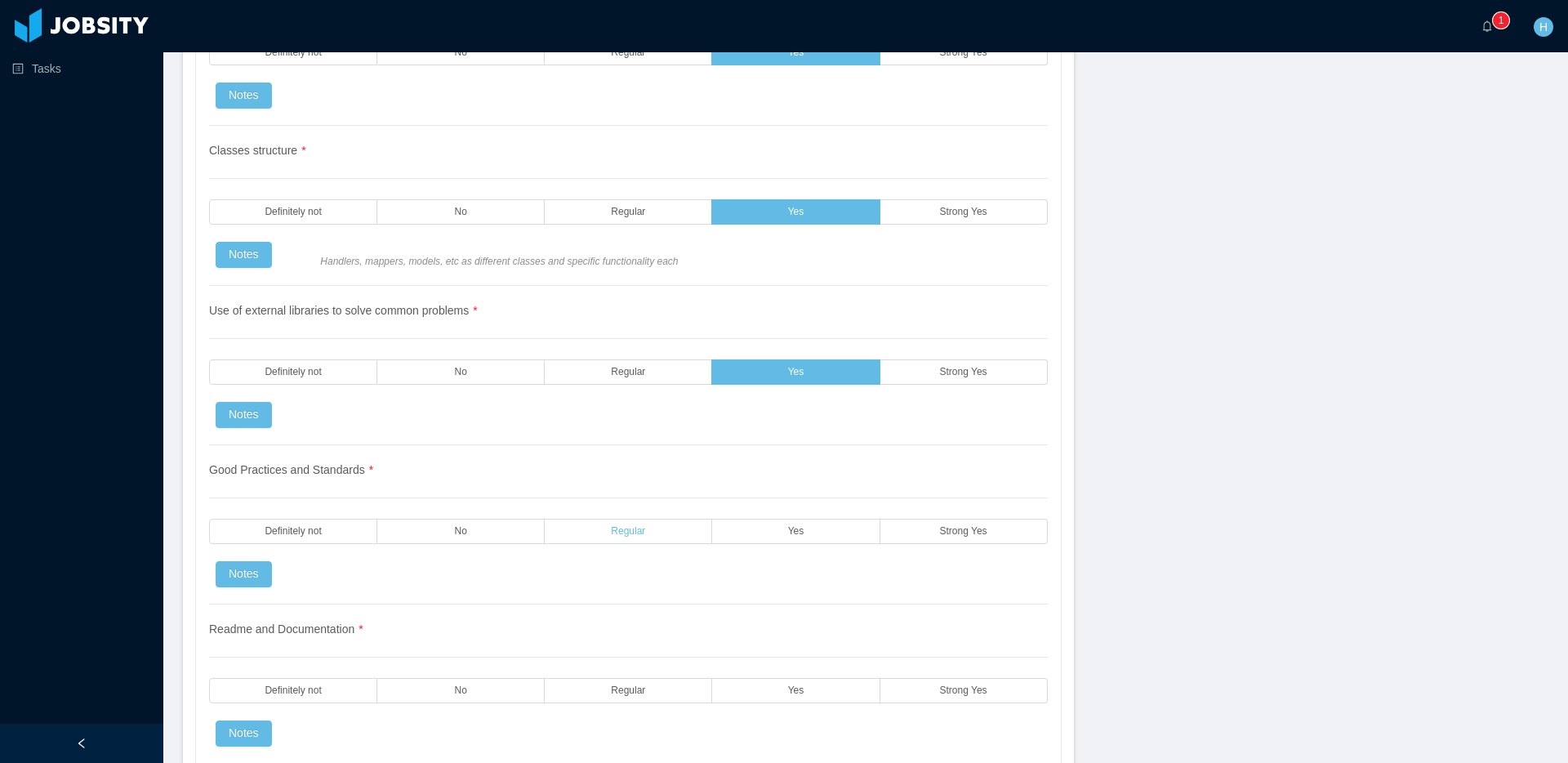
click at [588, 541] on label "Regular" at bounding box center [628, 531] width 168 height 25
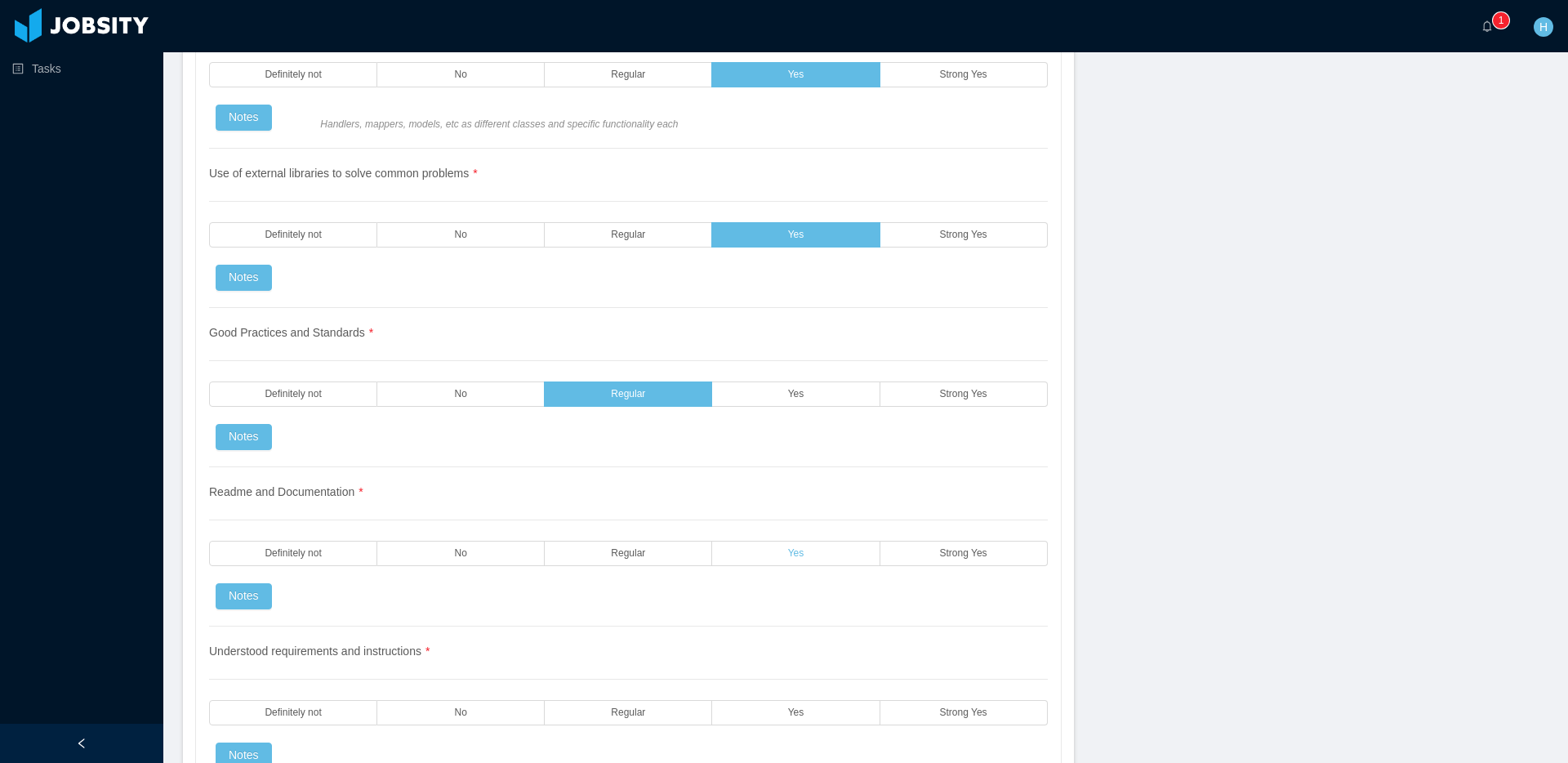
click at [774, 559] on label "Yes" at bounding box center [796, 553] width 168 height 25
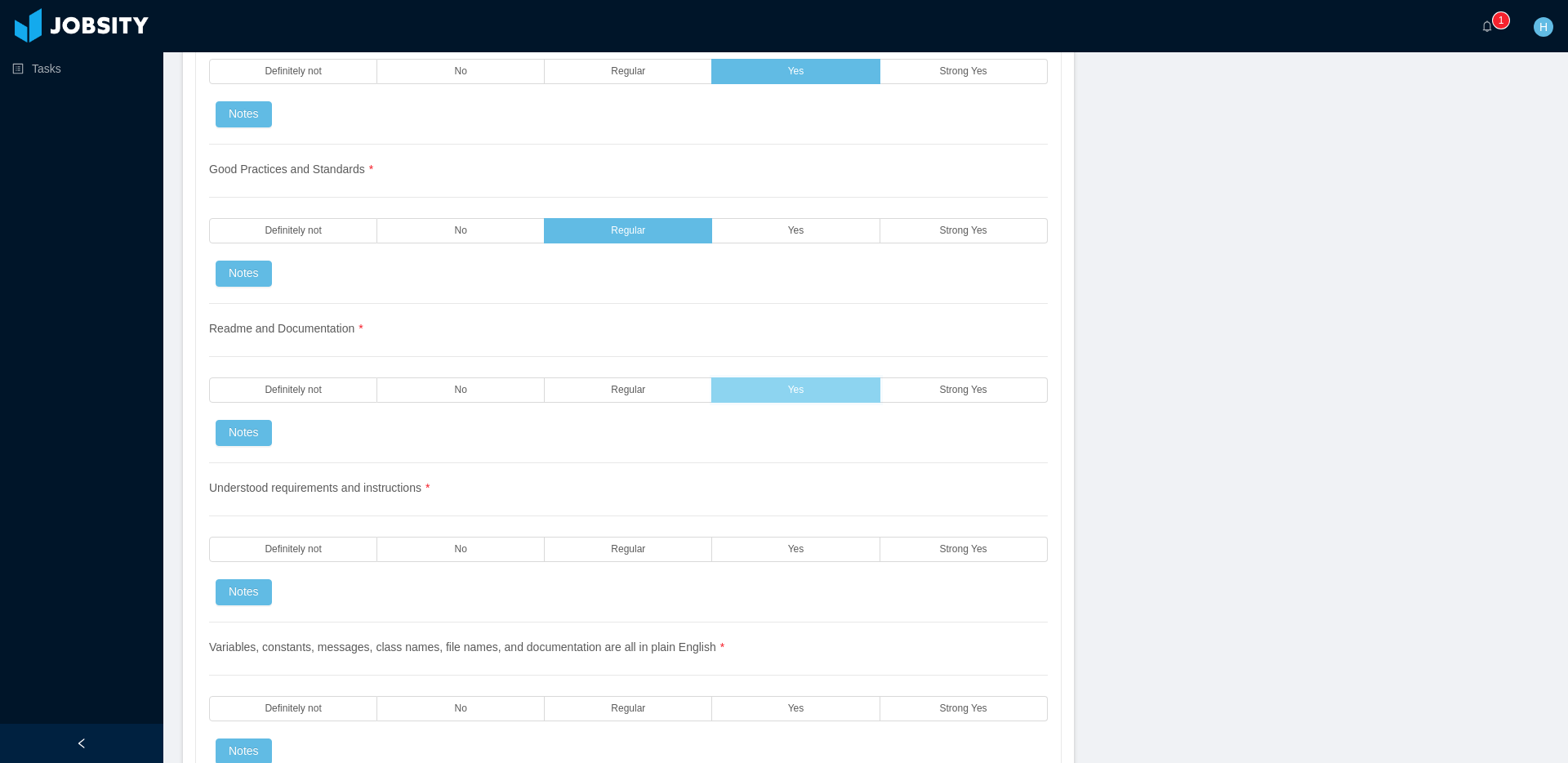
scroll to position [2058, 0]
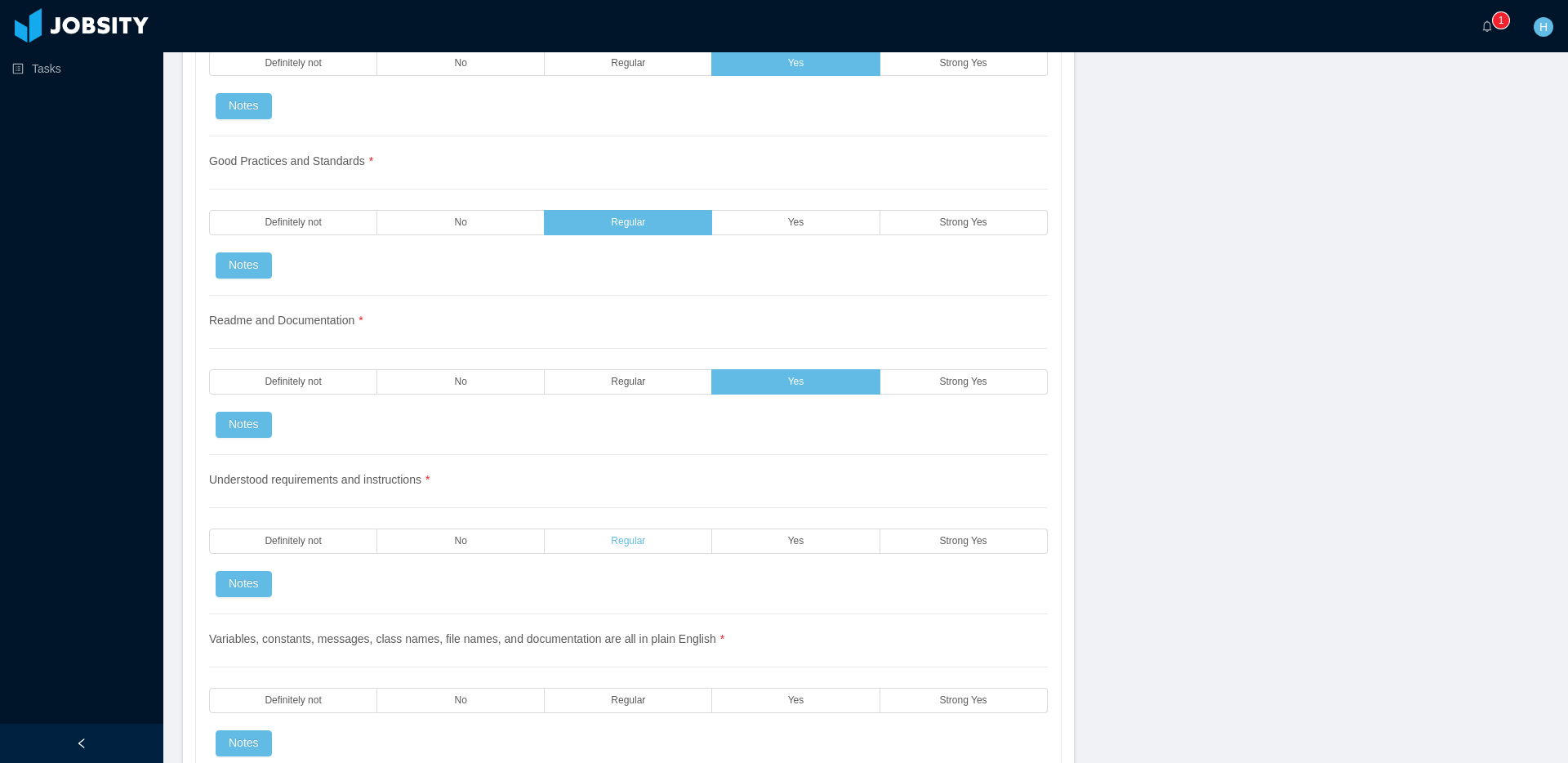
click at [664, 538] on label "Regular" at bounding box center [628, 541] width 168 height 25
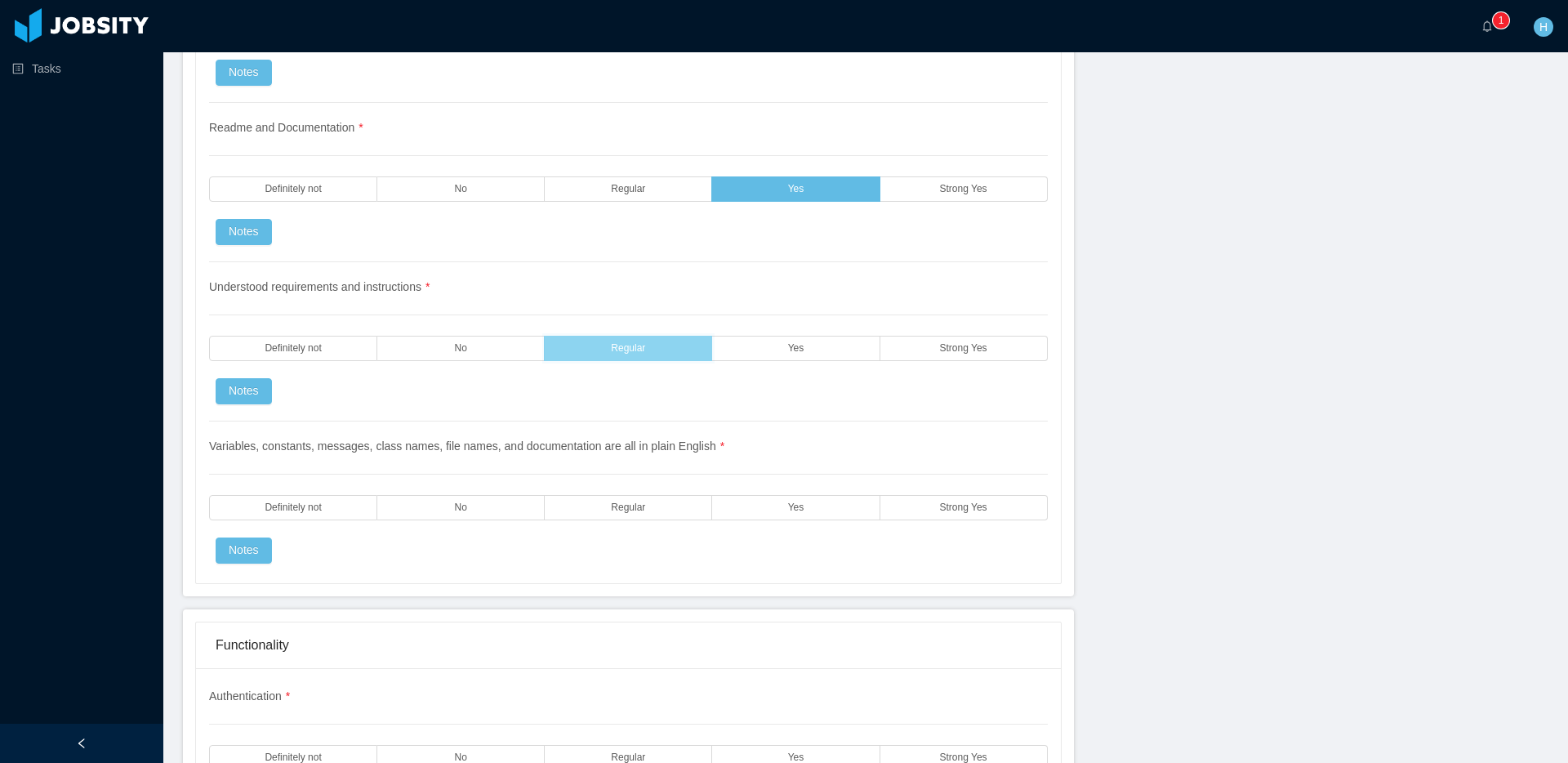
scroll to position [2263, 0]
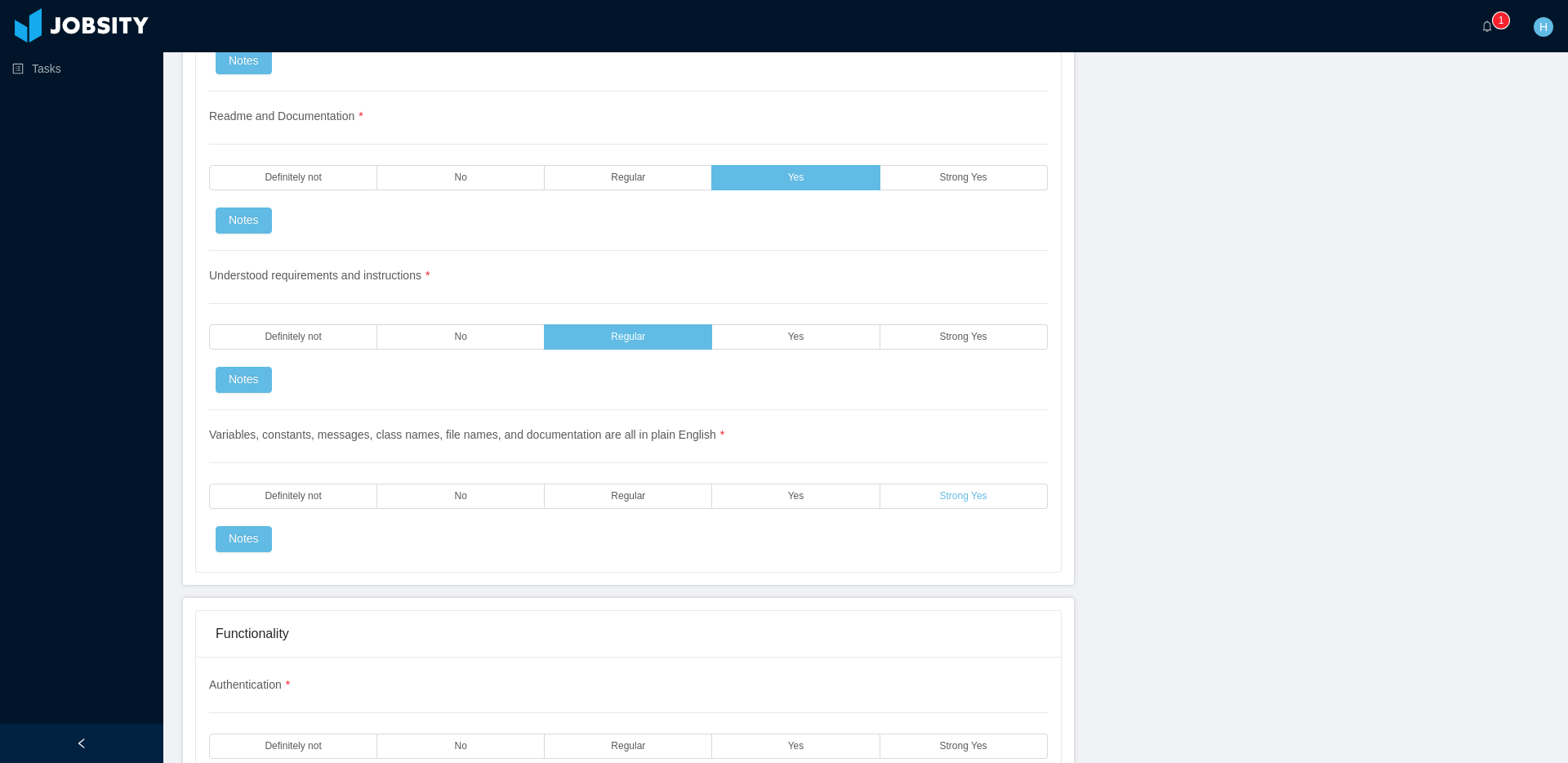
click at [953, 491] on span "Strong Yes" at bounding box center [963, 496] width 48 height 10
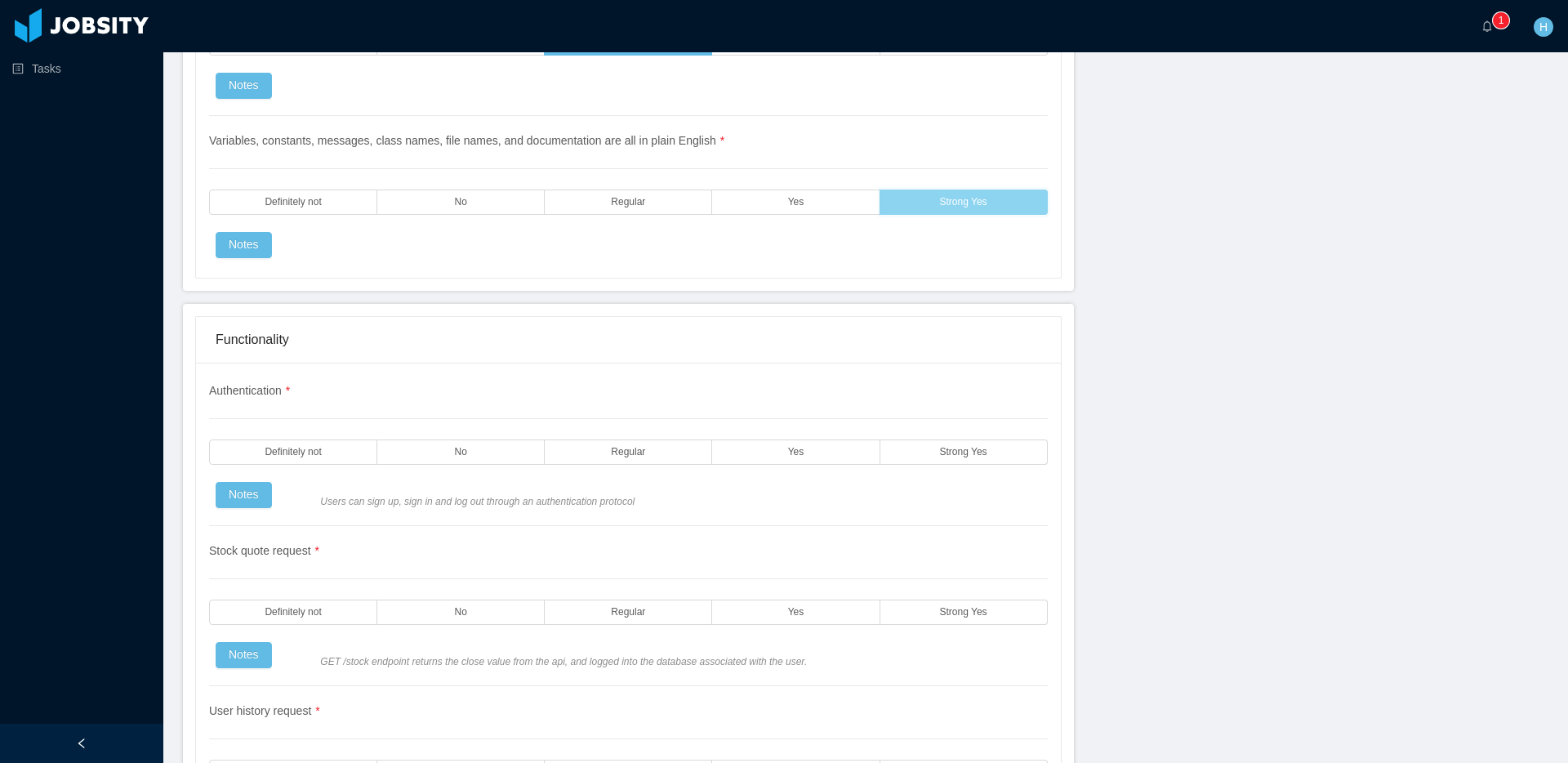
scroll to position [2577, 0]
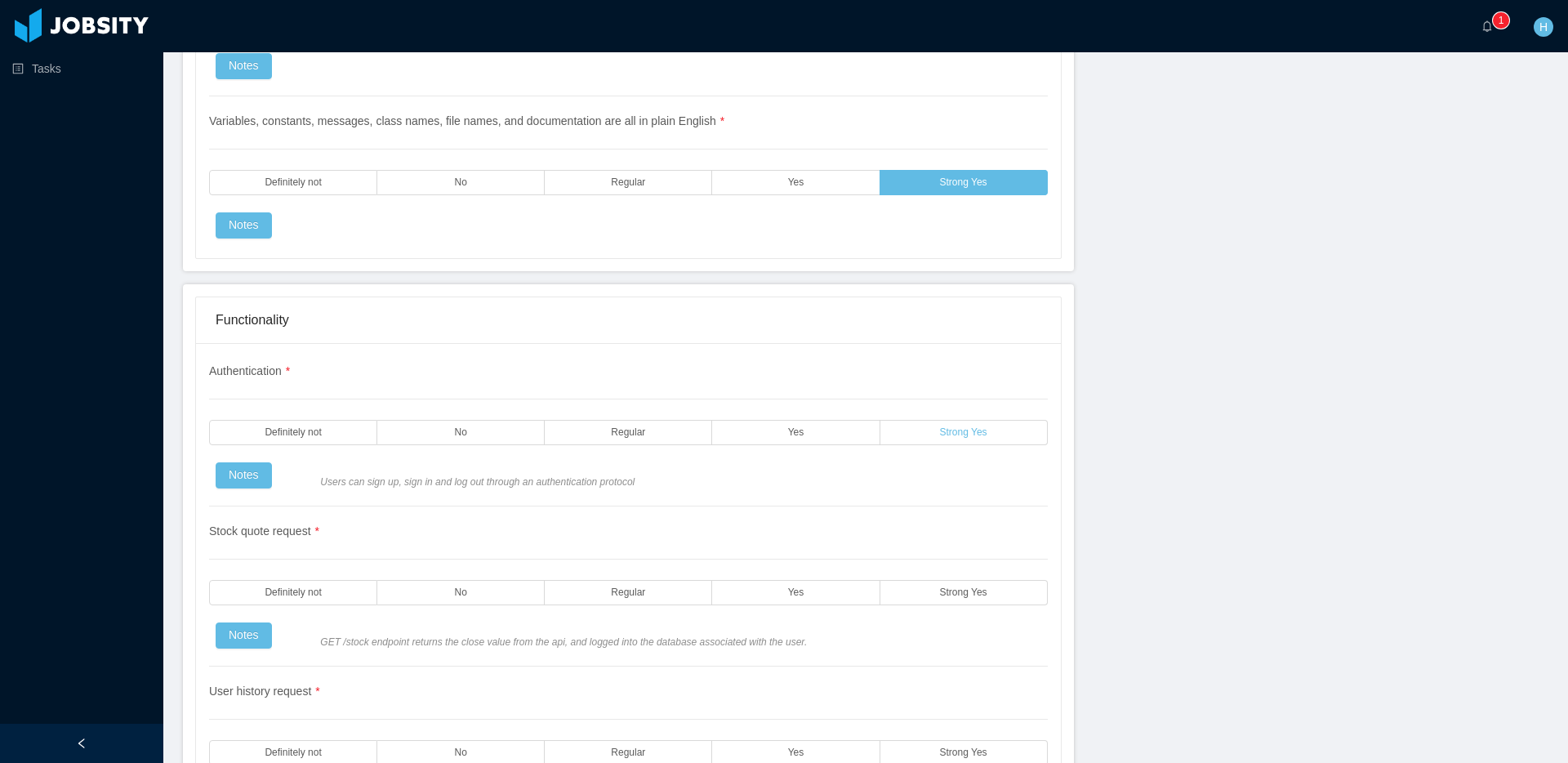
click at [941, 423] on label "Strong Yes" at bounding box center [963, 432] width 168 height 25
click at [959, 605] on label "Strong Yes" at bounding box center [963, 592] width 168 height 25
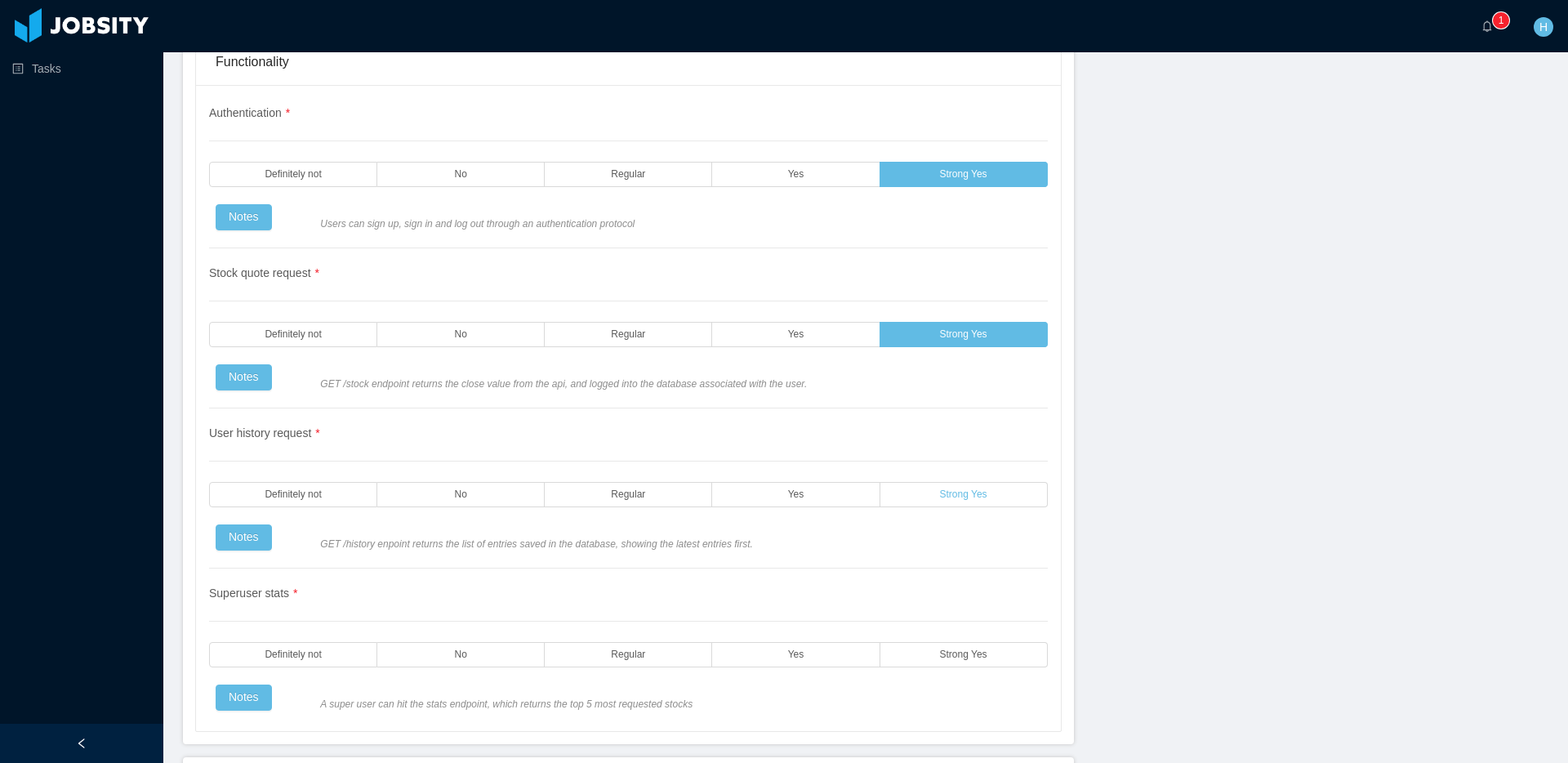
click at [949, 489] on span "Strong Yes" at bounding box center [963, 494] width 48 height 10
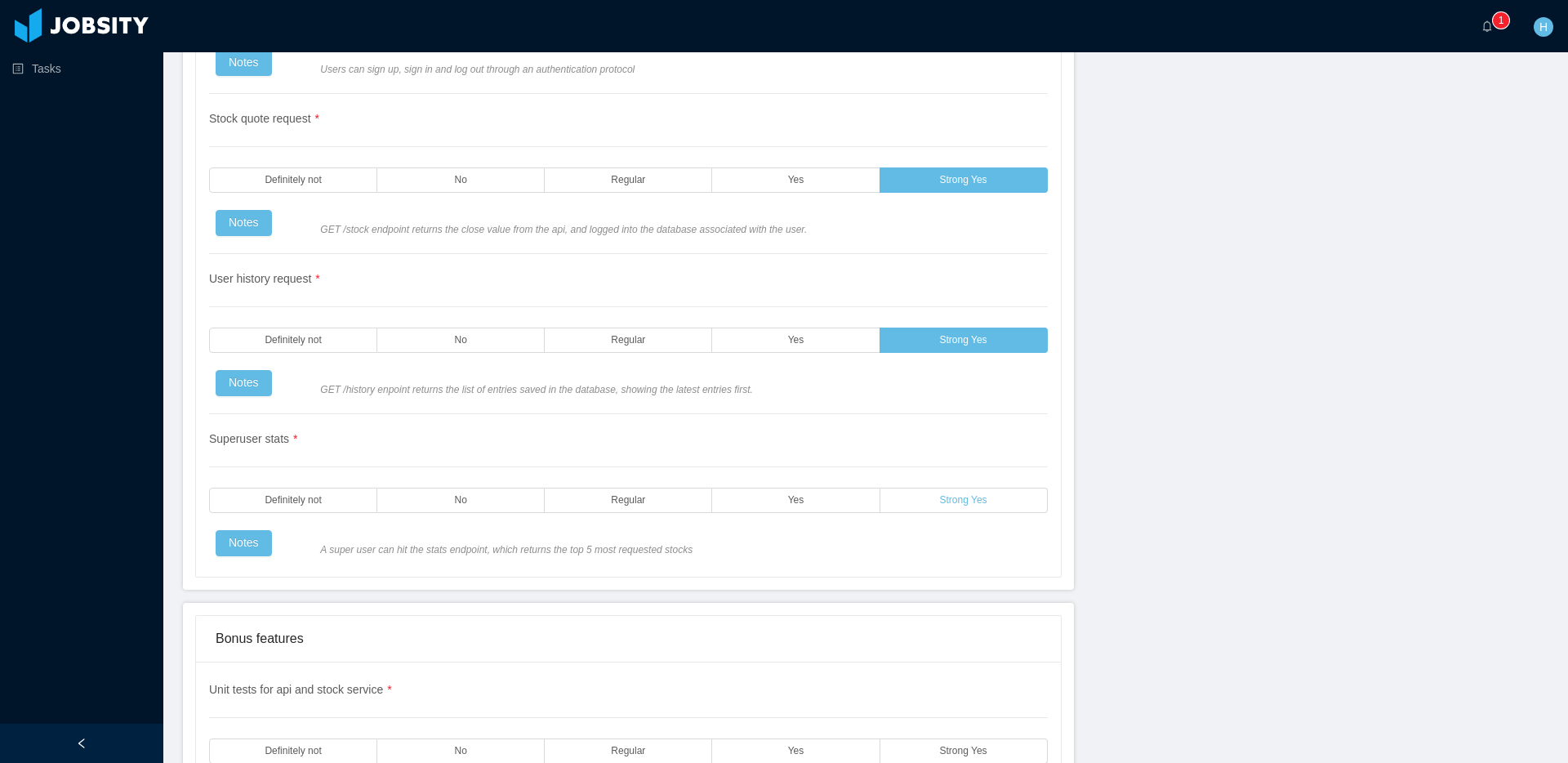
click at [985, 497] on span "Strong Yes" at bounding box center [963, 500] width 48 height 10
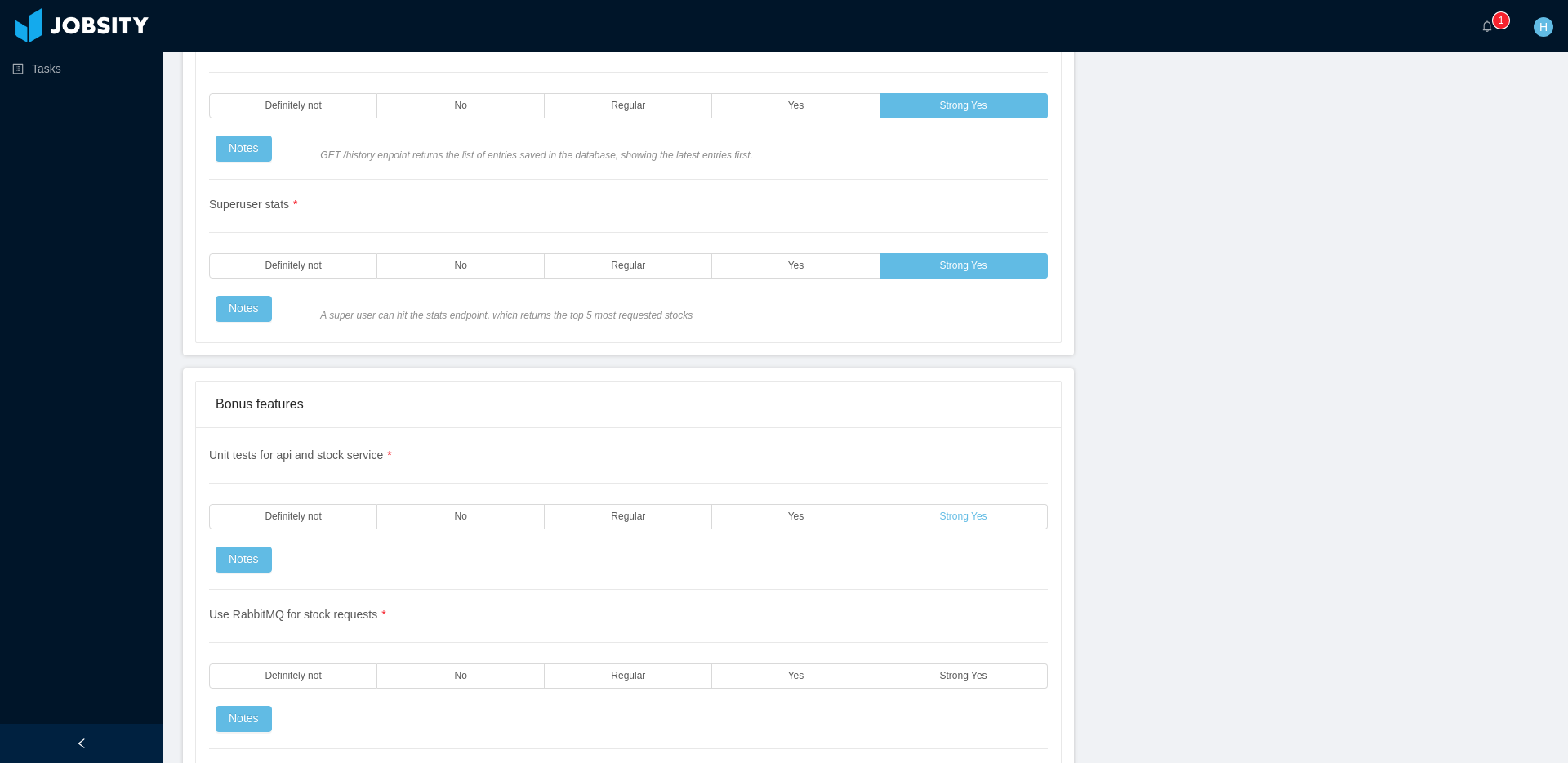
click at [953, 515] on span "Strong Yes" at bounding box center [963, 516] width 48 height 10
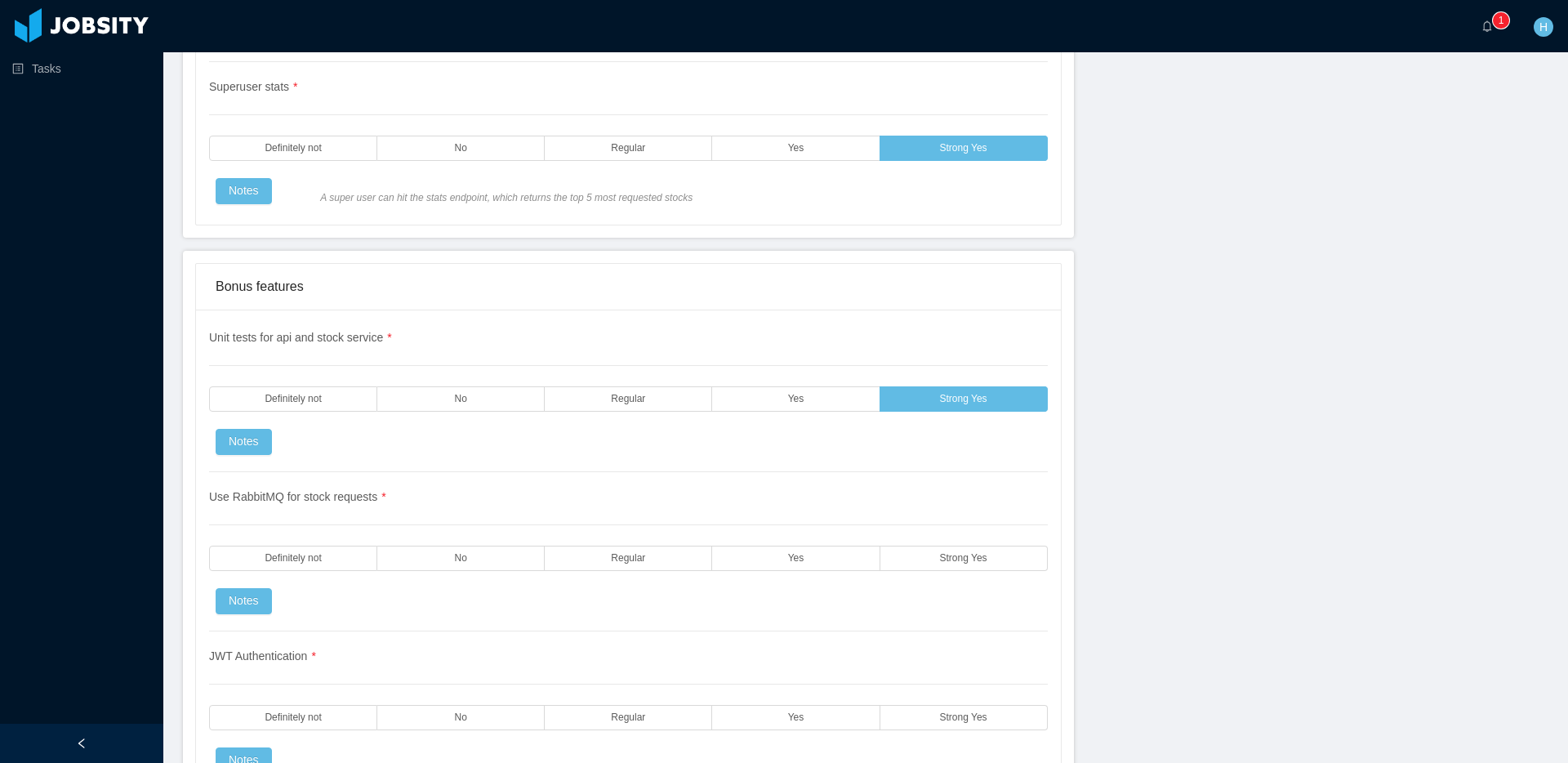
click at [952, 546] on label "Strong Yes" at bounding box center [963, 558] width 168 height 25
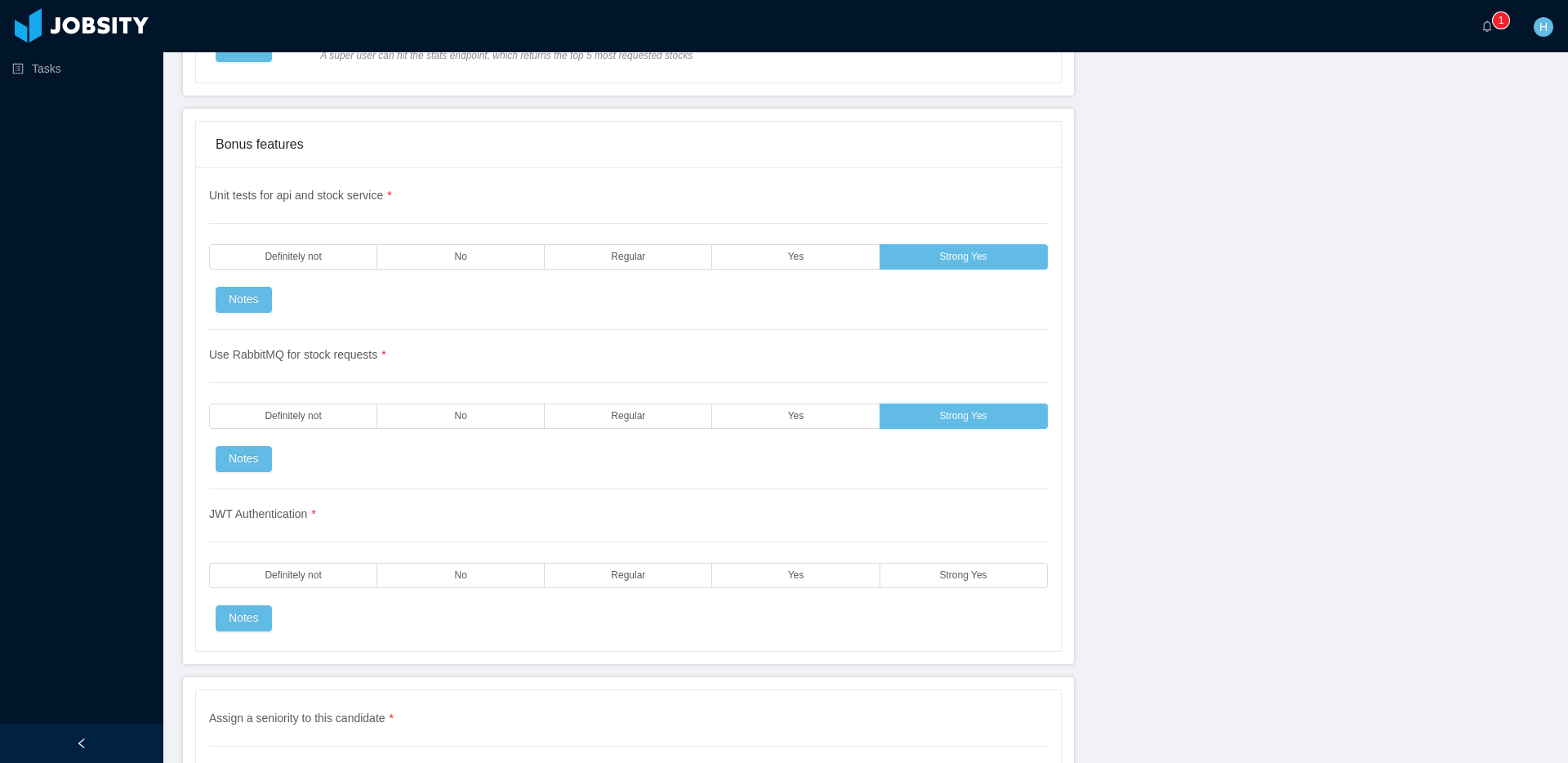
scroll to position [3553, 0]
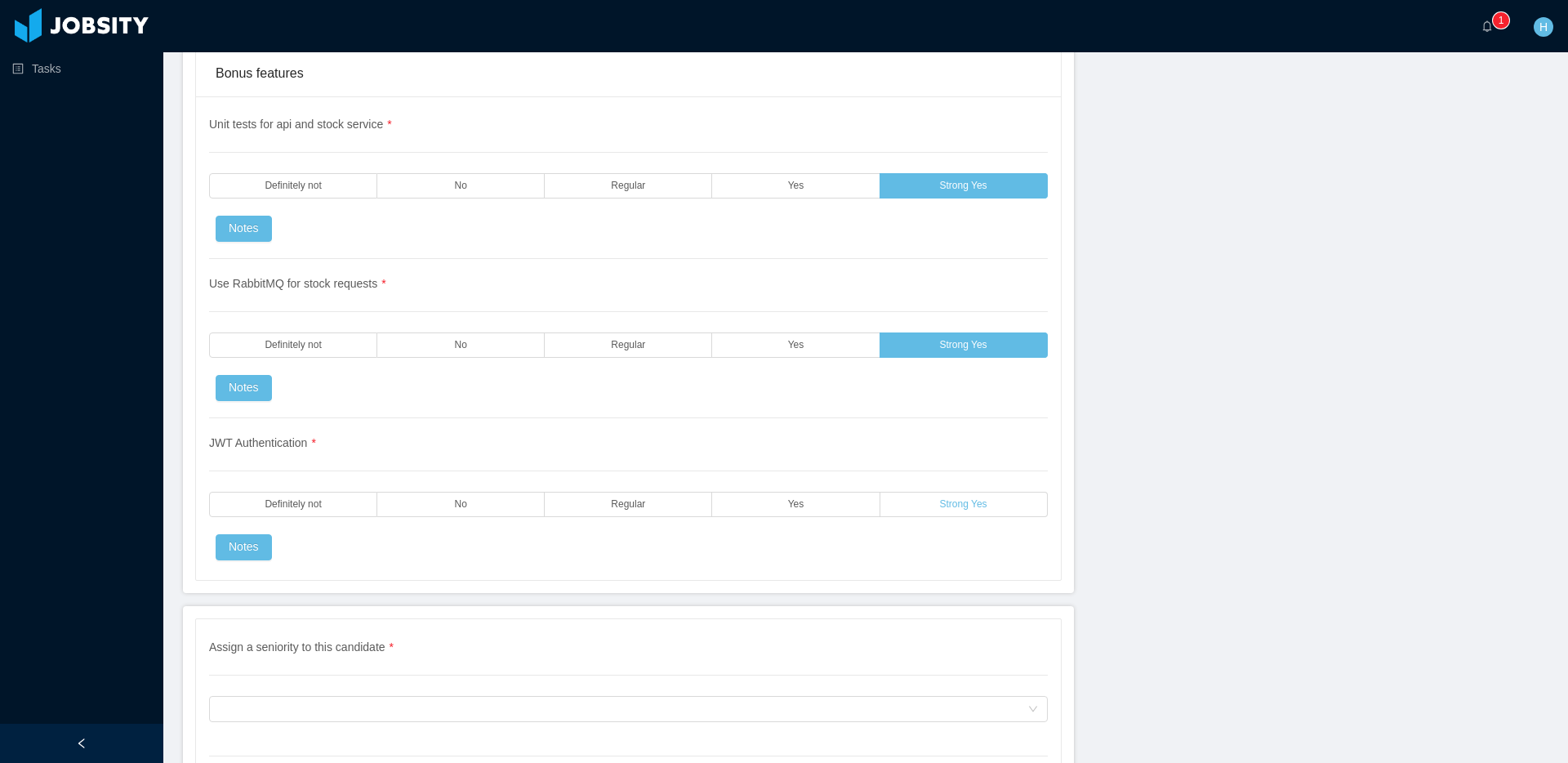
click at [934, 513] on label "Strong Yes" at bounding box center [963, 503] width 168 height 25
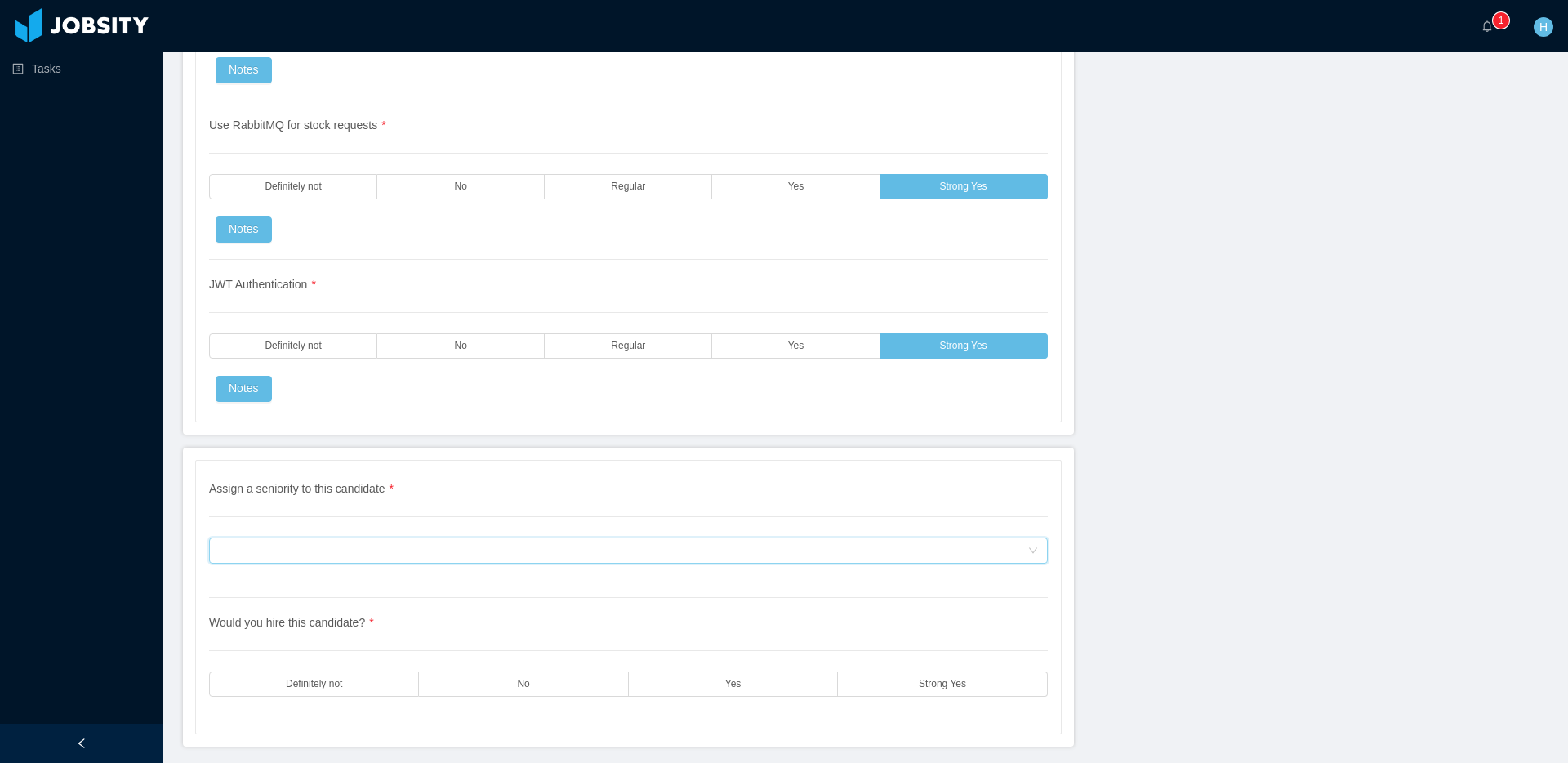
click at [835, 544] on div "Assign a seniority to this candidate" at bounding box center [622, 550] width 808 height 24
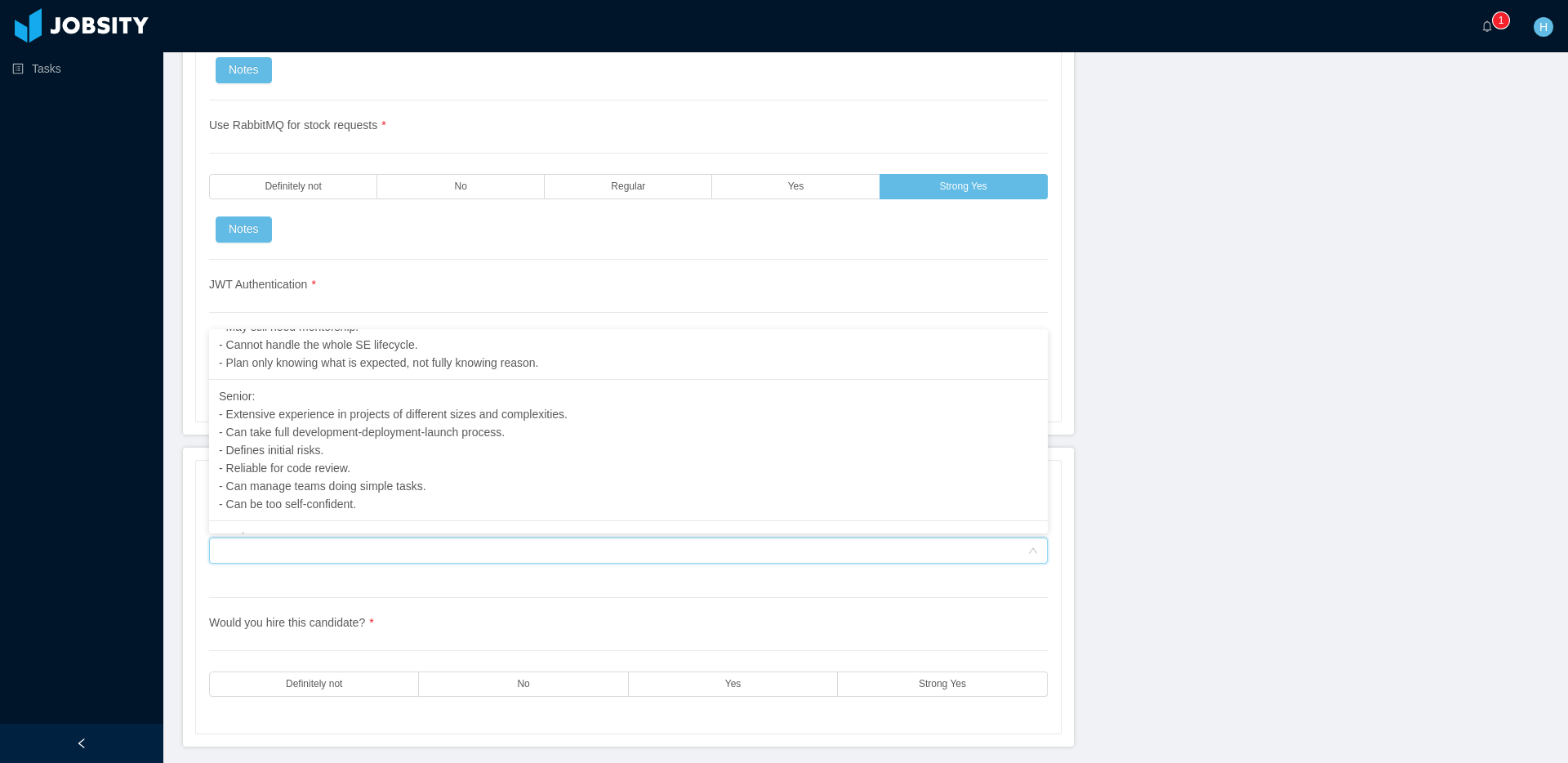
scroll to position [345, 0]
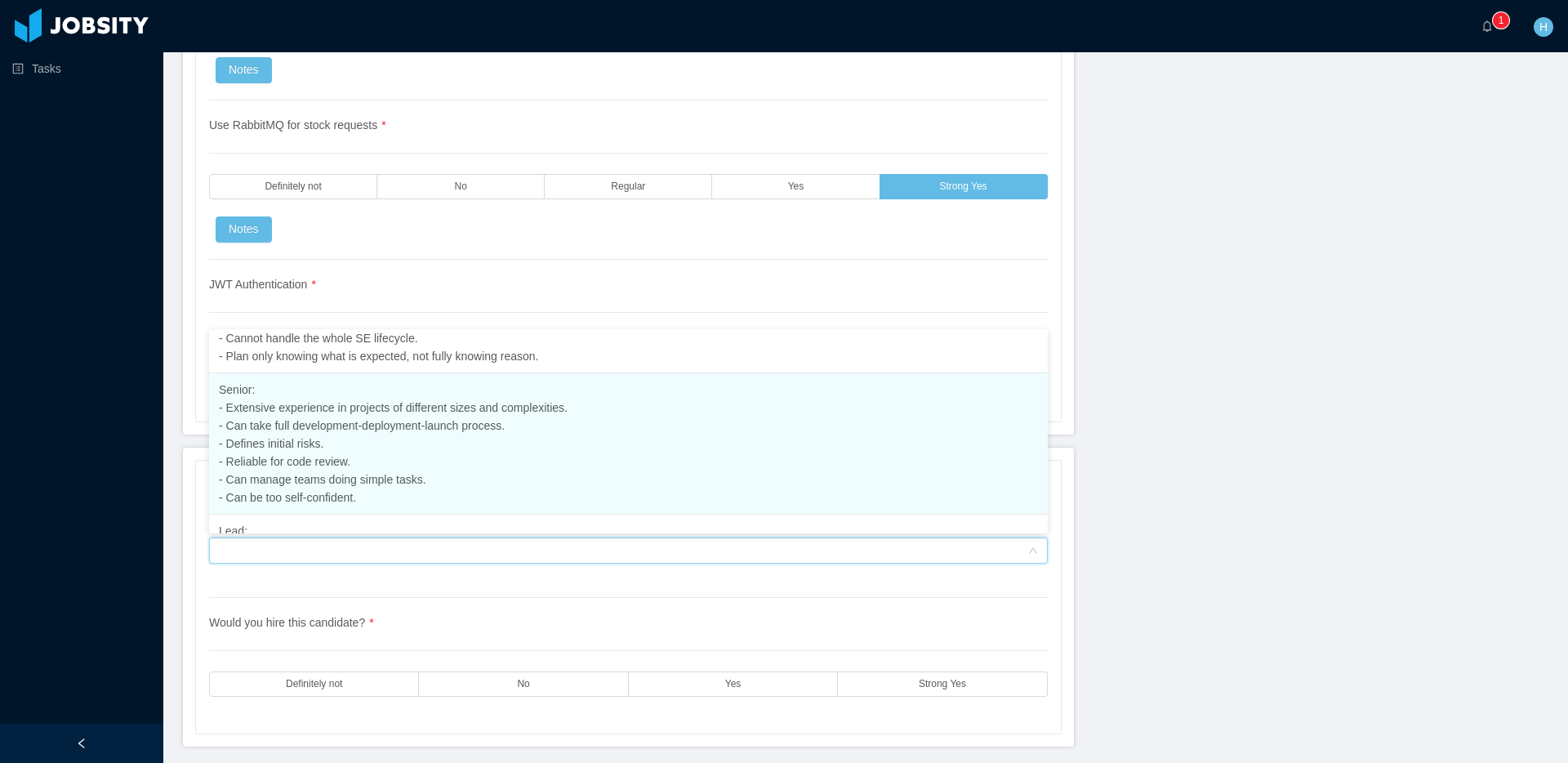
click at [613, 441] on li "Senior: - Extensive experience in projects of different sizes and complexities.…" at bounding box center [628, 443] width 839 height 142
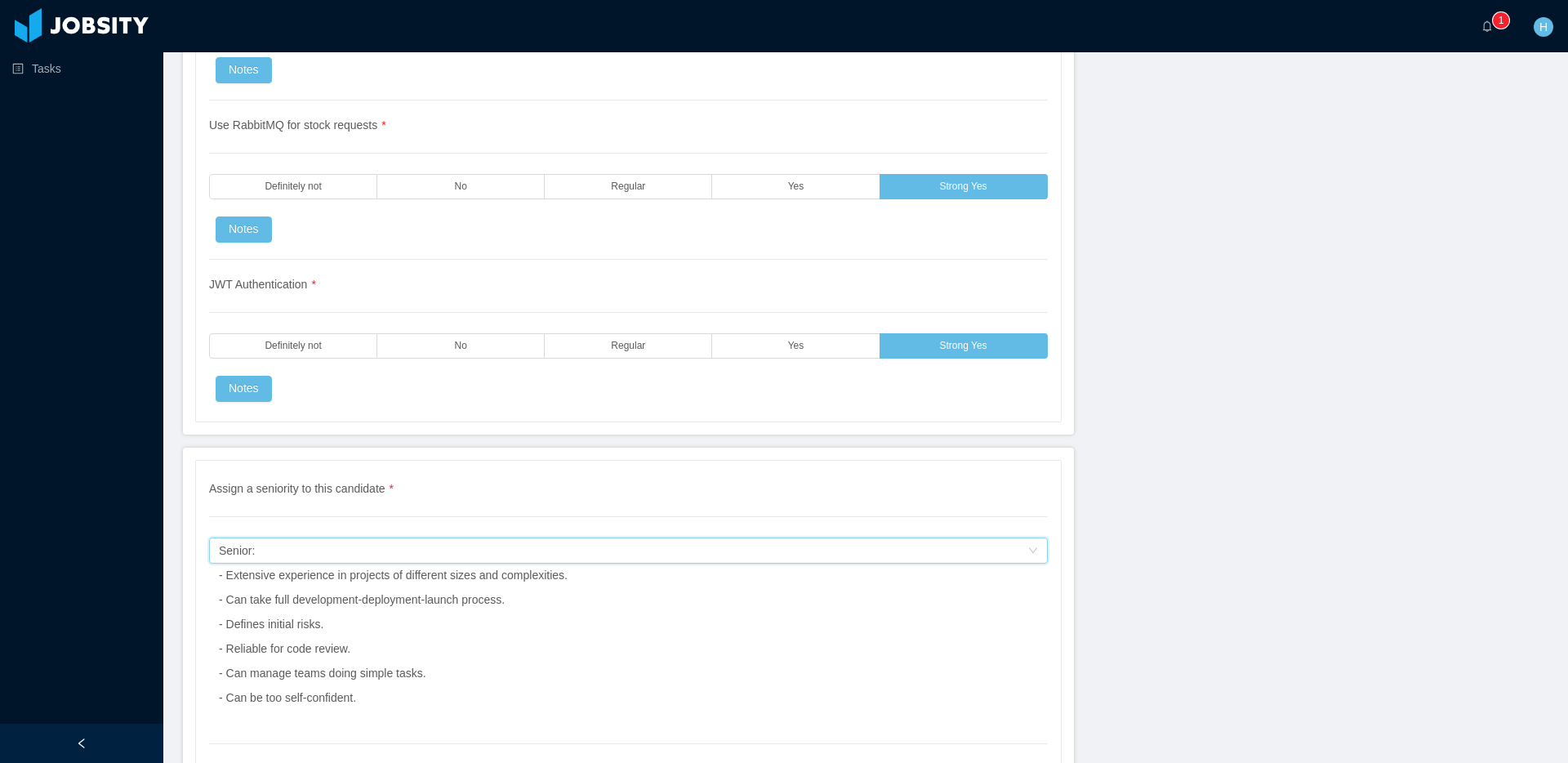
scroll to position [3918, 0]
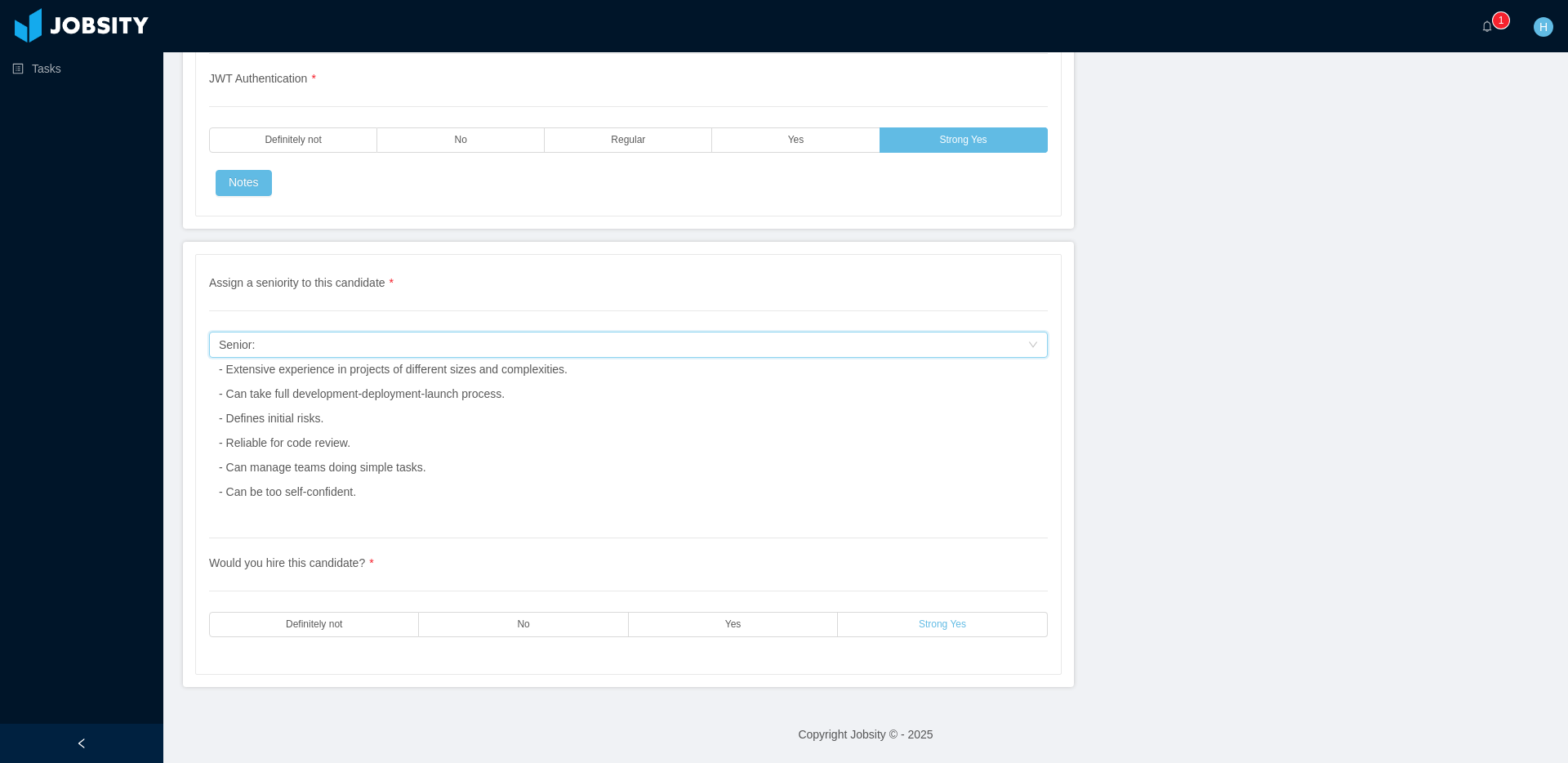
click at [889, 617] on label "Strong Yes" at bounding box center [942, 623] width 209 height 25
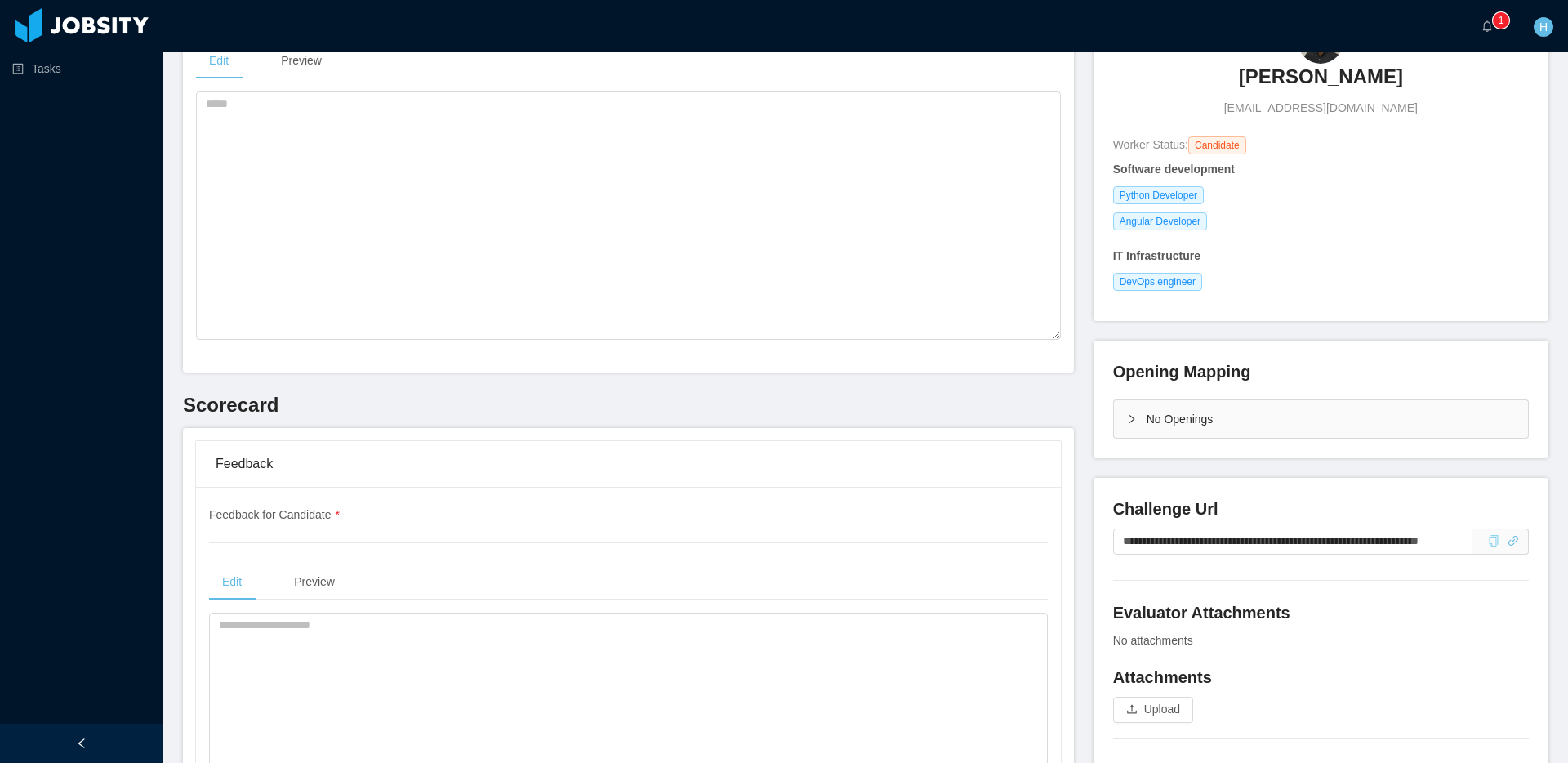
scroll to position [0, 0]
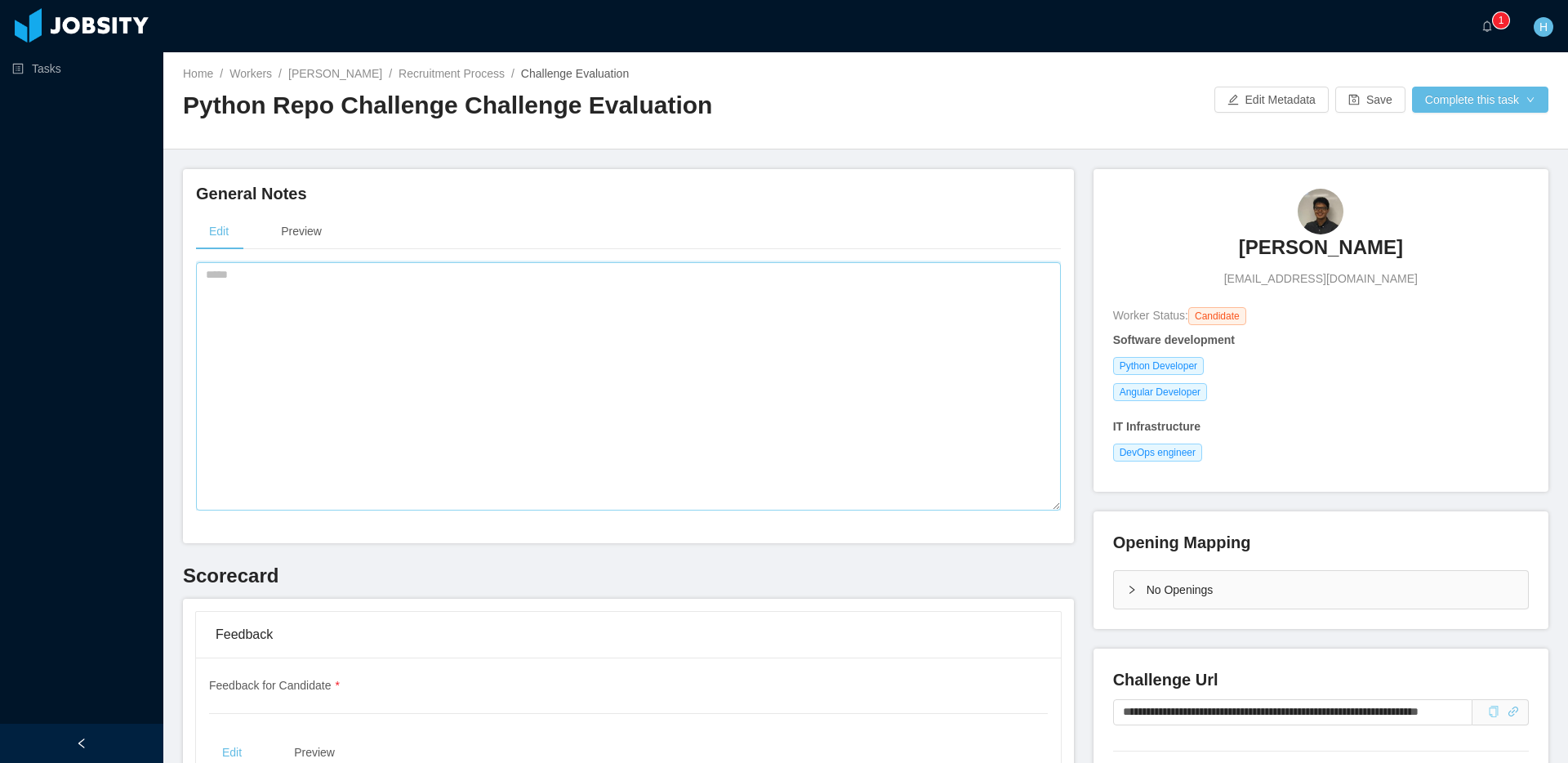
click at [632, 401] on textarea at bounding box center [628, 386] width 865 height 248
click at [602, 348] on textarea at bounding box center [628, 386] width 865 height 248
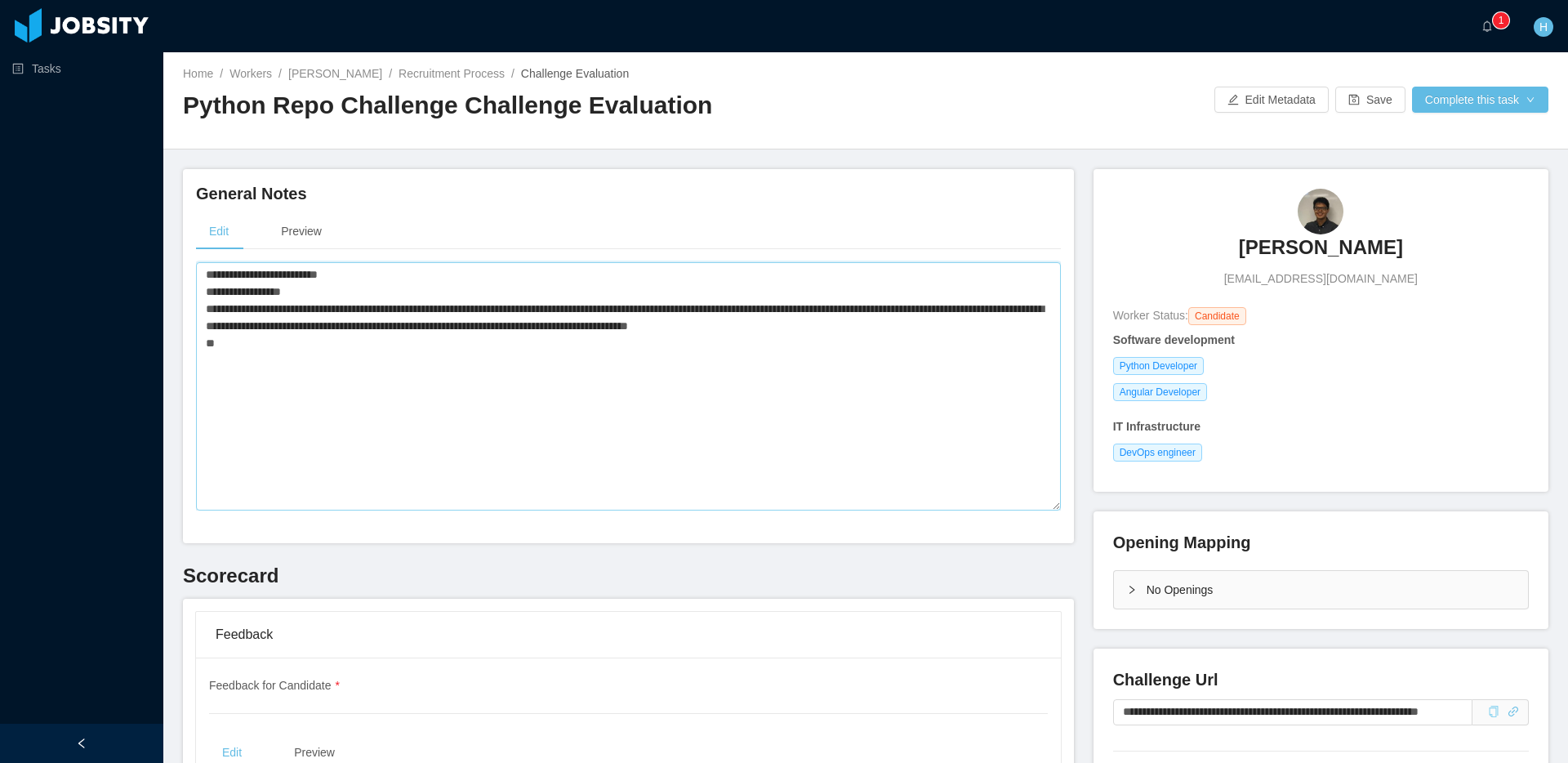
click at [649, 294] on textarea "**********" at bounding box center [628, 386] width 865 height 248
click at [1022, 325] on textarea "**********" at bounding box center [628, 386] width 865 height 248
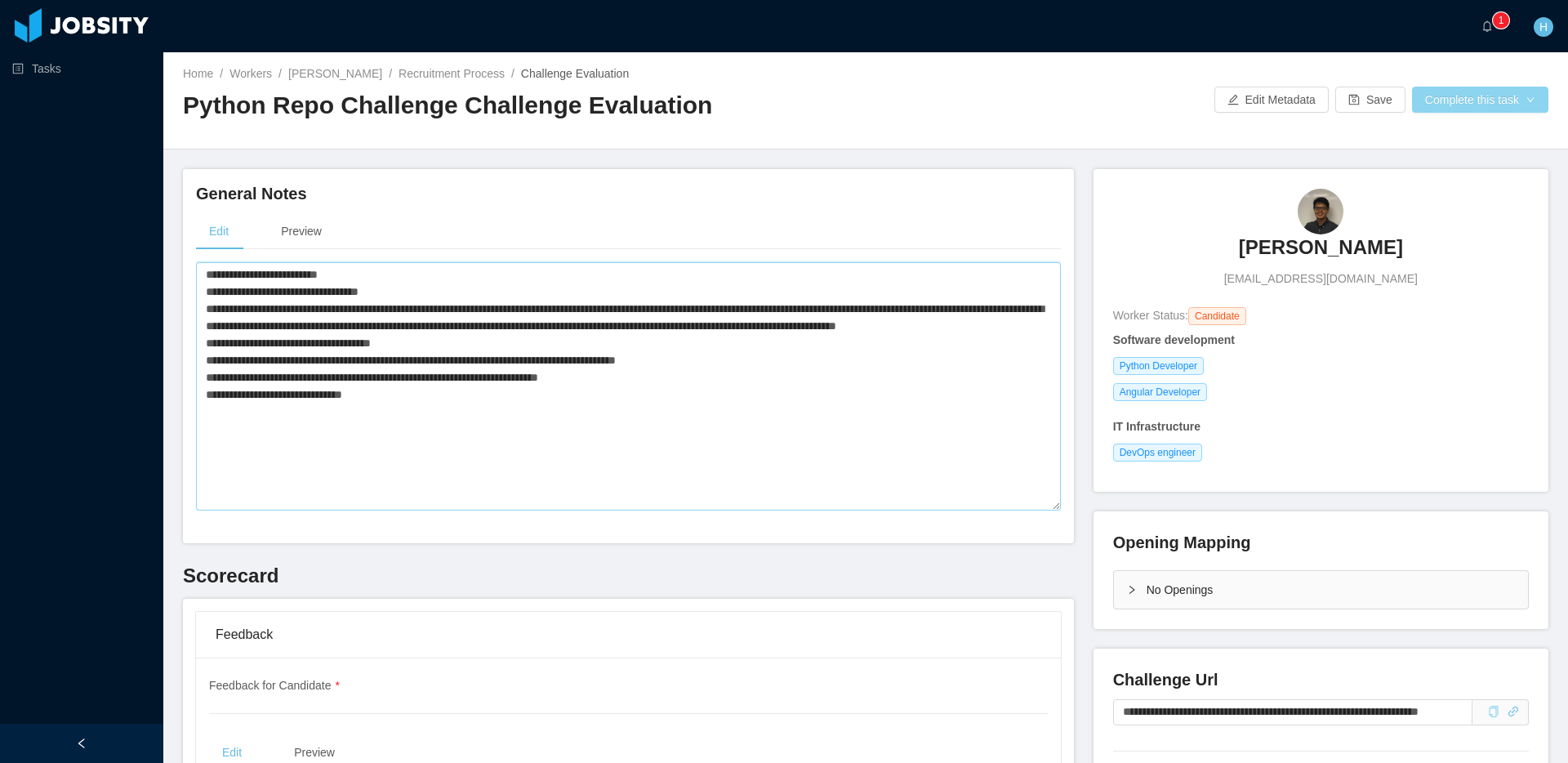
type textarea "**********"
click at [1467, 98] on button "Complete this task" at bounding box center [1479, 99] width 136 height 26
click at [1476, 131] on button "Save Evaluation" at bounding box center [1477, 137] width 127 height 26
click at [1159, 135] on div at bounding box center [865, 135] width 1366 height 1
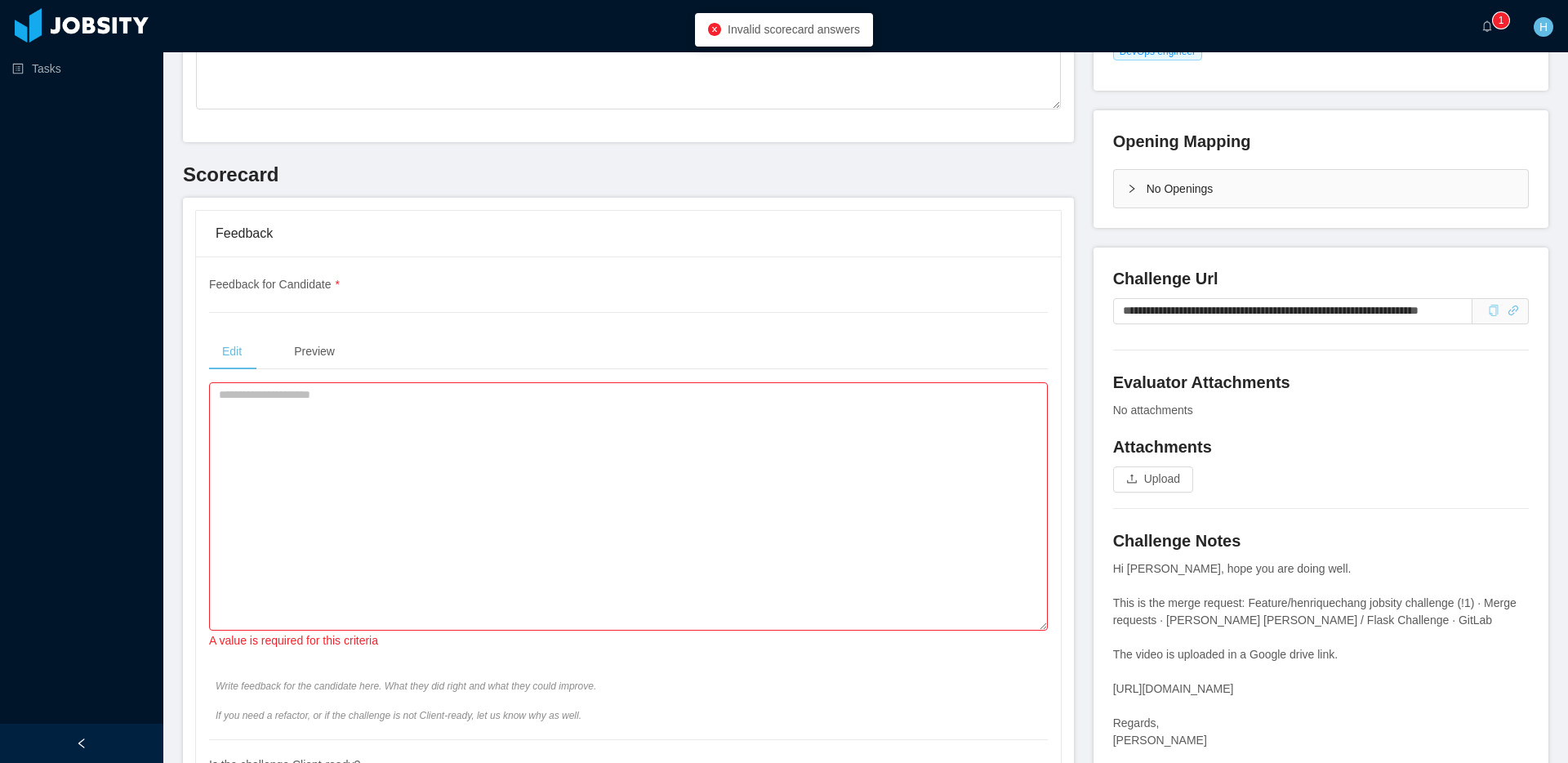
scroll to position [606, 0]
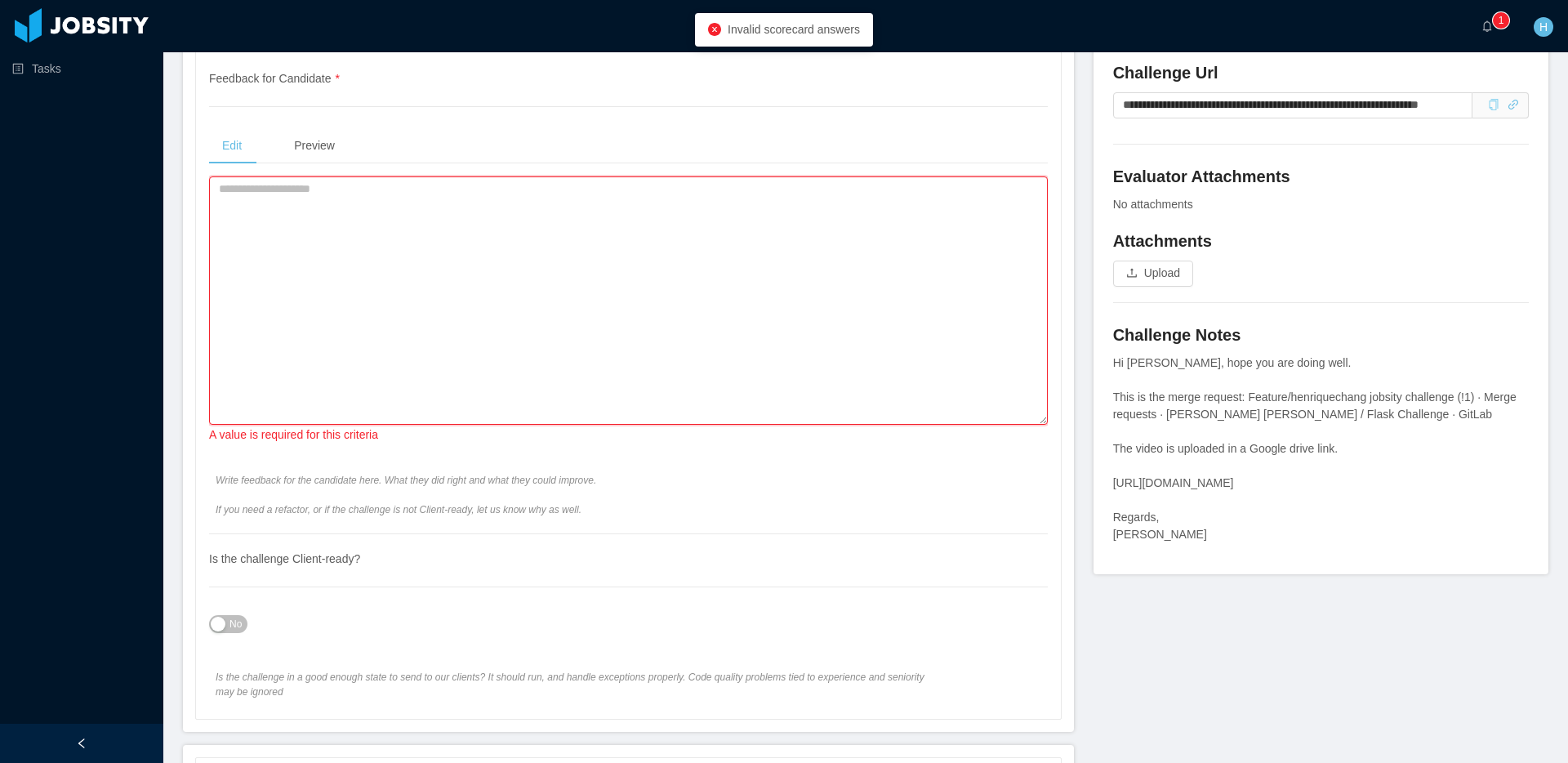
click at [696, 276] on textarea at bounding box center [628, 300] width 839 height 248
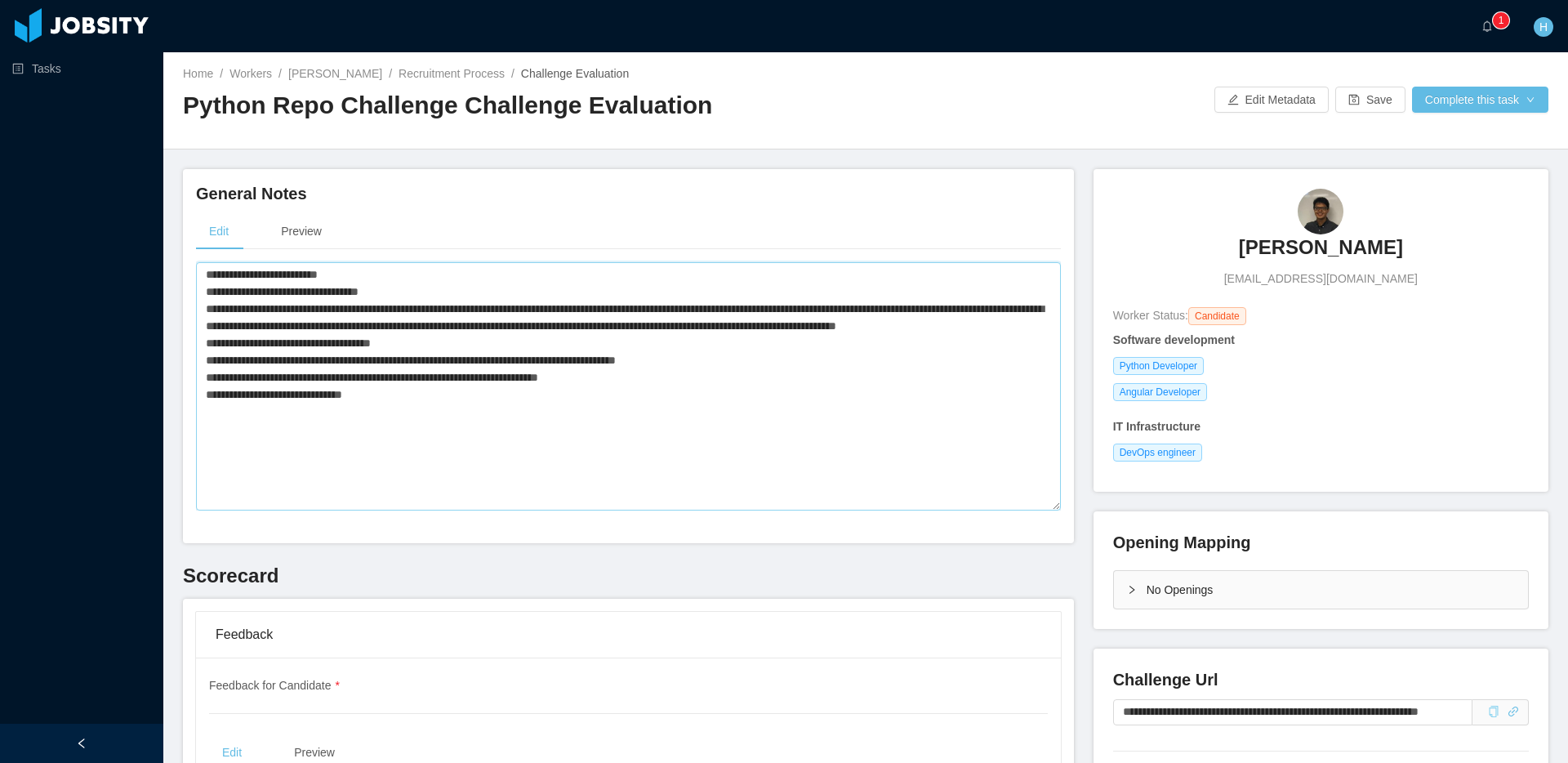
click at [611, 330] on textarea "**********" at bounding box center [628, 386] width 865 height 248
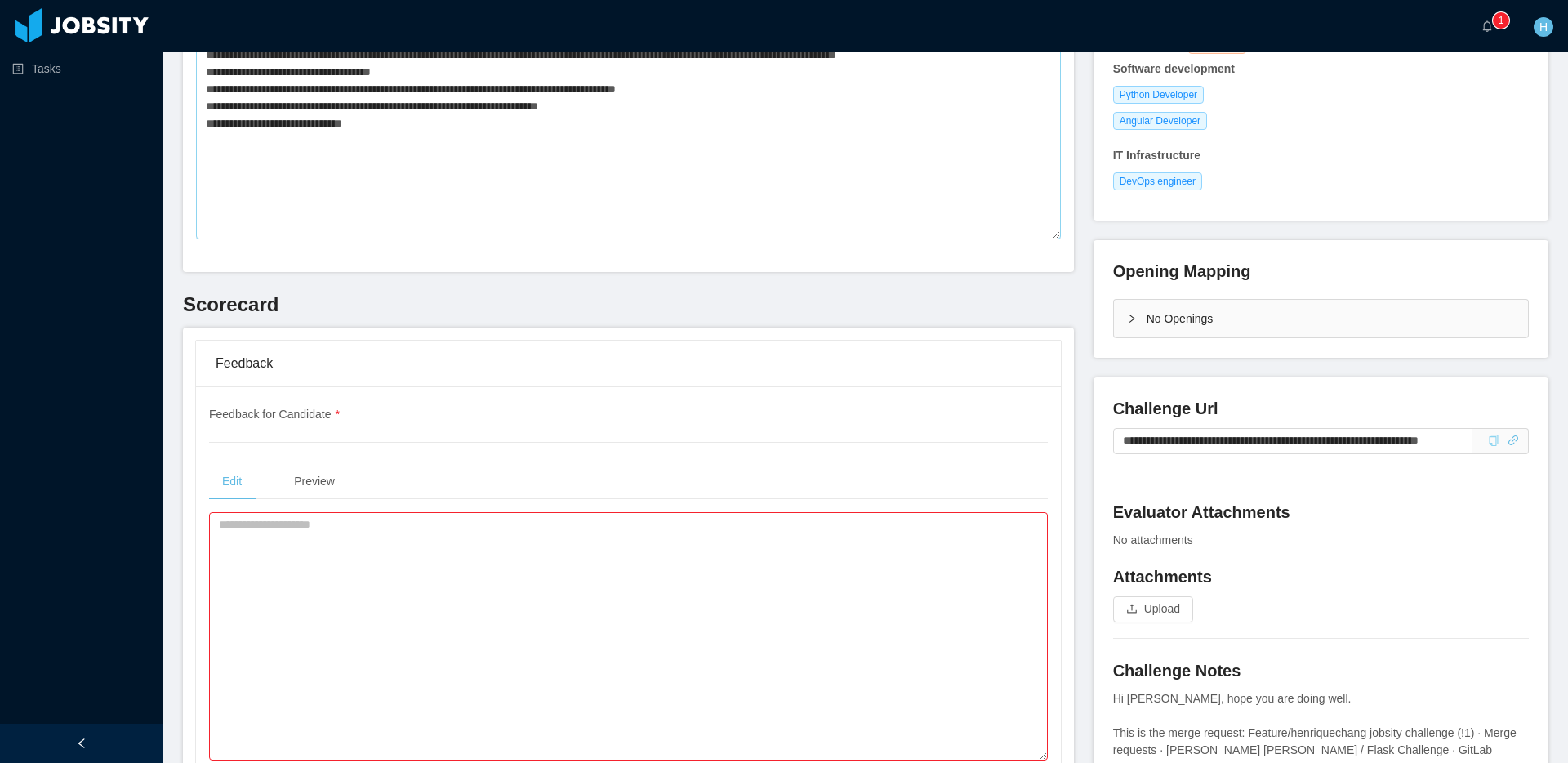
scroll to position [274, 0]
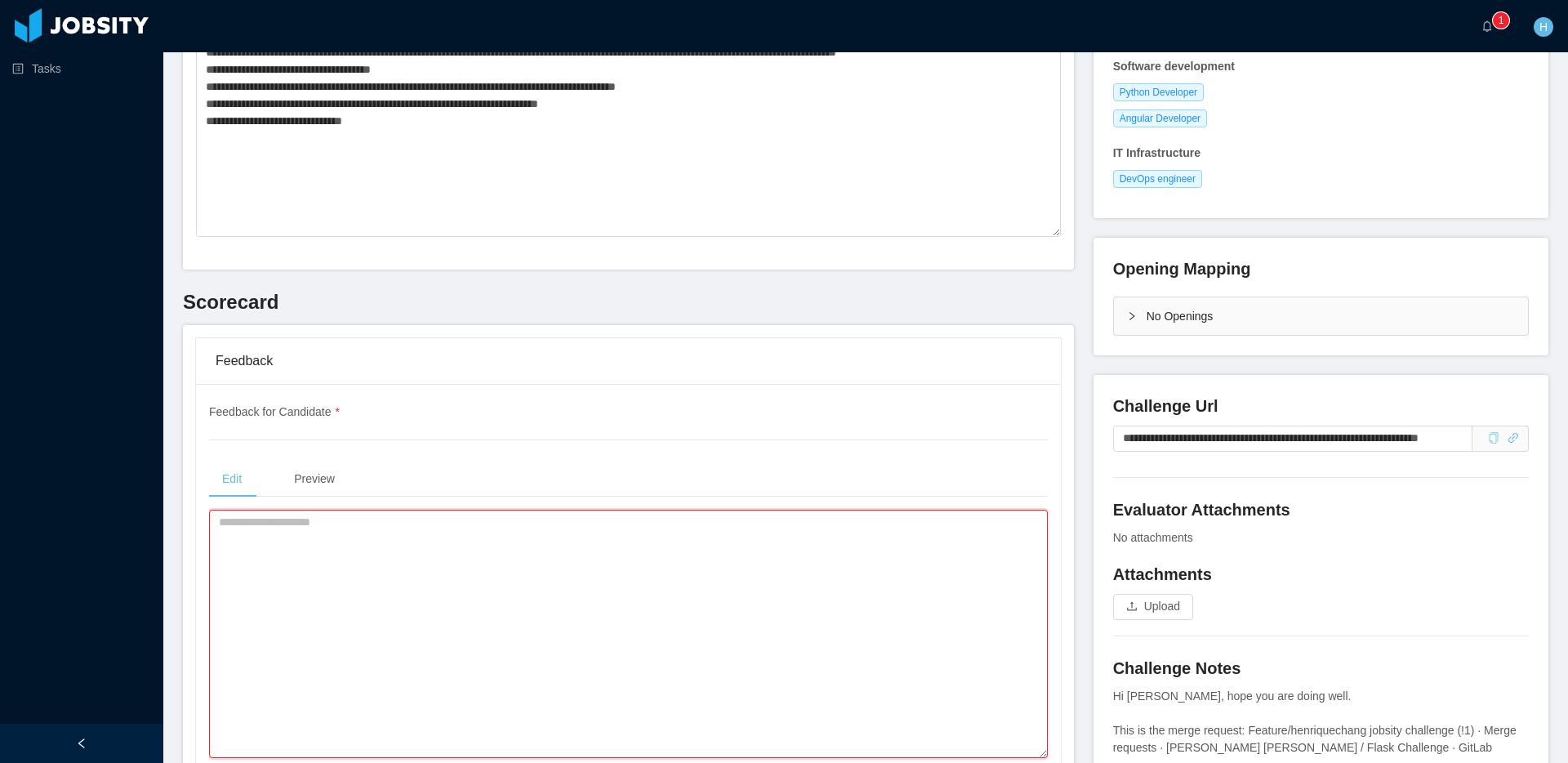
click at [396, 554] on textarea at bounding box center [628, 634] width 839 height 248
paste textarea "**********"
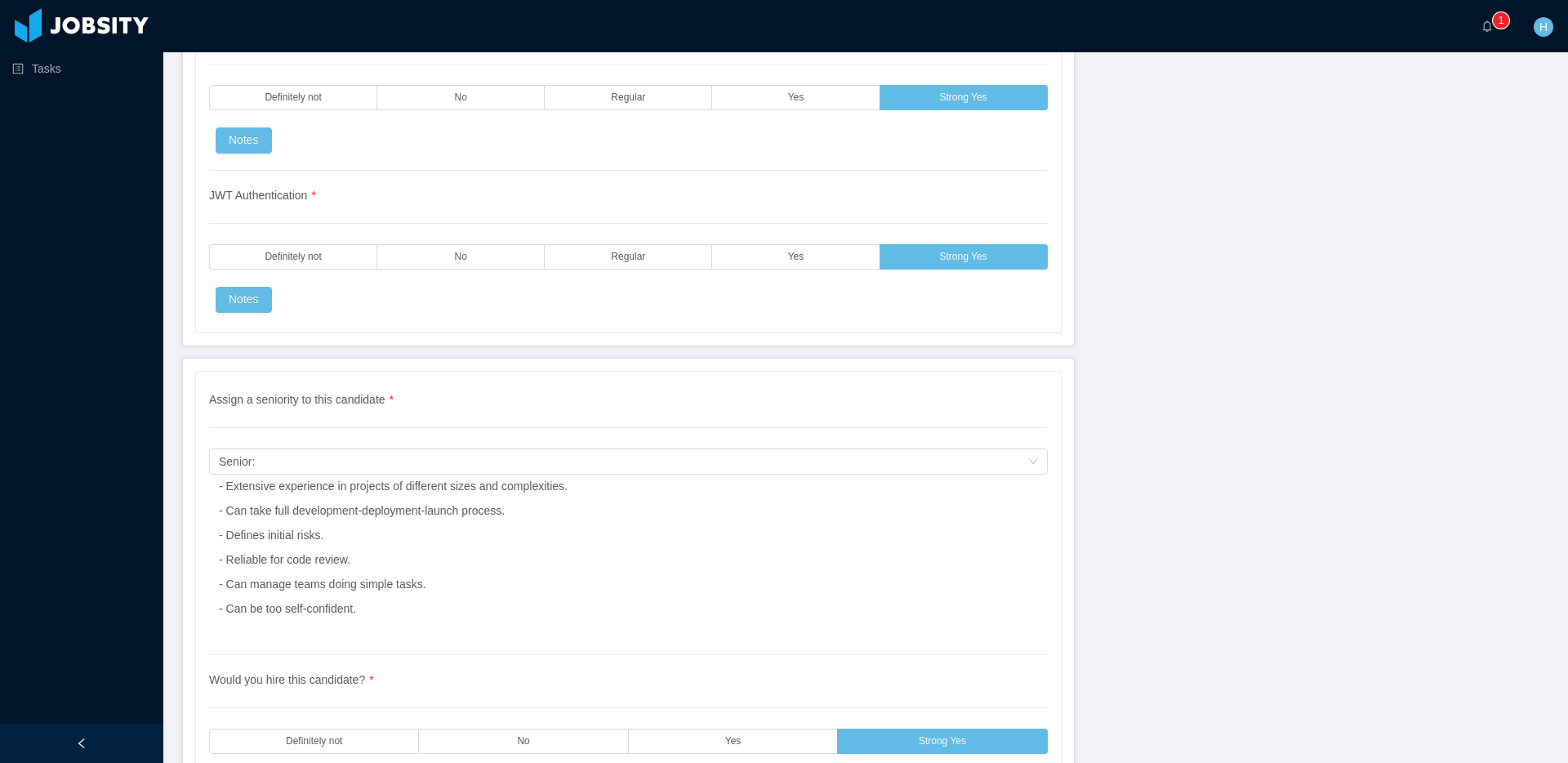
scroll to position [3918, 0]
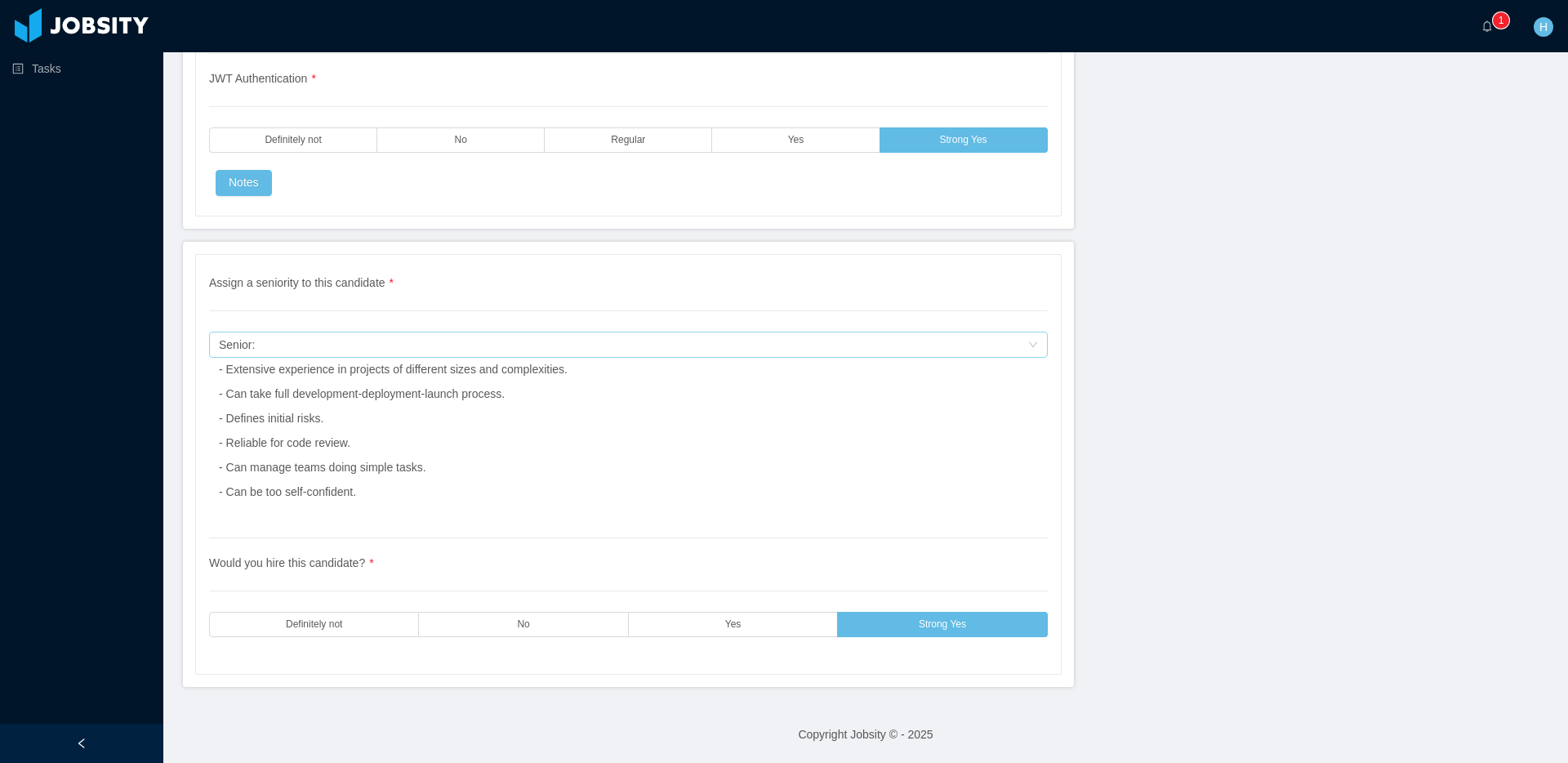
type textarea "**********"
click at [357, 334] on div "Senior: - Extensive experience in projects of different sizes and complexities.…" at bounding box center [393, 418] width 349 height 172
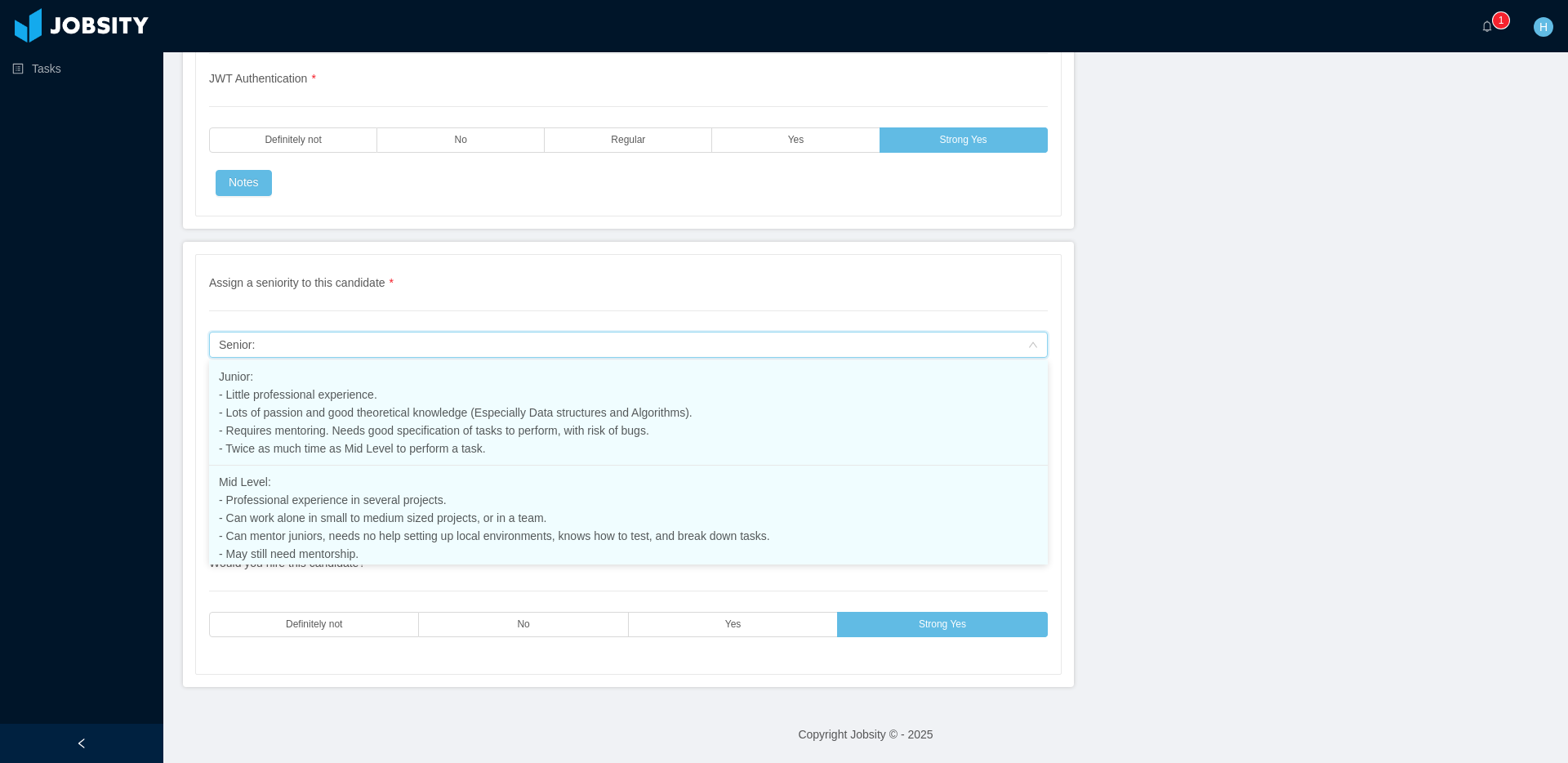
scroll to position [185, 0]
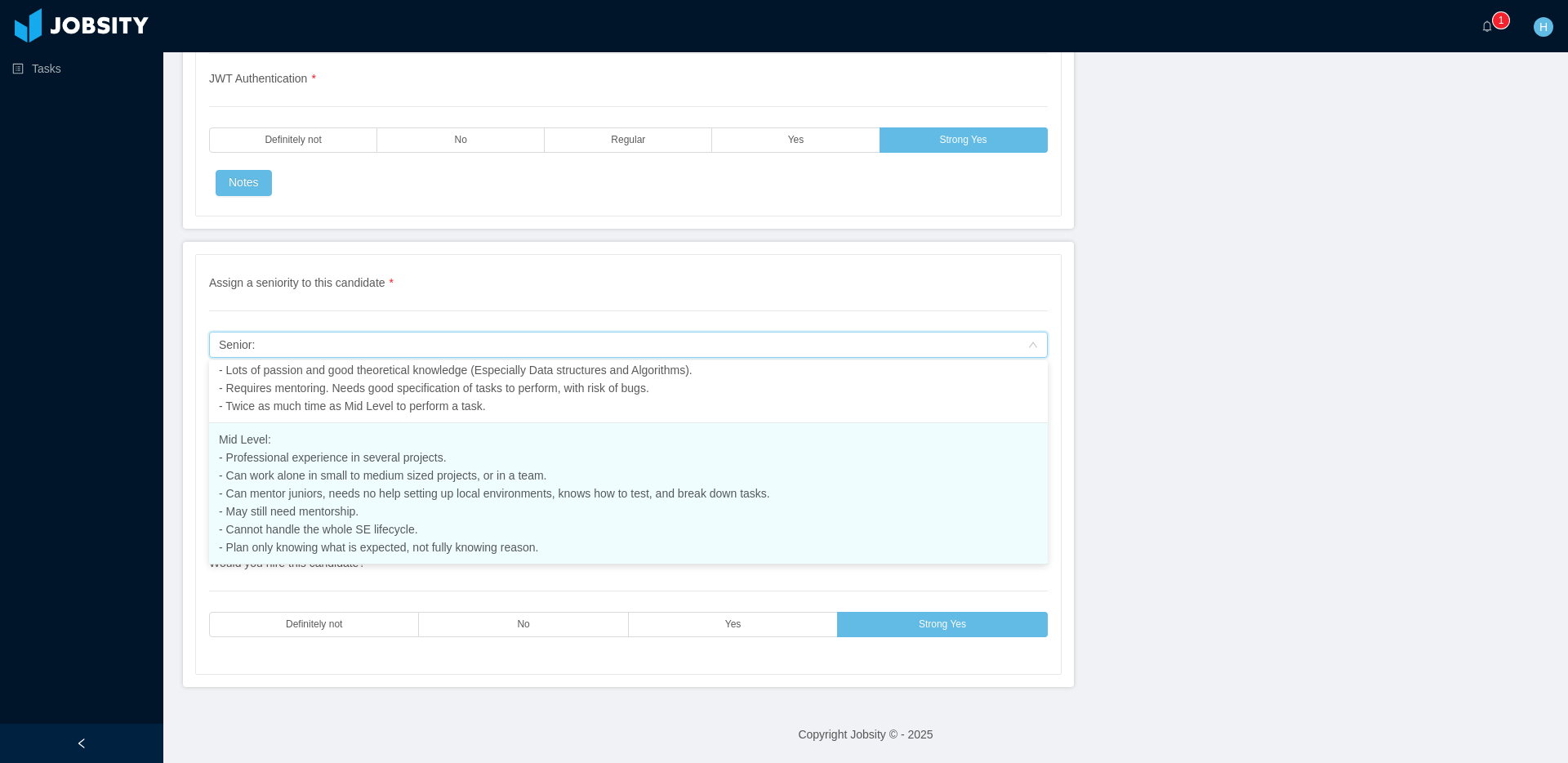
click at [298, 505] on span "Mid Level: - Professional experience in several projects. - Can work alone in s…" at bounding box center [494, 493] width 551 height 121
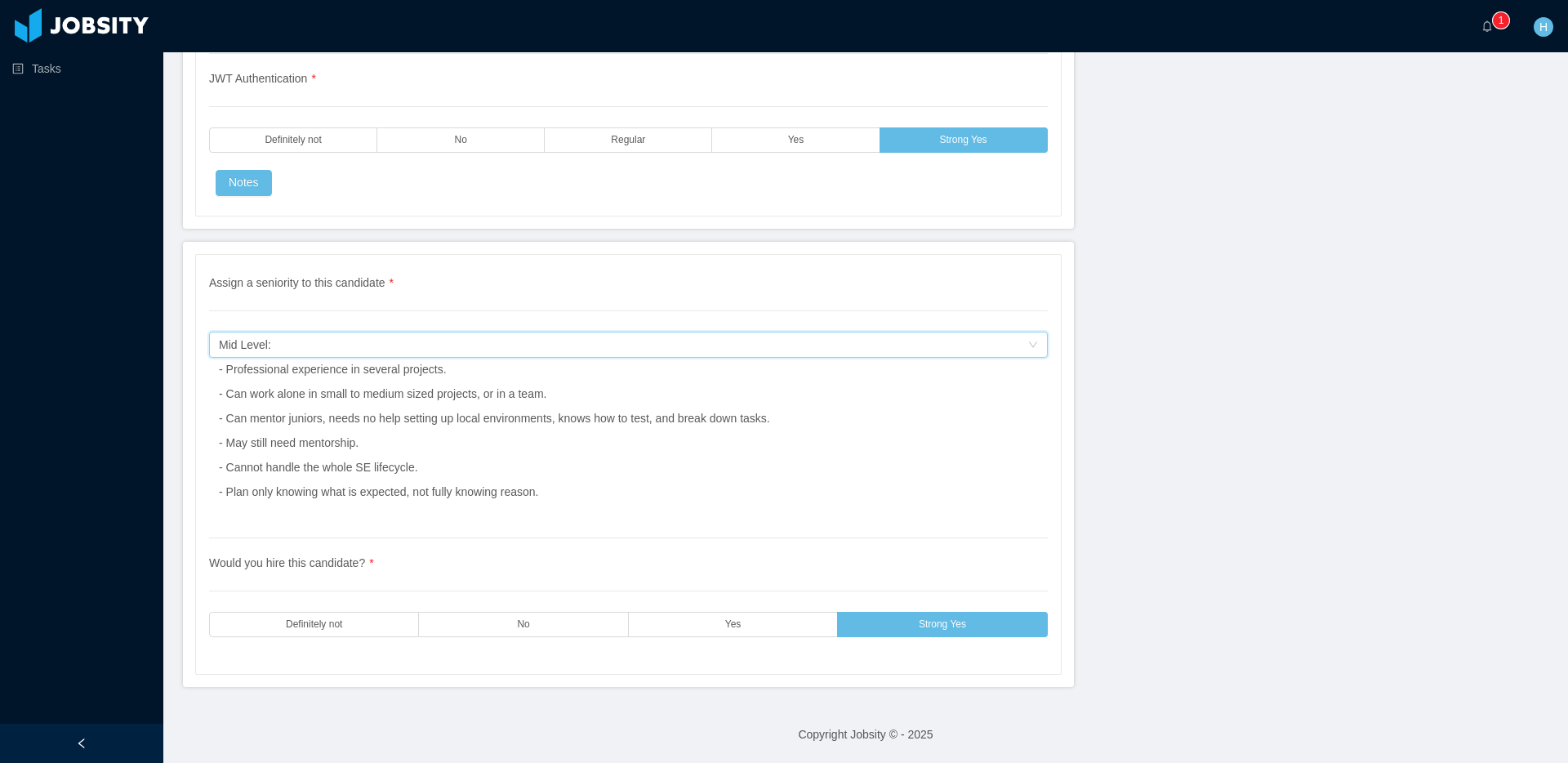
click at [690, 632] on label "Yes" at bounding box center [733, 623] width 209 height 25
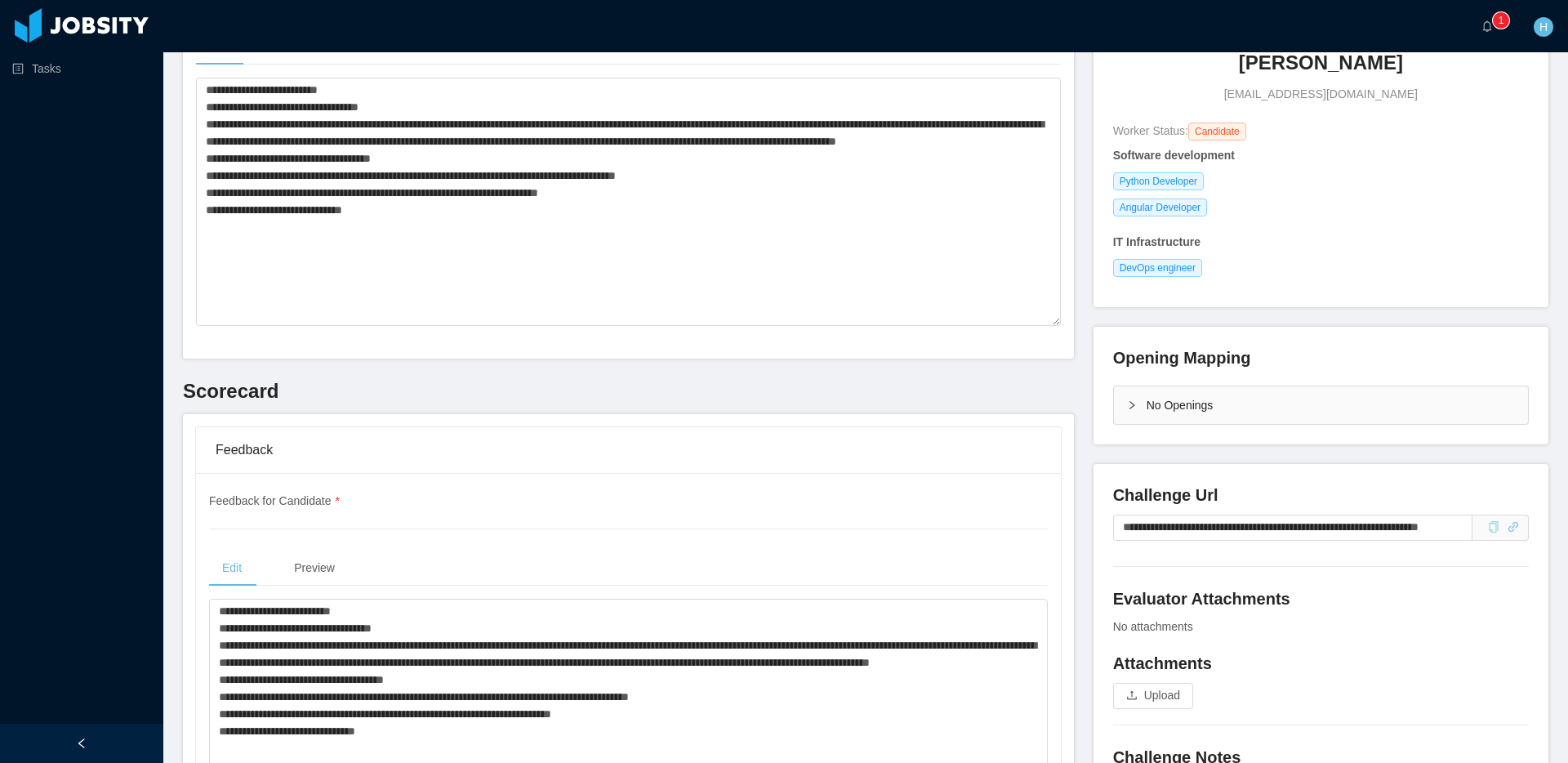
scroll to position [0, 0]
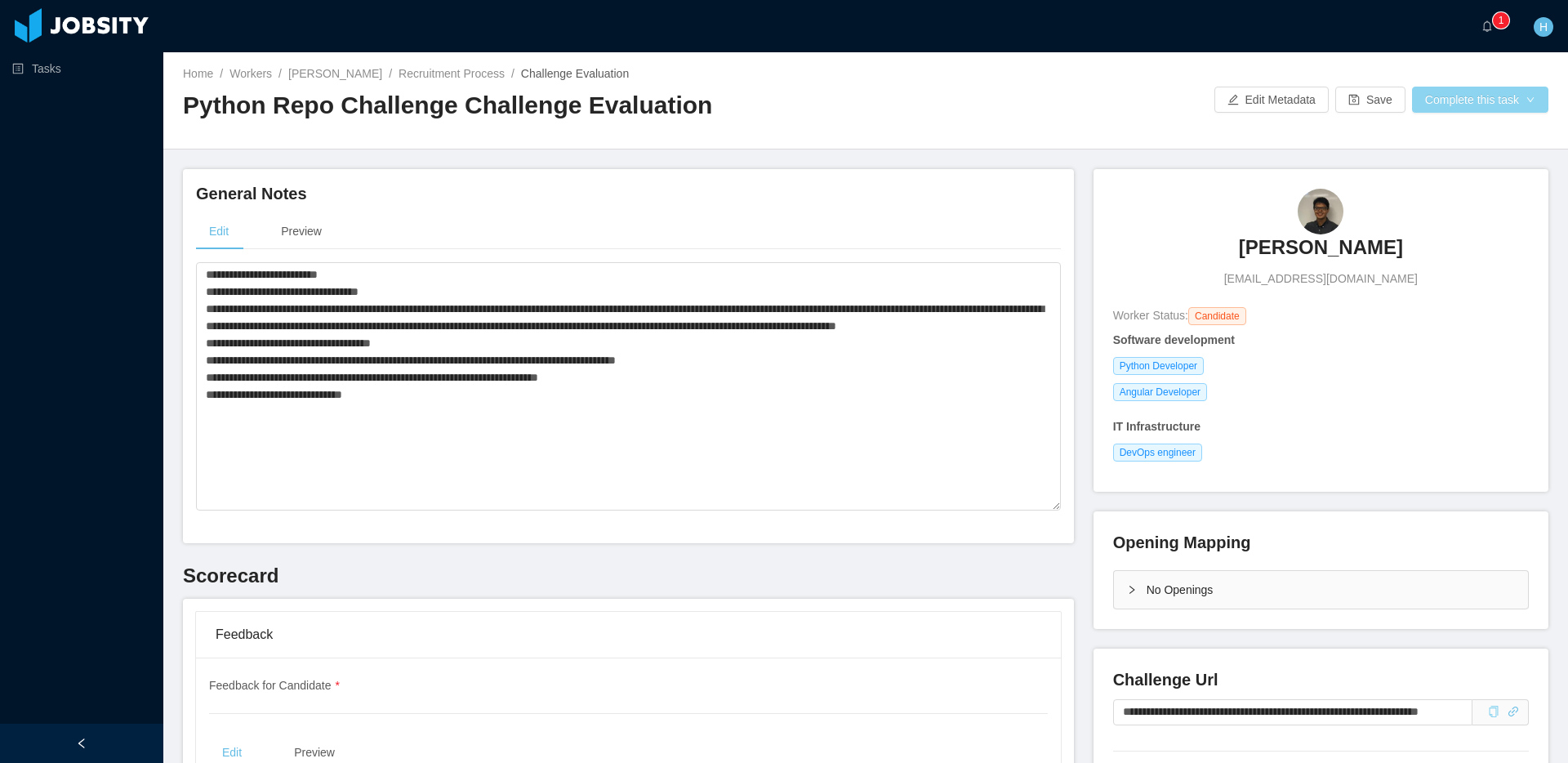
click at [1502, 106] on button "Complete this task" at bounding box center [1479, 99] width 136 height 26
click at [1467, 136] on button "Save Evaluation" at bounding box center [1477, 137] width 127 height 26
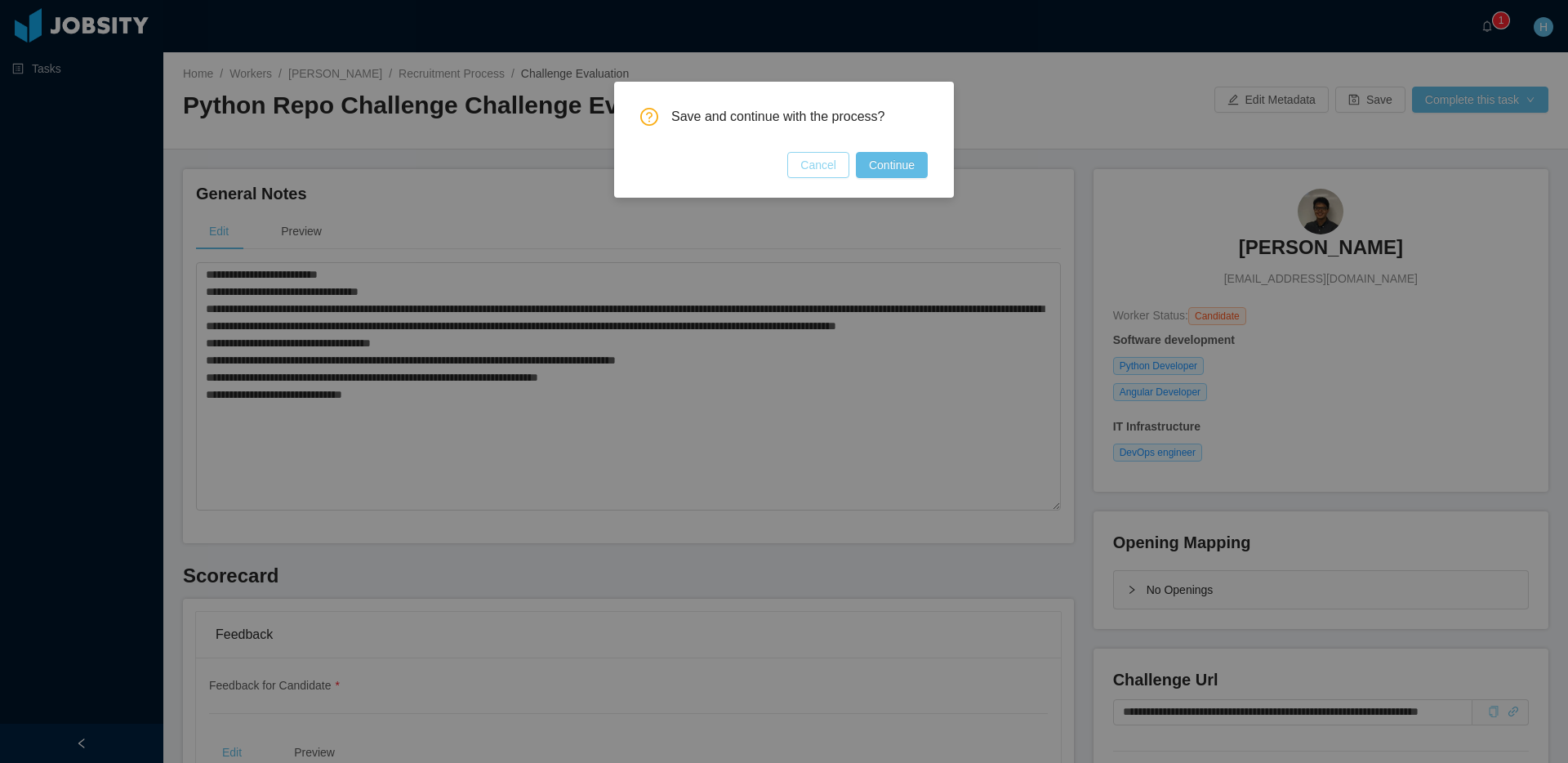
click at [812, 177] on button "Cancel" at bounding box center [818, 165] width 62 height 26
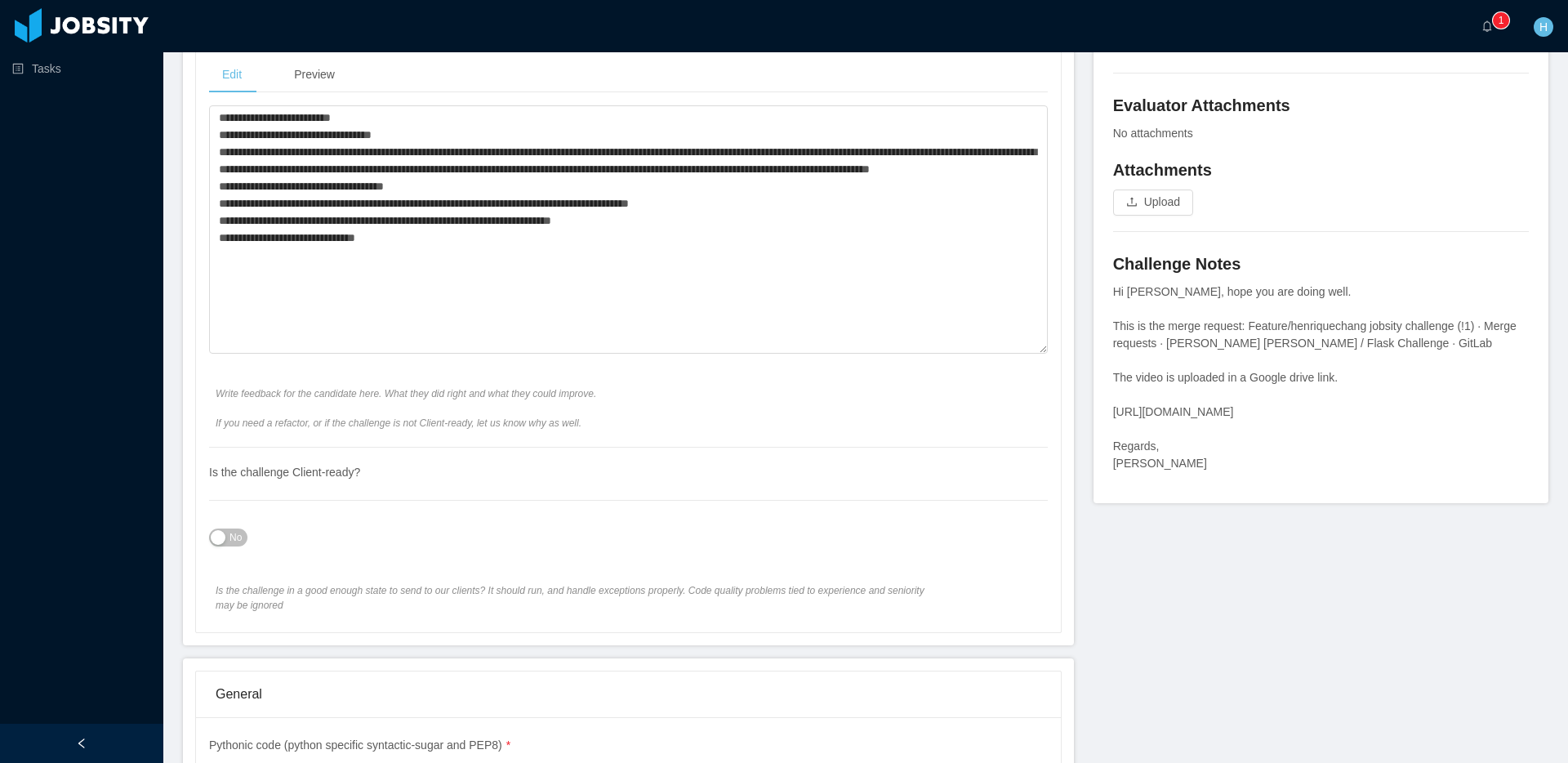
scroll to position [865, 0]
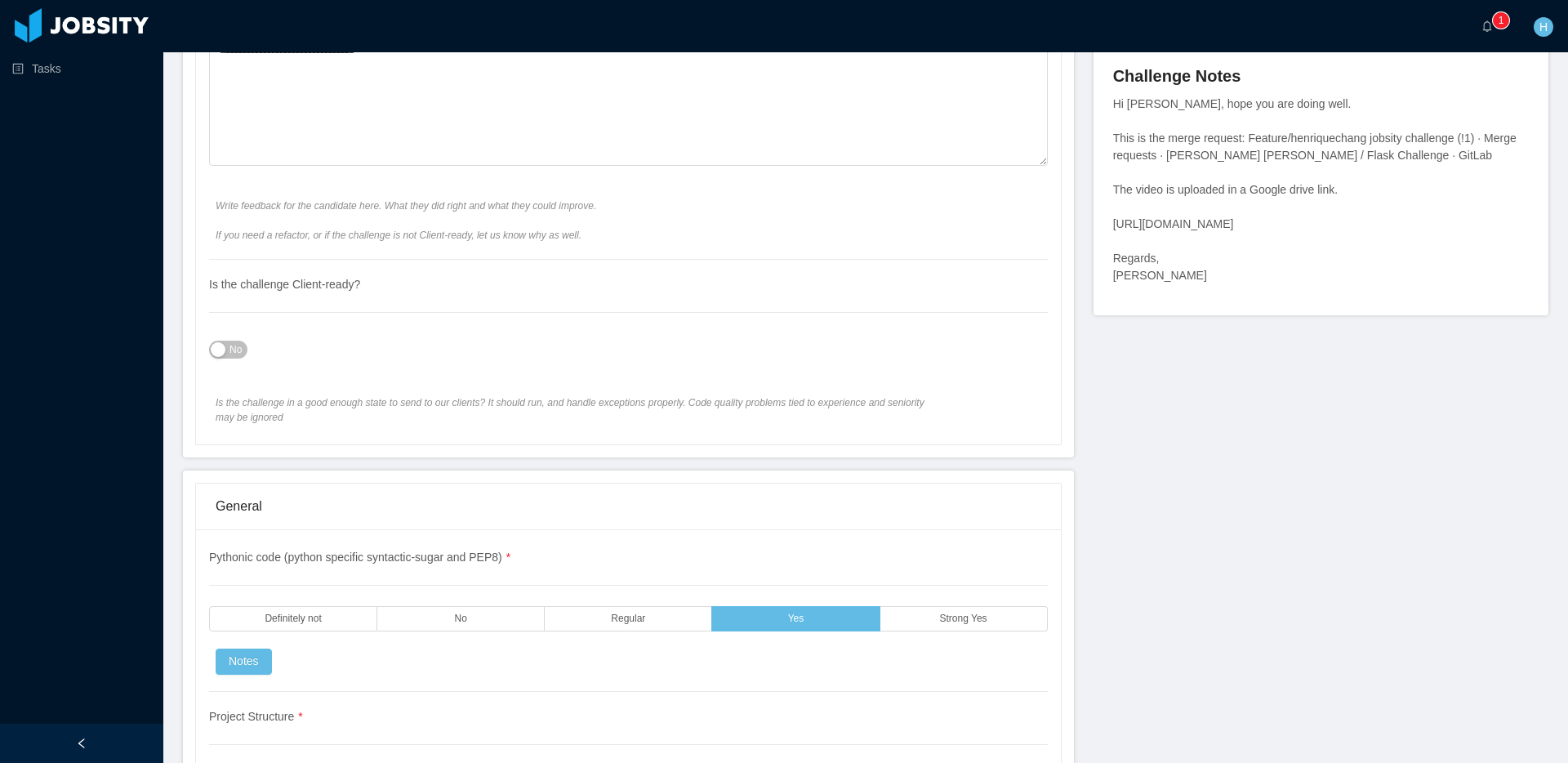
click at [209, 353] on span "No" at bounding box center [228, 350] width 38 height 13
click at [217, 351] on button "No" at bounding box center [228, 349] width 38 height 18
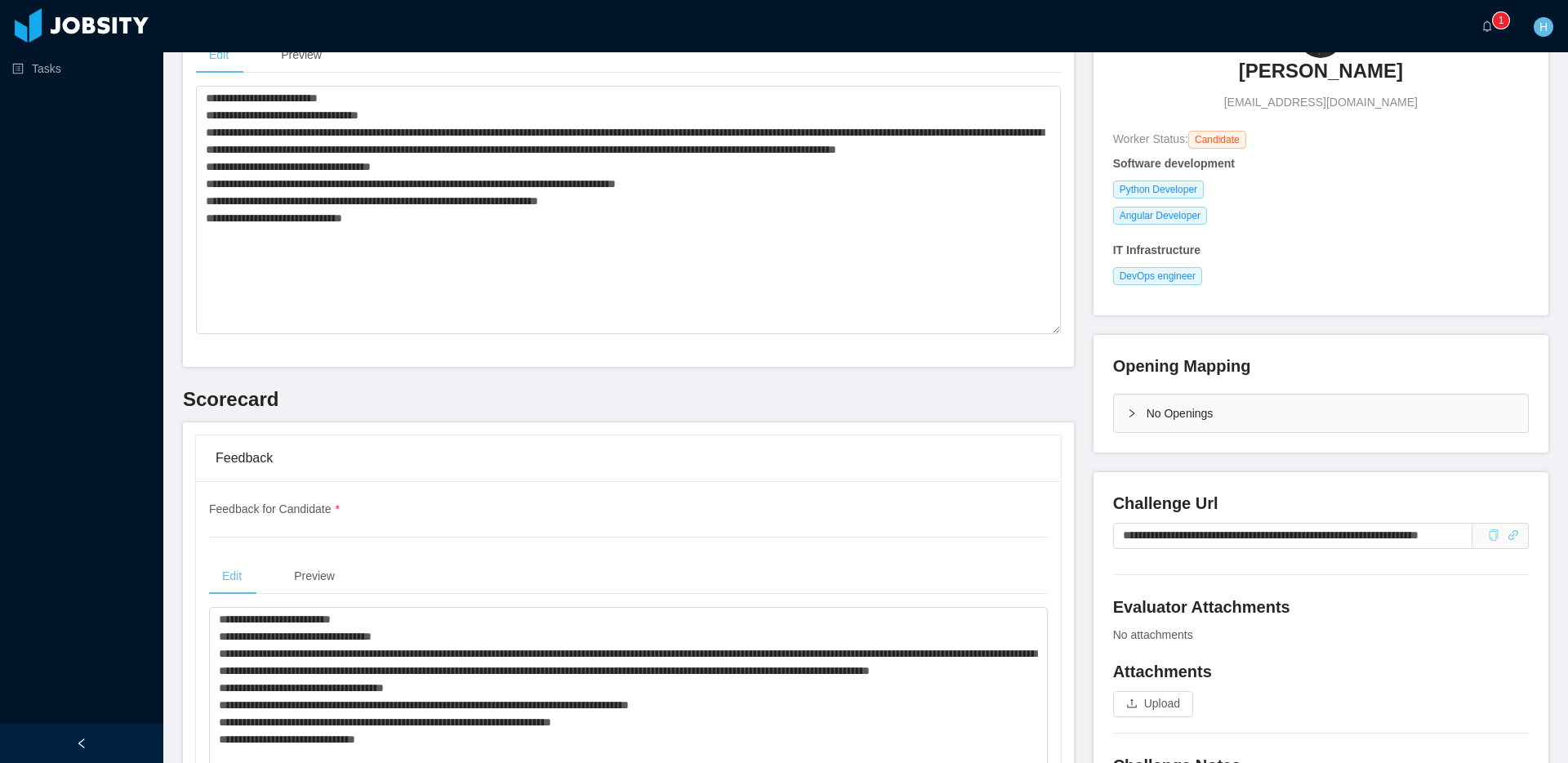
scroll to position [0, 0]
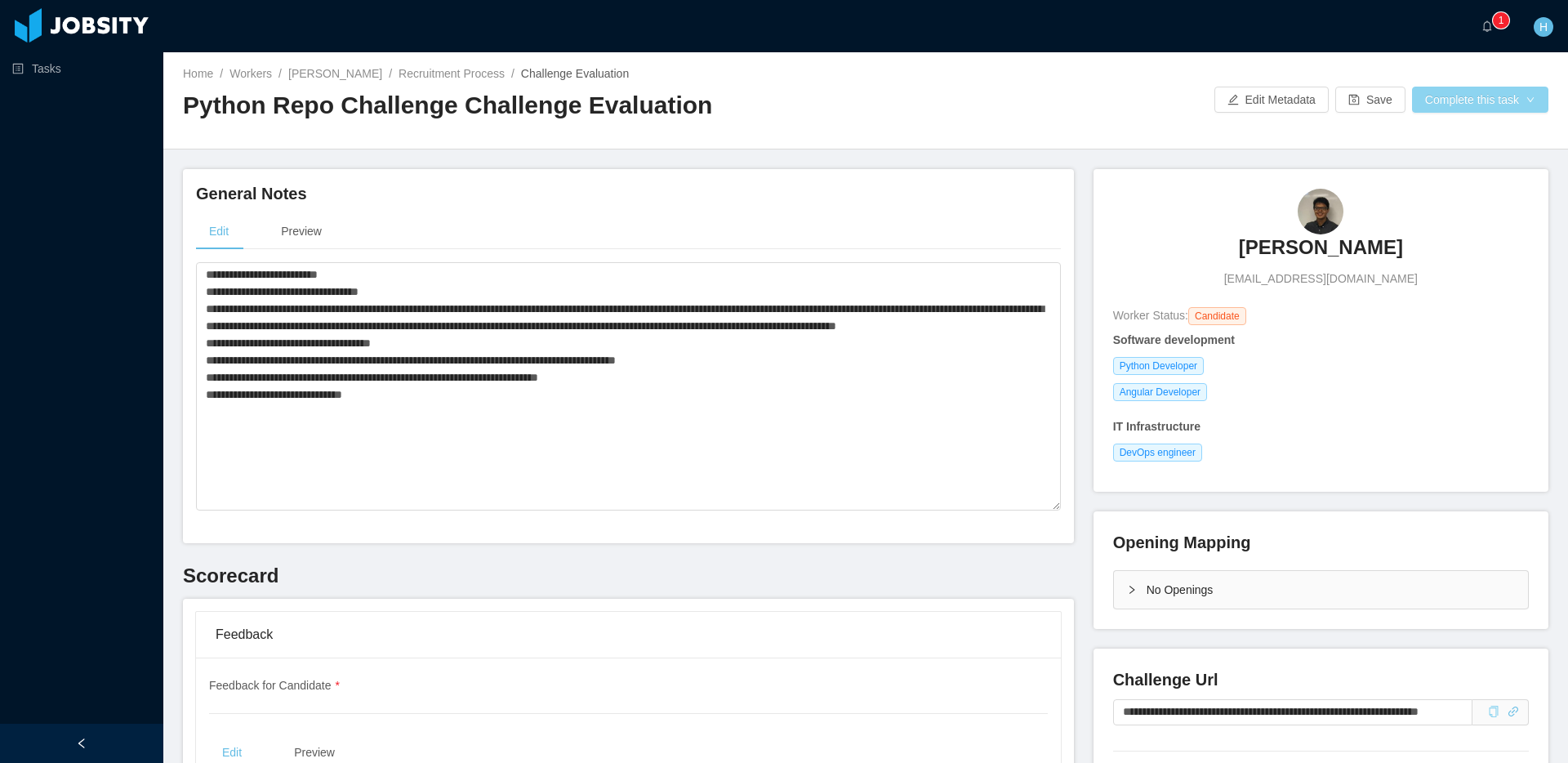
click at [1441, 92] on button "Complete this task" at bounding box center [1479, 99] width 136 height 26
click at [1440, 138] on button "Save Evaluation" at bounding box center [1477, 137] width 127 height 26
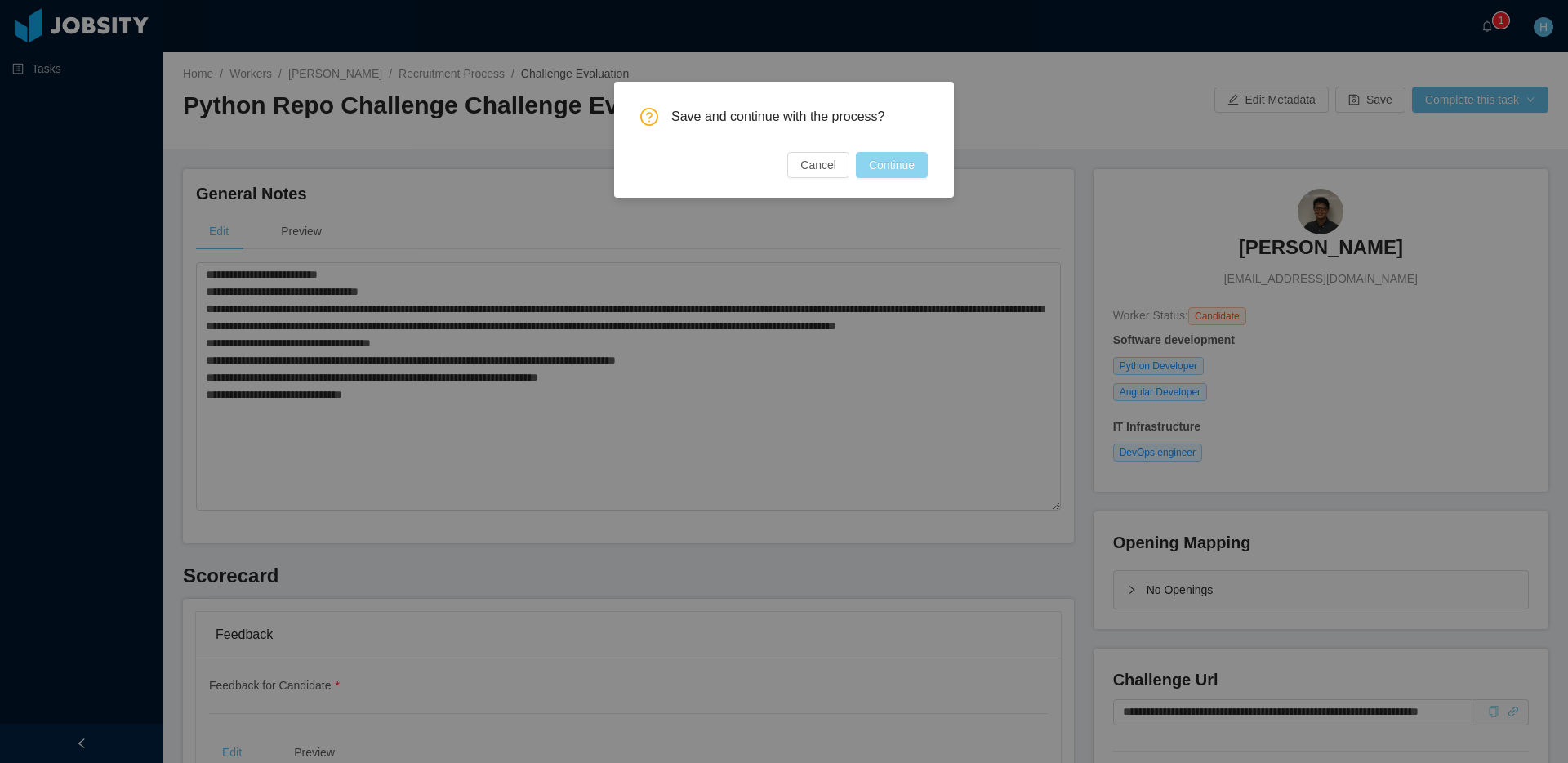
click at [897, 160] on button "Continue" at bounding box center [891, 165] width 72 height 26
